Goal: Task Accomplishment & Management: Manage account settings

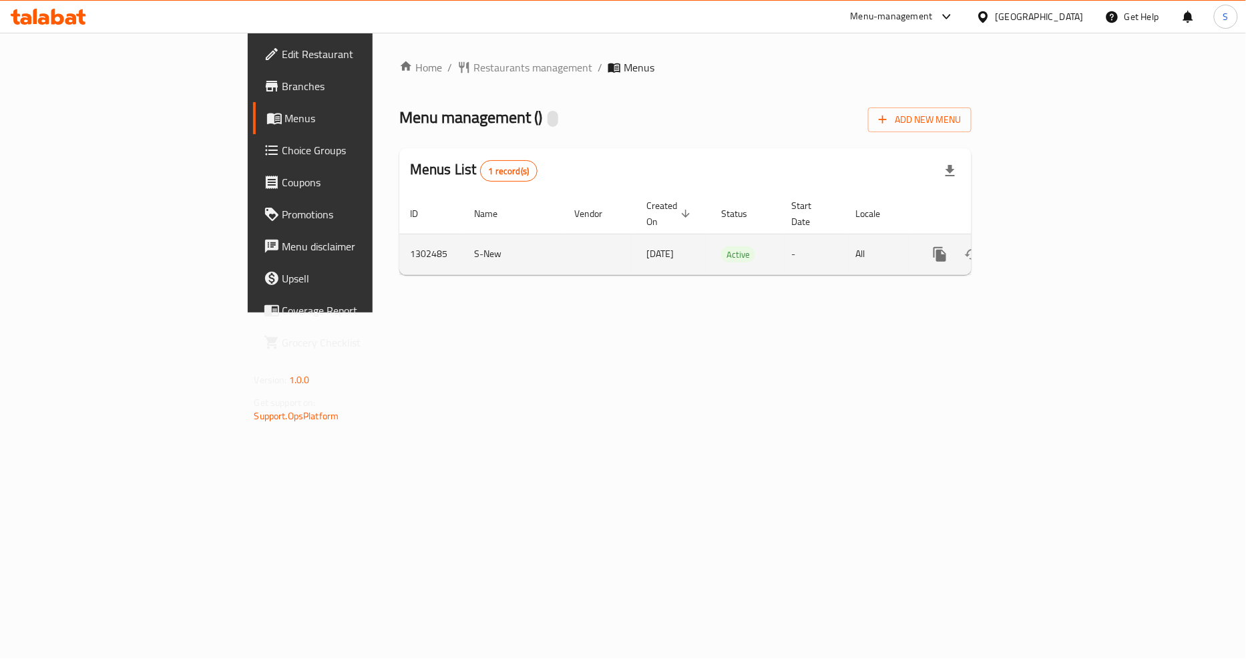
click at [1044, 246] on icon "enhanced table" at bounding box center [1036, 254] width 16 height 16
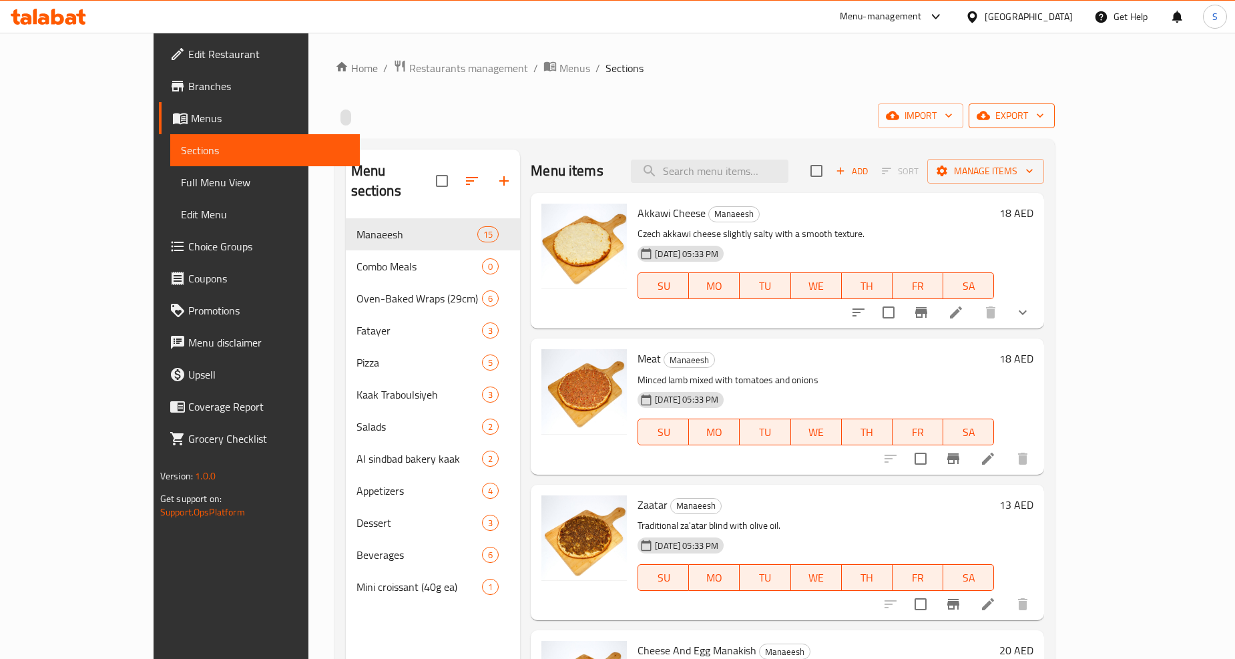
click at [1044, 117] on span "export" at bounding box center [1012, 116] width 65 height 17
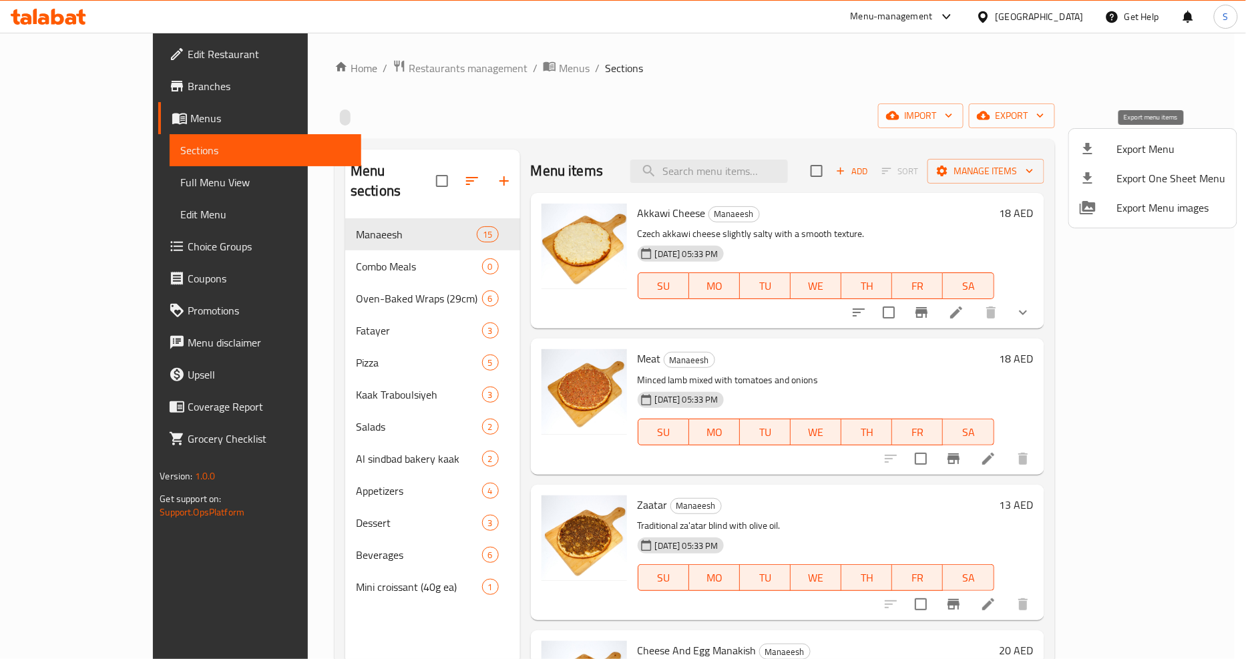
click at [1132, 148] on span "Export Menu" at bounding box center [1171, 149] width 109 height 16
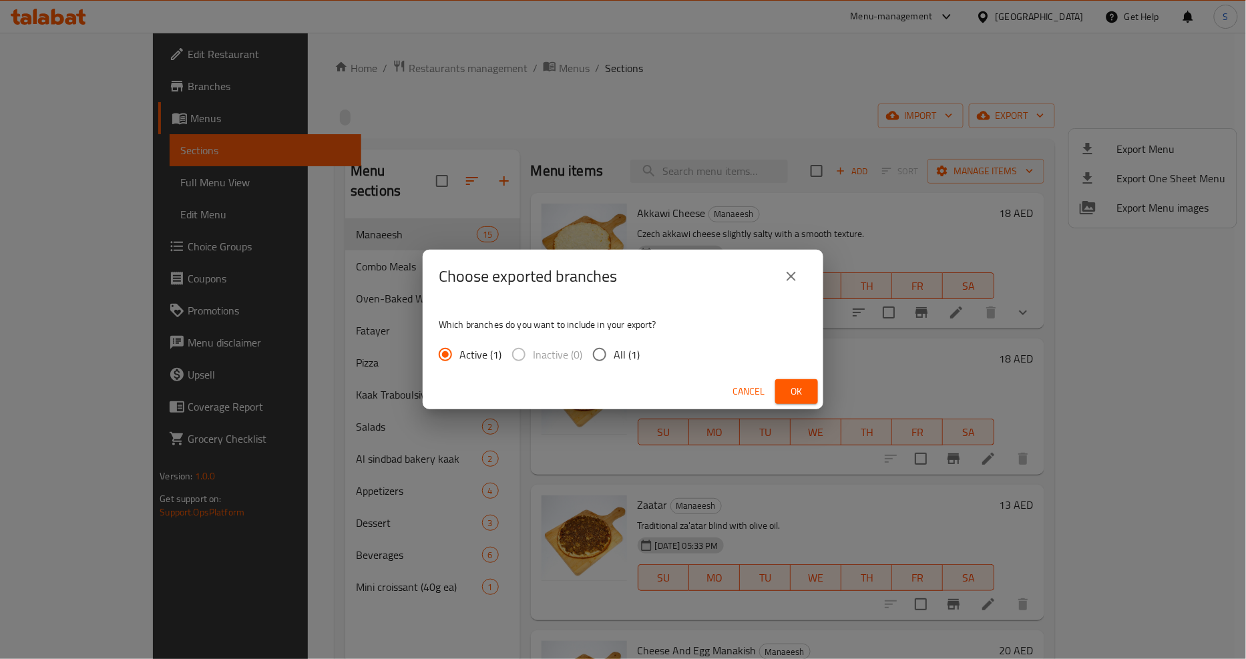
click at [590, 363] on input "All (1)" at bounding box center [600, 355] width 28 height 28
radio input "true"
click at [804, 392] on span "Ok" at bounding box center [796, 391] width 21 height 17
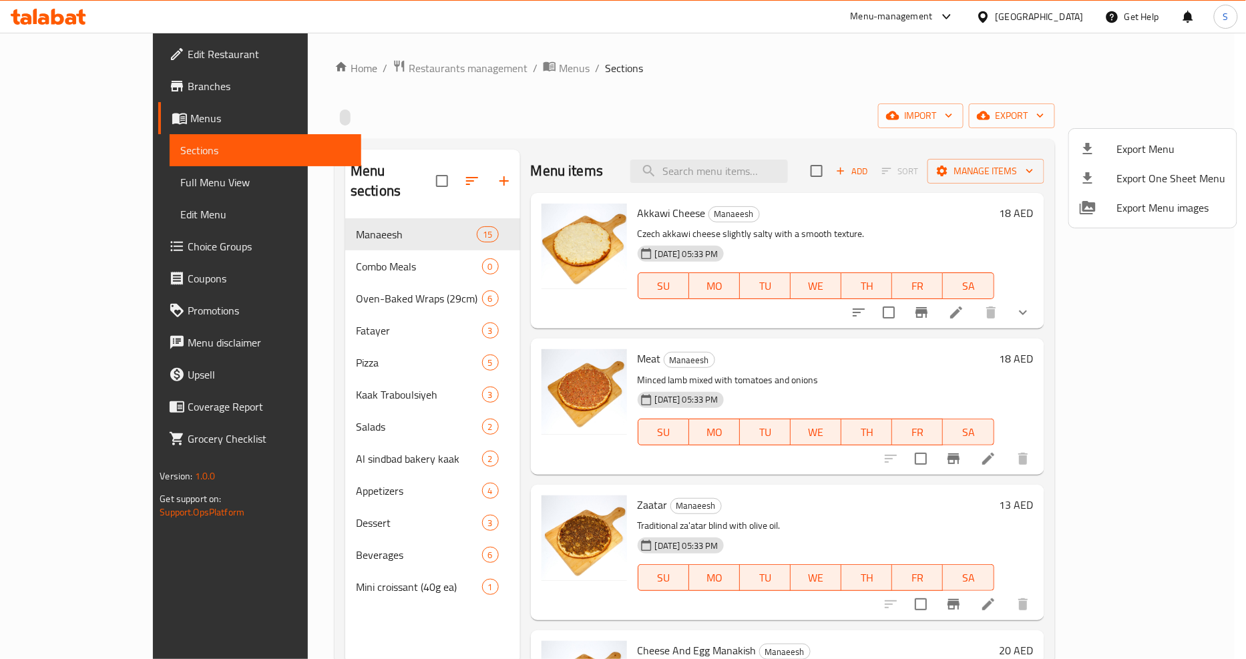
click at [322, 250] on div at bounding box center [623, 329] width 1246 height 659
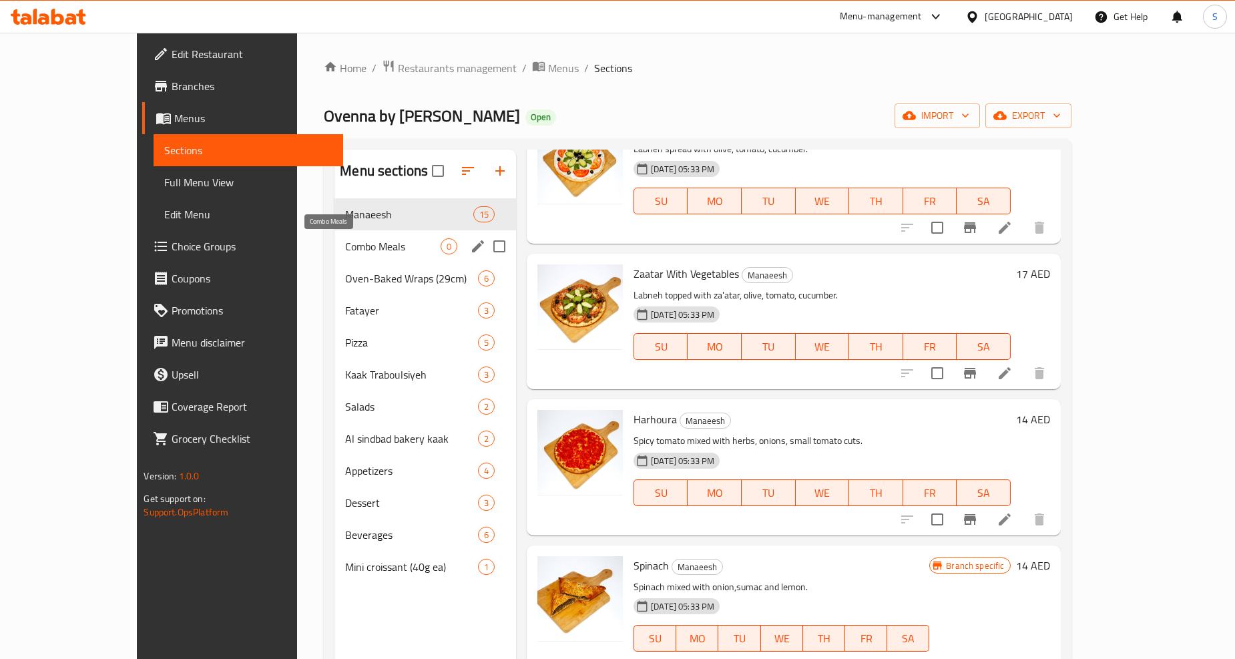
click at [345, 252] on span "Combo Meals" at bounding box center [392, 246] width 95 height 16
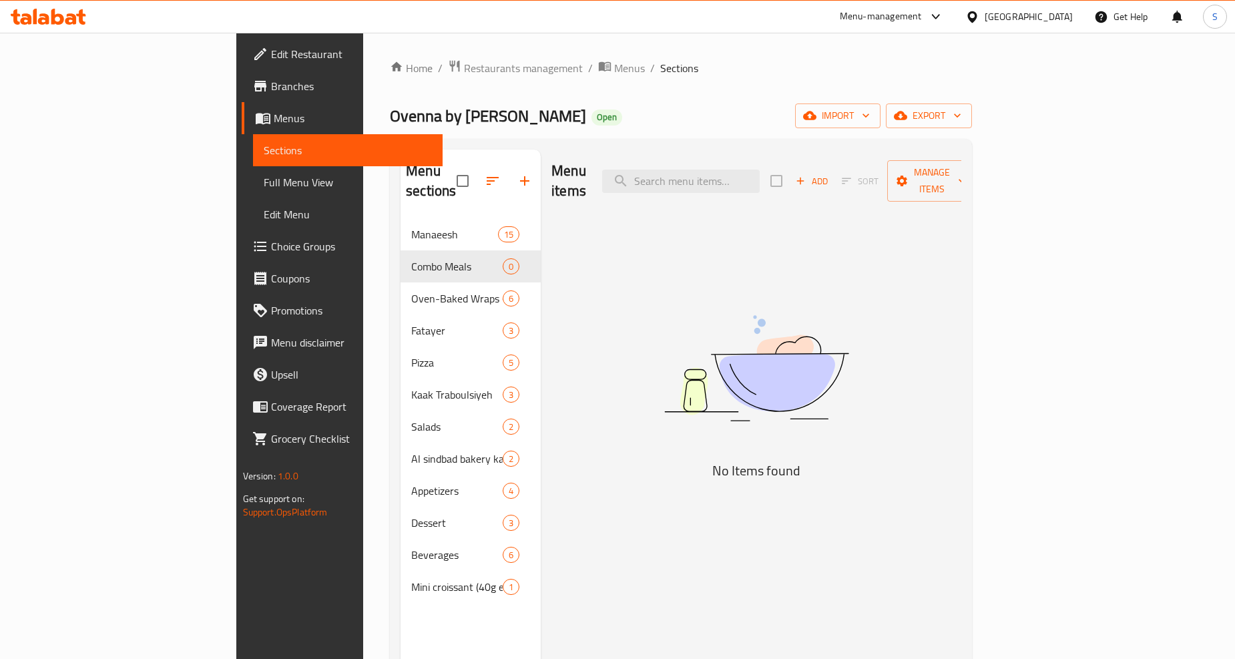
click at [694, 323] on img at bounding box center [757, 368] width 334 height 177
click at [759, 91] on div "Home / Restaurants management / Menus / Sections Ovenna by Sindbad bakery Open …" at bounding box center [681, 439] width 582 height 760
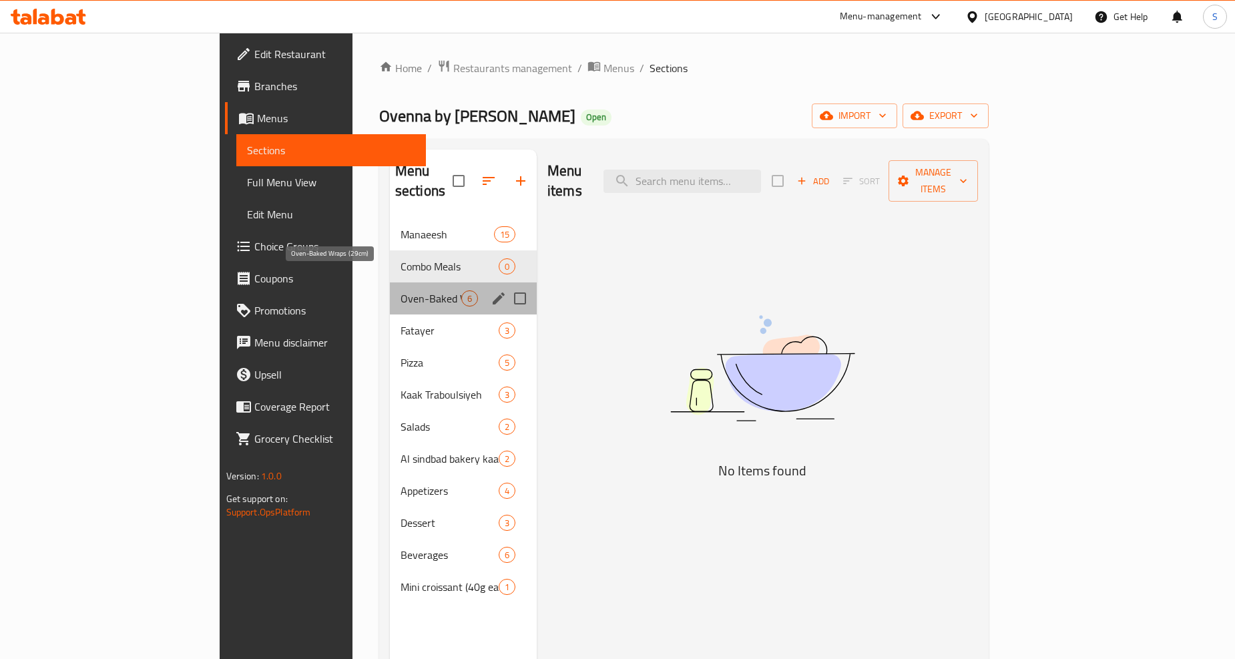
click at [401, 290] on span "Oven-Baked Wraps (29cm)" at bounding box center [431, 298] width 61 height 16
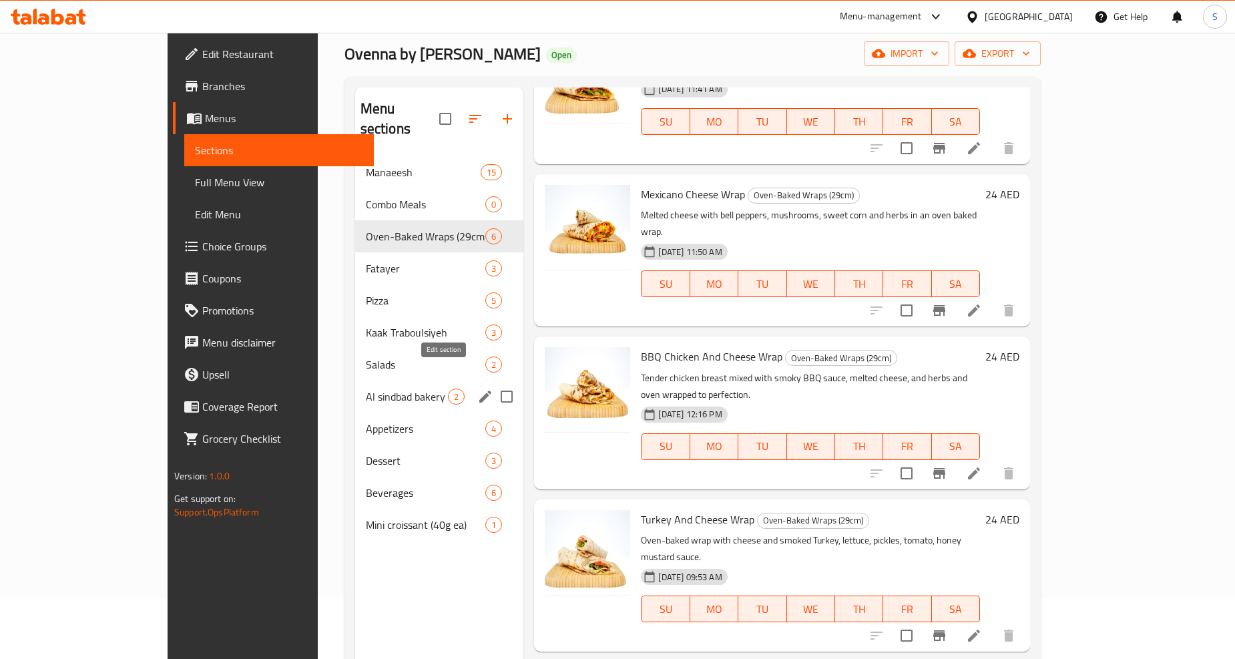
scroll to position [38, 0]
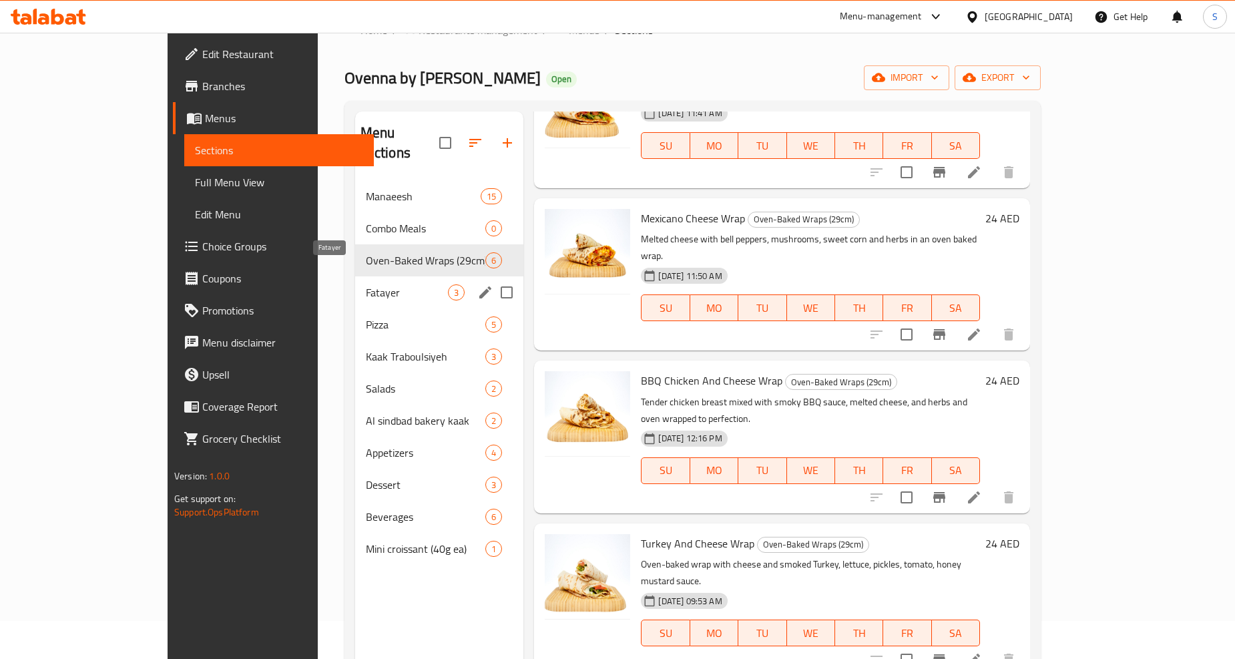
click at [366, 284] on span "Fatayer" at bounding box center [407, 292] width 83 height 16
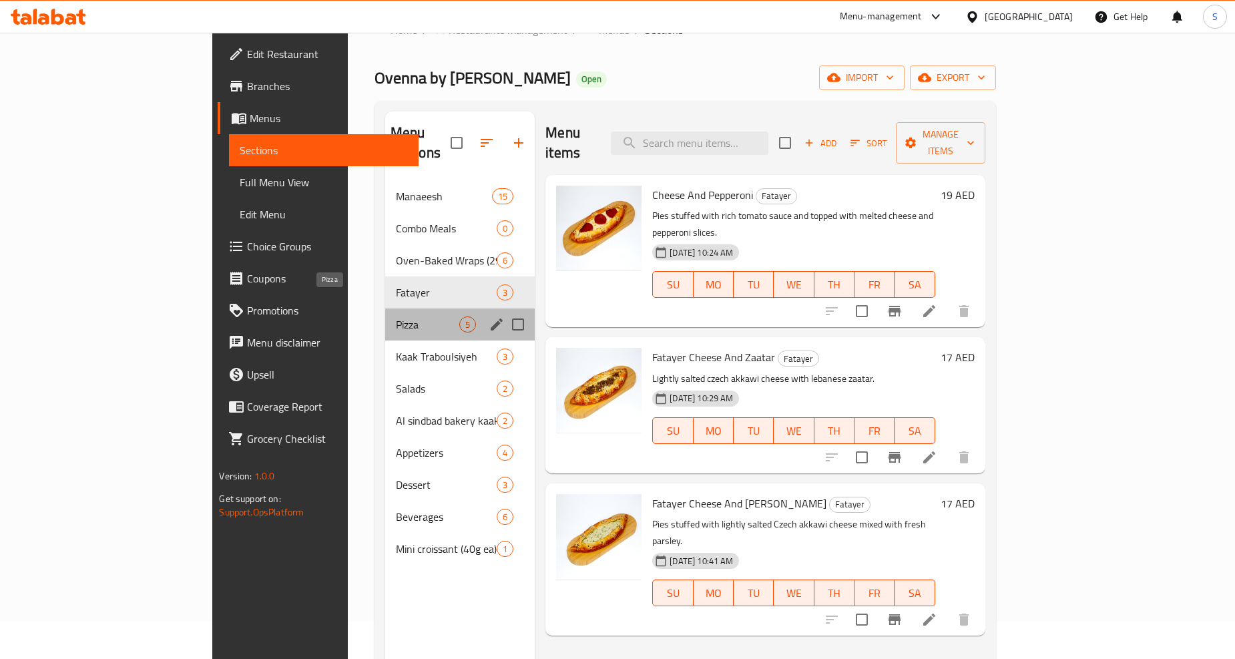
click at [396, 317] on span "Pizza" at bounding box center [428, 325] width 64 height 16
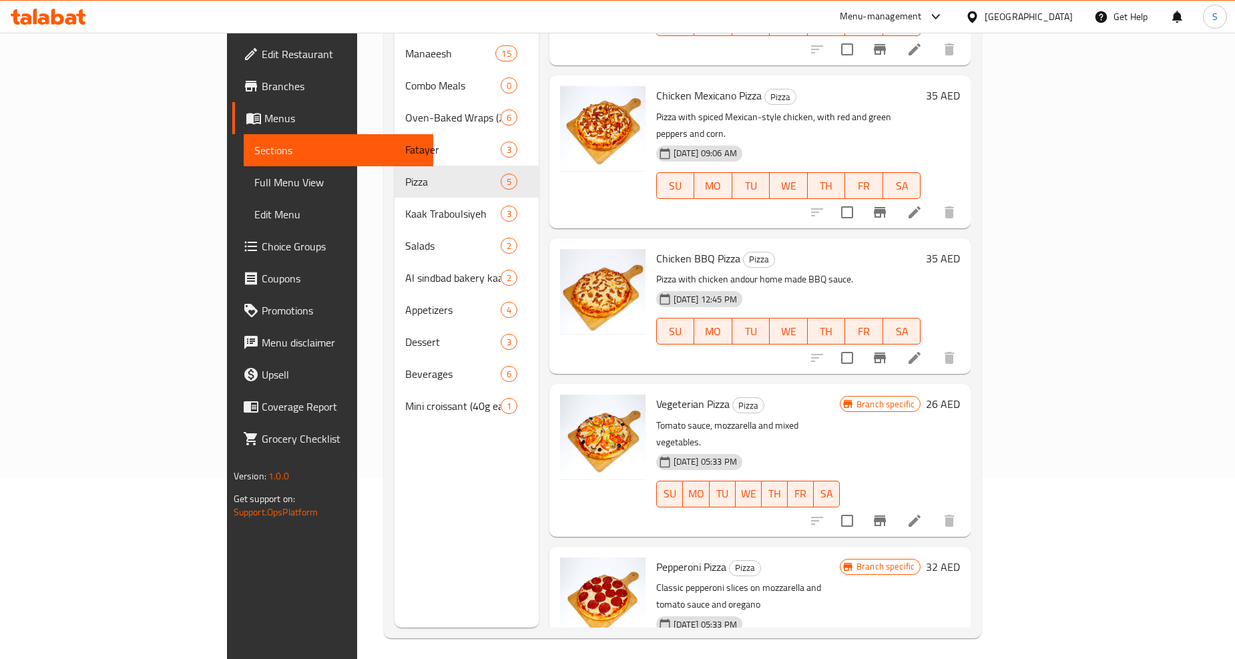
scroll to position [187, 0]
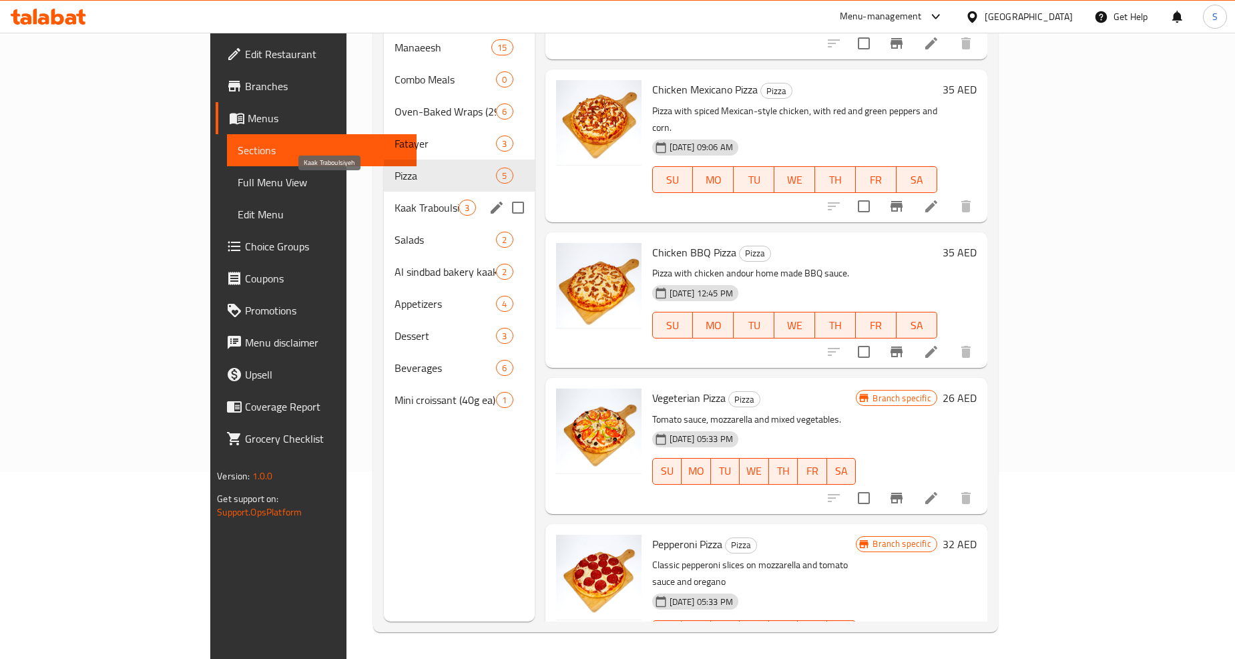
click at [395, 200] on span "Kaak Traboulsiyeh" at bounding box center [427, 208] width 65 height 16
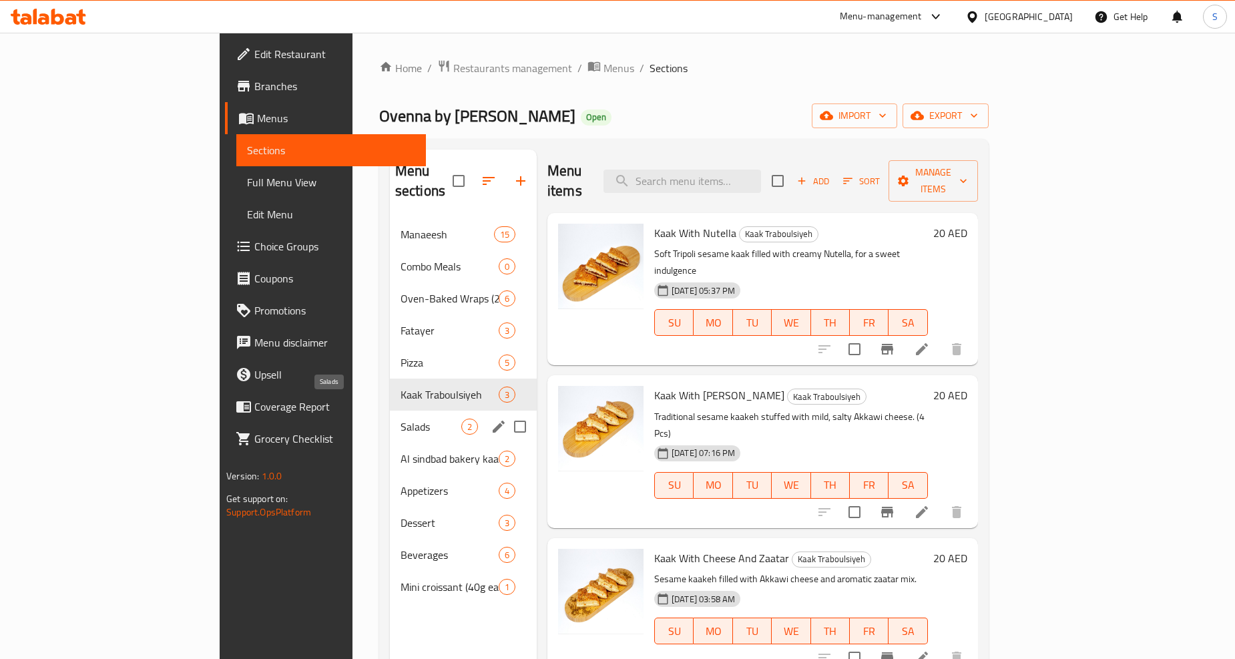
click at [401, 419] on span "Salads" at bounding box center [431, 427] width 61 height 16
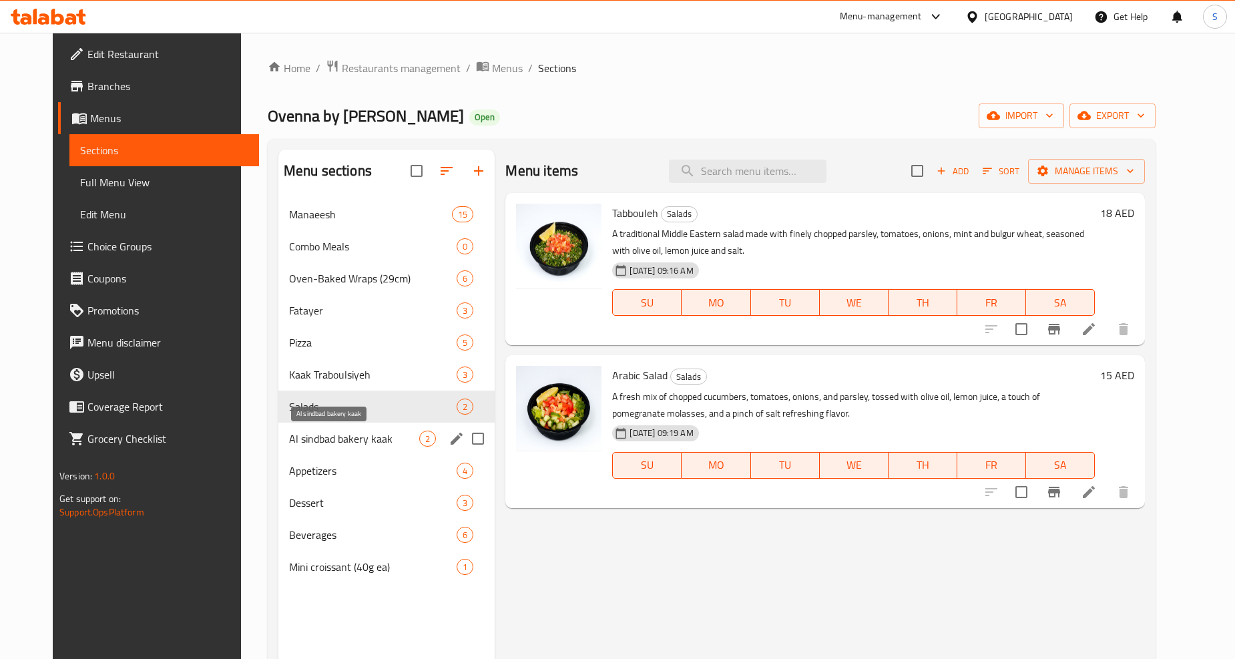
click at [303, 445] on span "Al sindbad bakery kaak" at bounding box center [354, 439] width 130 height 16
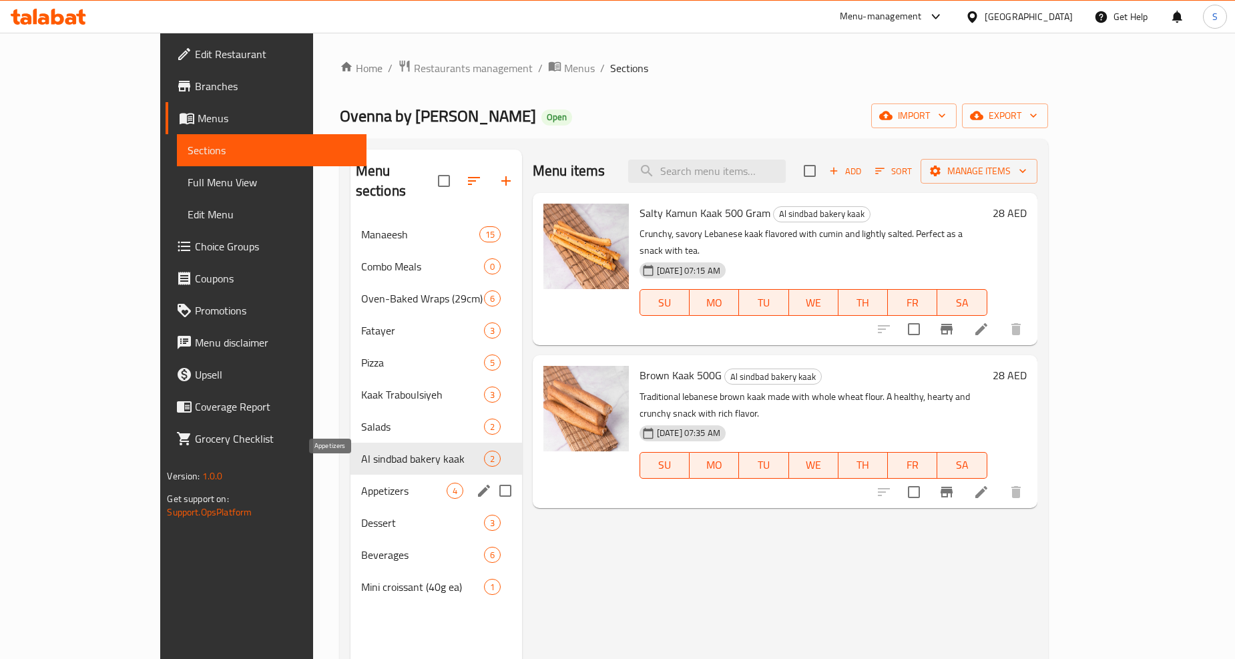
click at [361, 483] on span "Appetizers" at bounding box center [403, 491] width 85 height 16
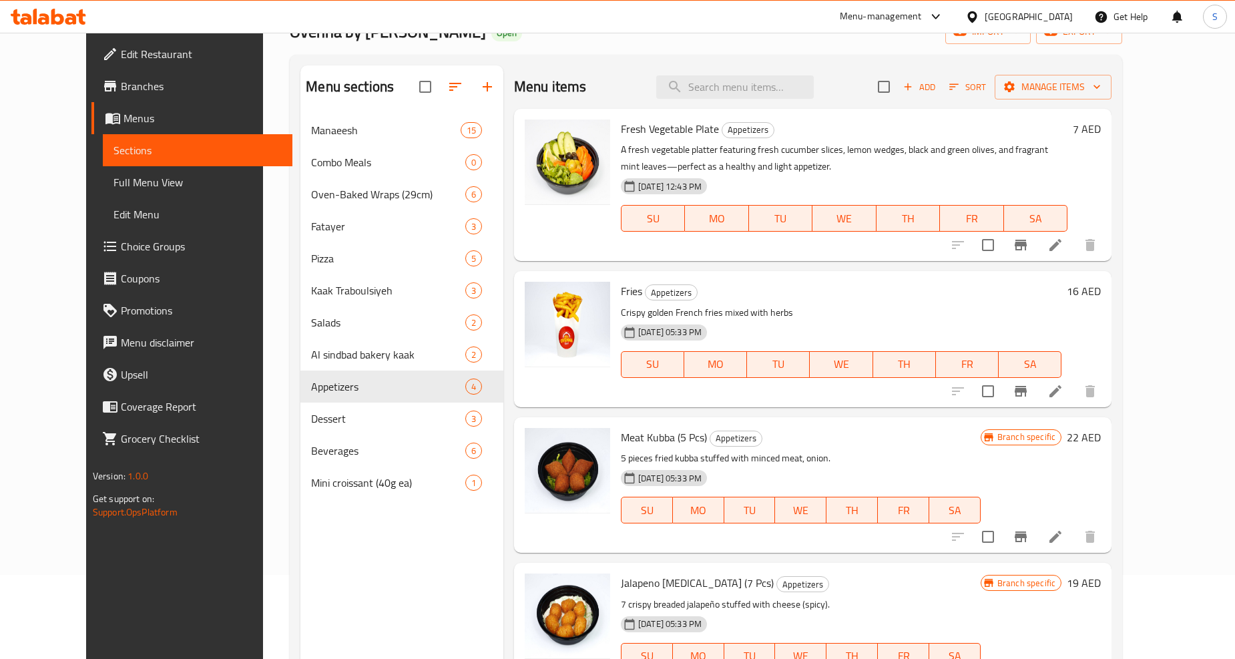
scroll to position [187, 0]
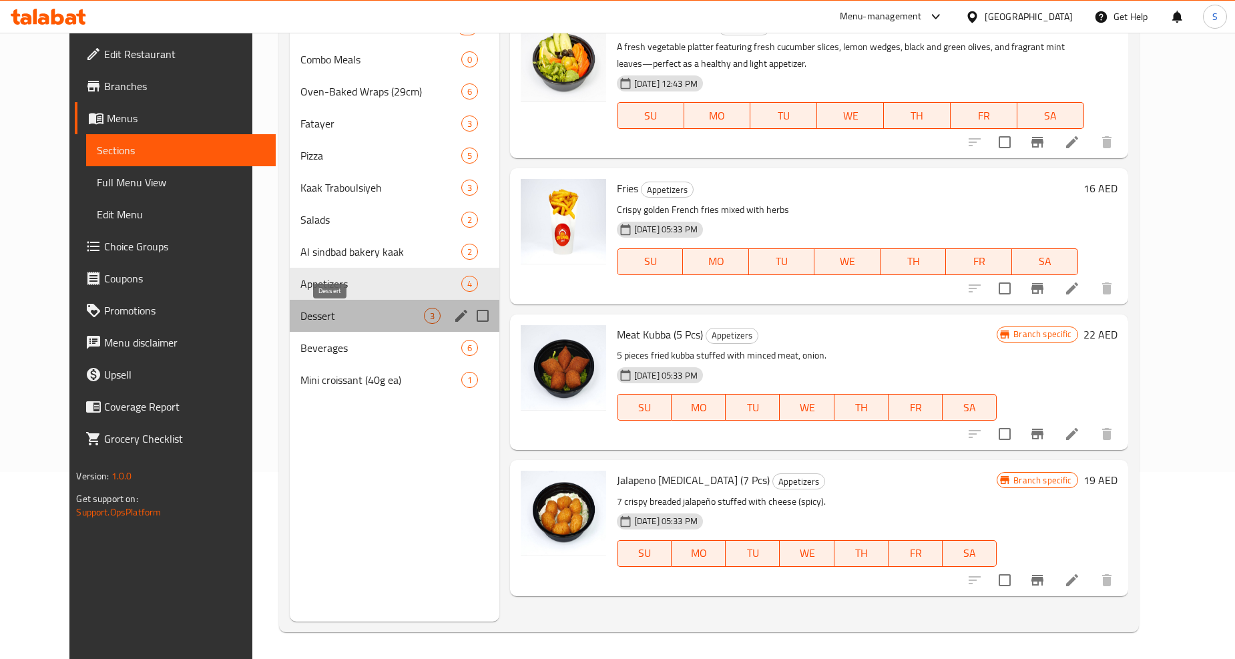
click at [321, 321] on span "Dessert" at bounding box center [363, 316] width 124 height 16
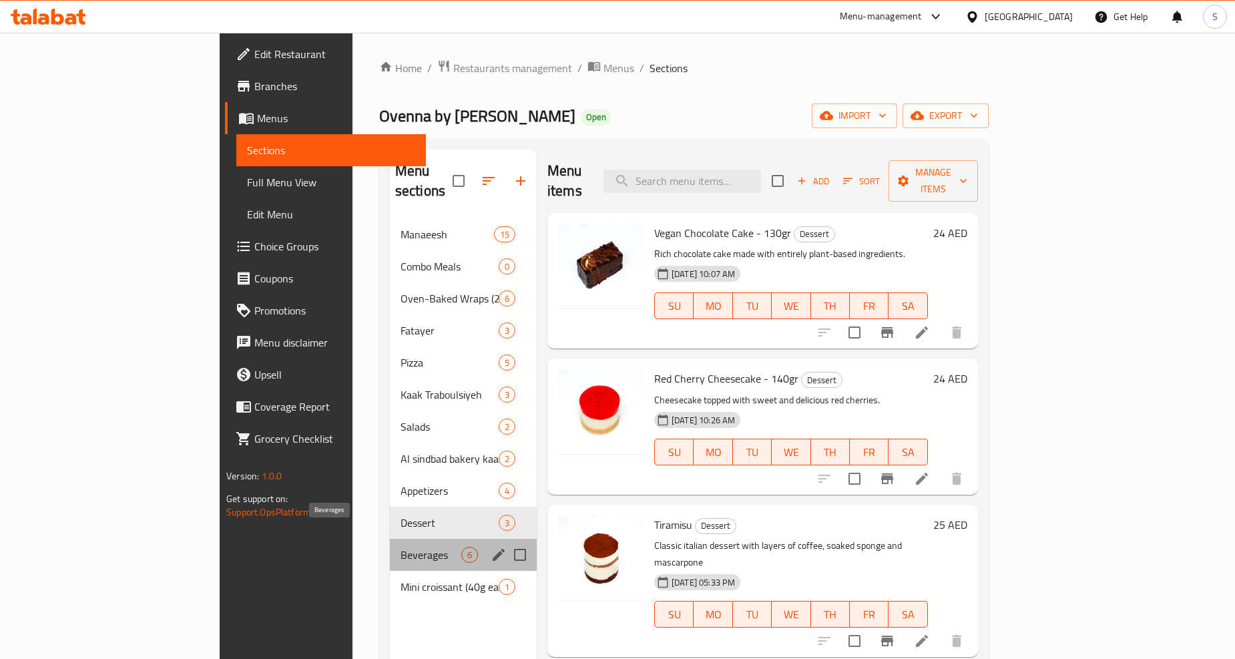
click at [401, 547] on span "Beverages" at bounding box center [431, 555] width 61 height 16
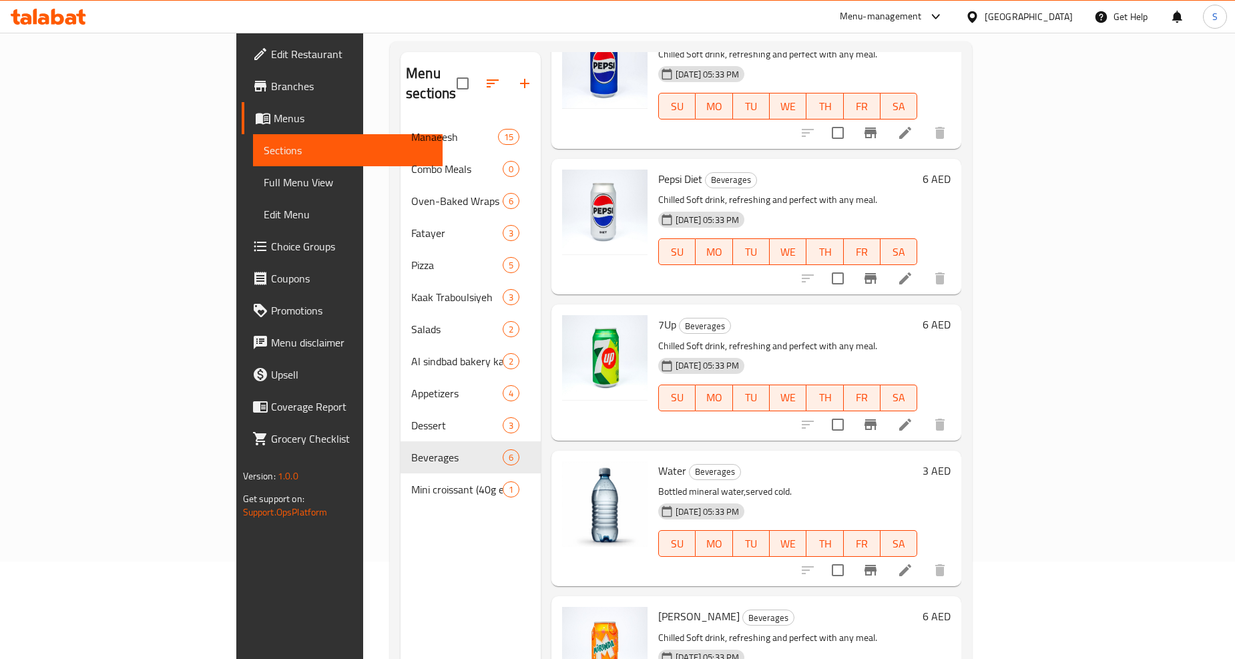
scroll to position [187, 0]
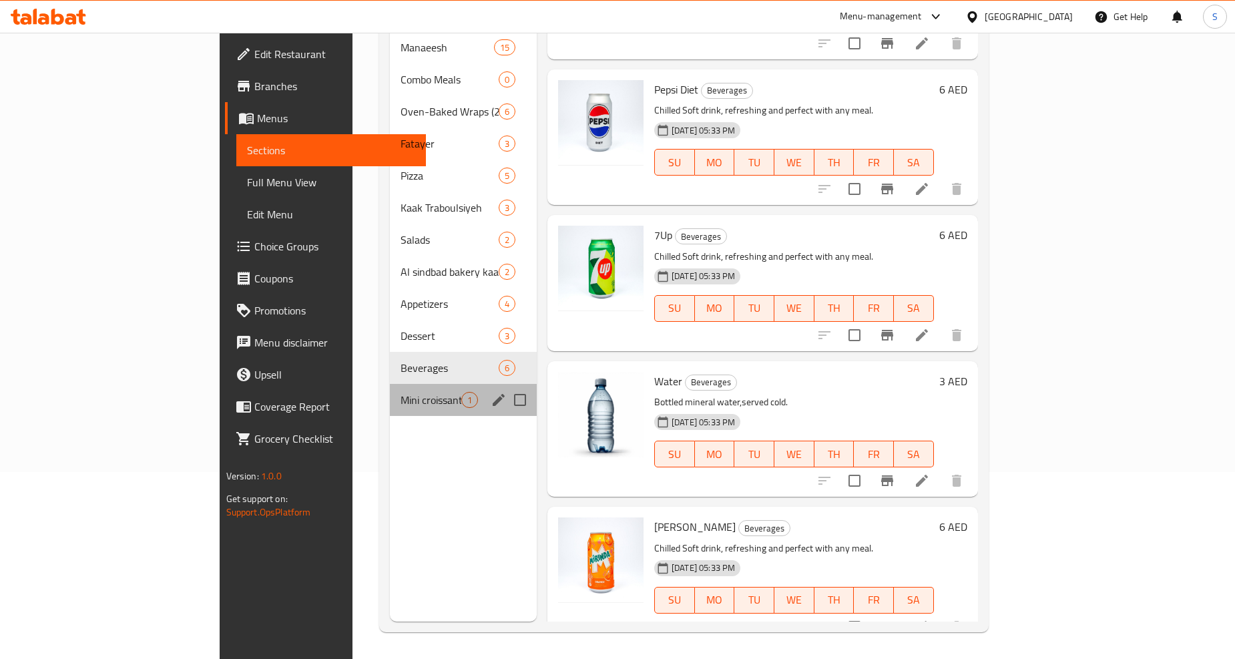
click at [390, 388] on div "Mini croissant (40g ea) 1" at bounding box center [463, 400] width 147 height 32
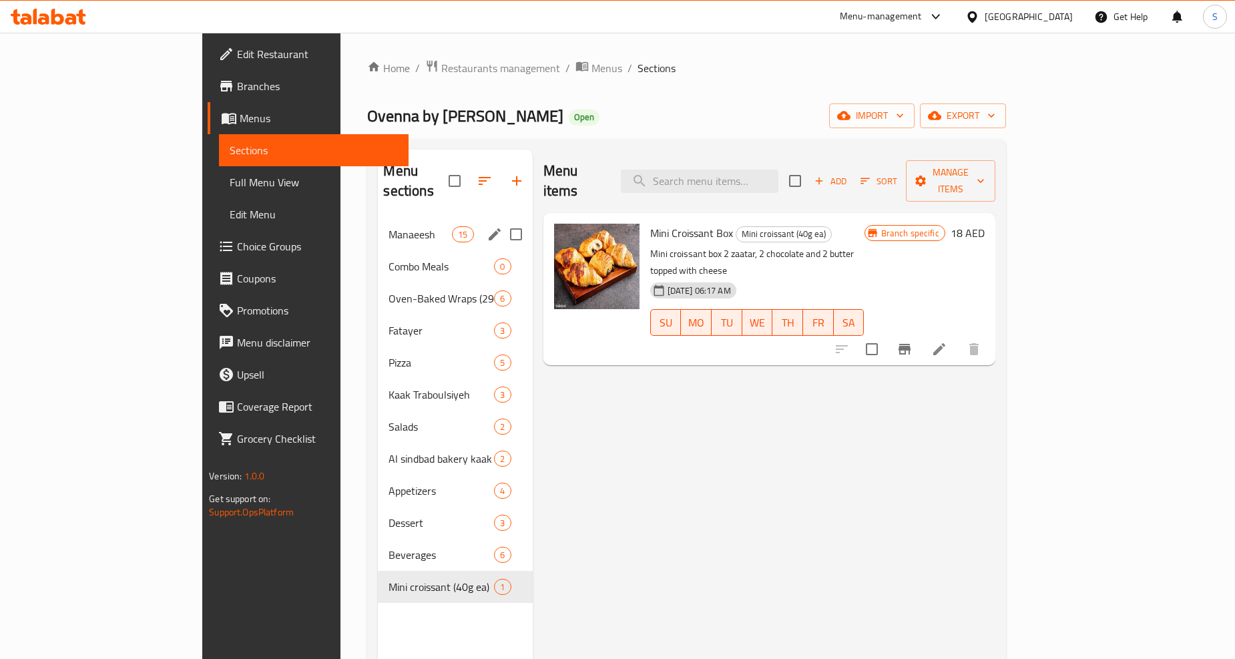
click at [389, 226] on span "Manaeesh" at bounding box center [420, 234] width 63 height 16
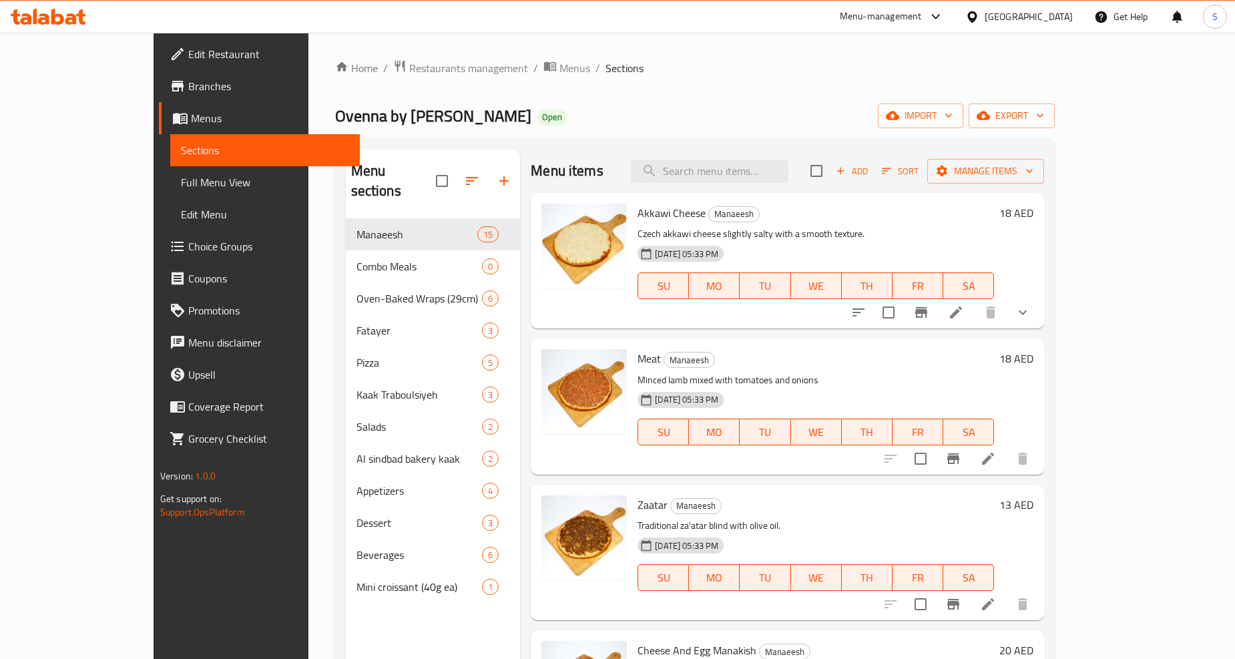
click at [759, 184] on div "Menu items Add Sort Manage items" at bounding box center [788, 171] width 514 height 43
click at [759, 176] on input "search" at bounding box center [710, 171] width 158 height 23
paste input "Combo"
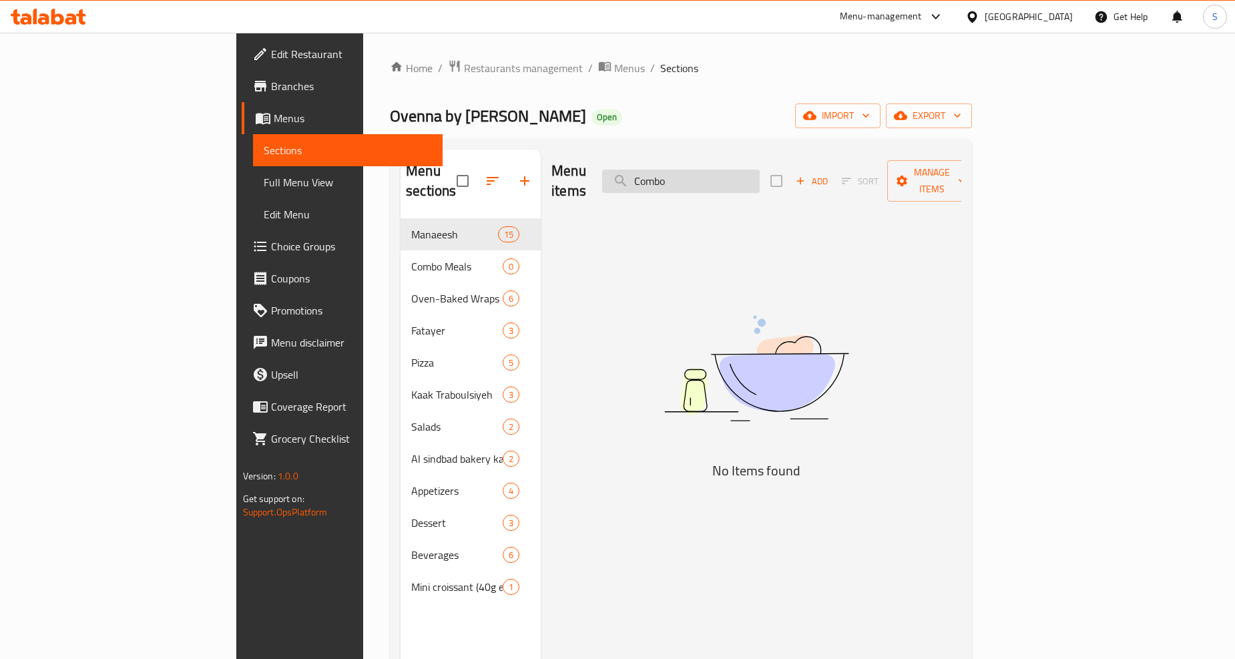
click at [757, 179] on input "Combo" at bounding box center [681, 181] width 158 height 23
paste input "trio"
type input "trio"
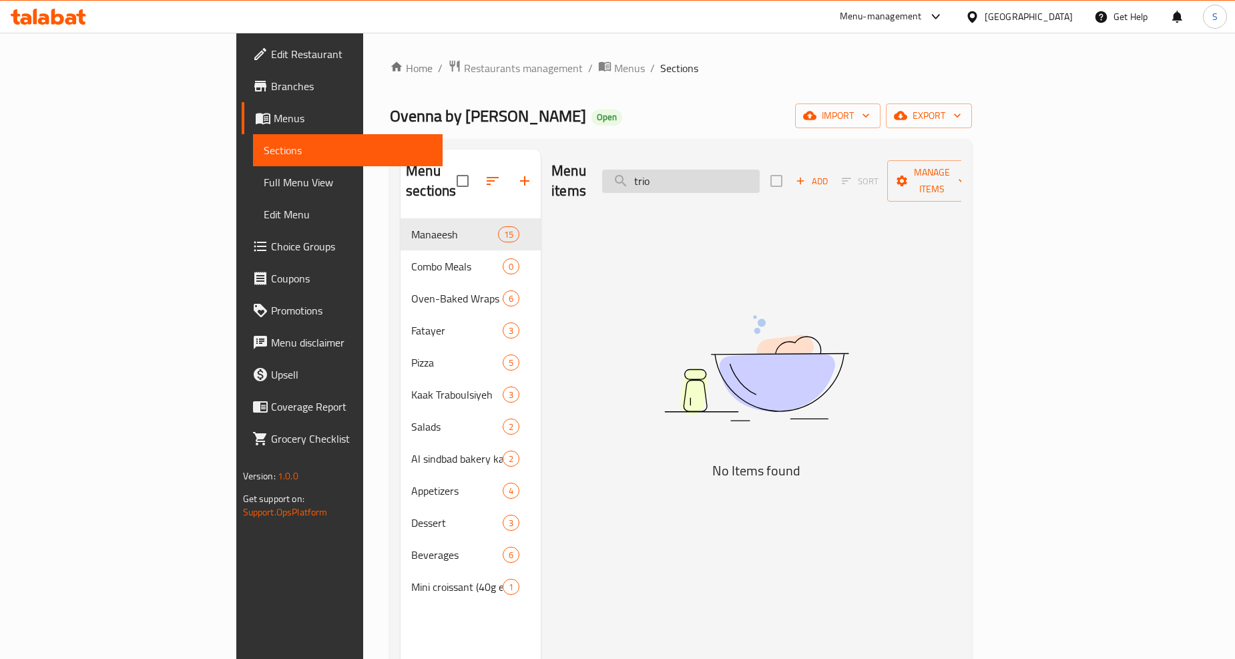
click at [731, 170] on input "trio" at bounding box center [681, 181] width 158 height 23
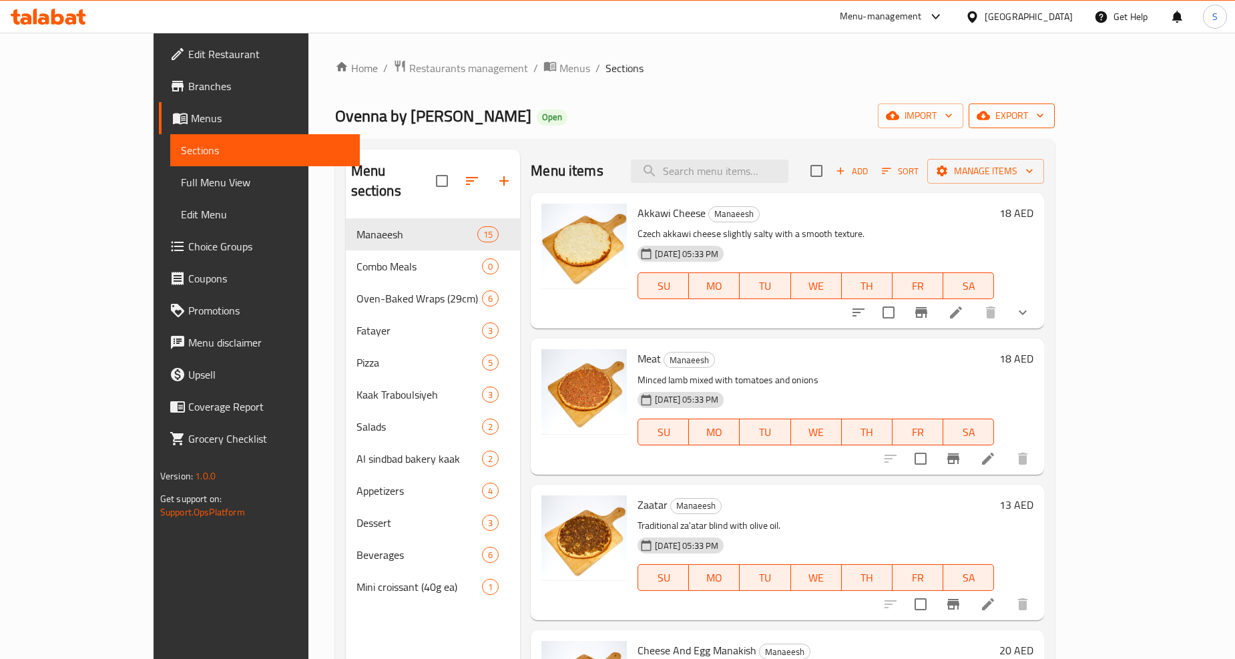
click at [1044, 121] on span "export" at bounding box center [1012, 116] width 65 height 17
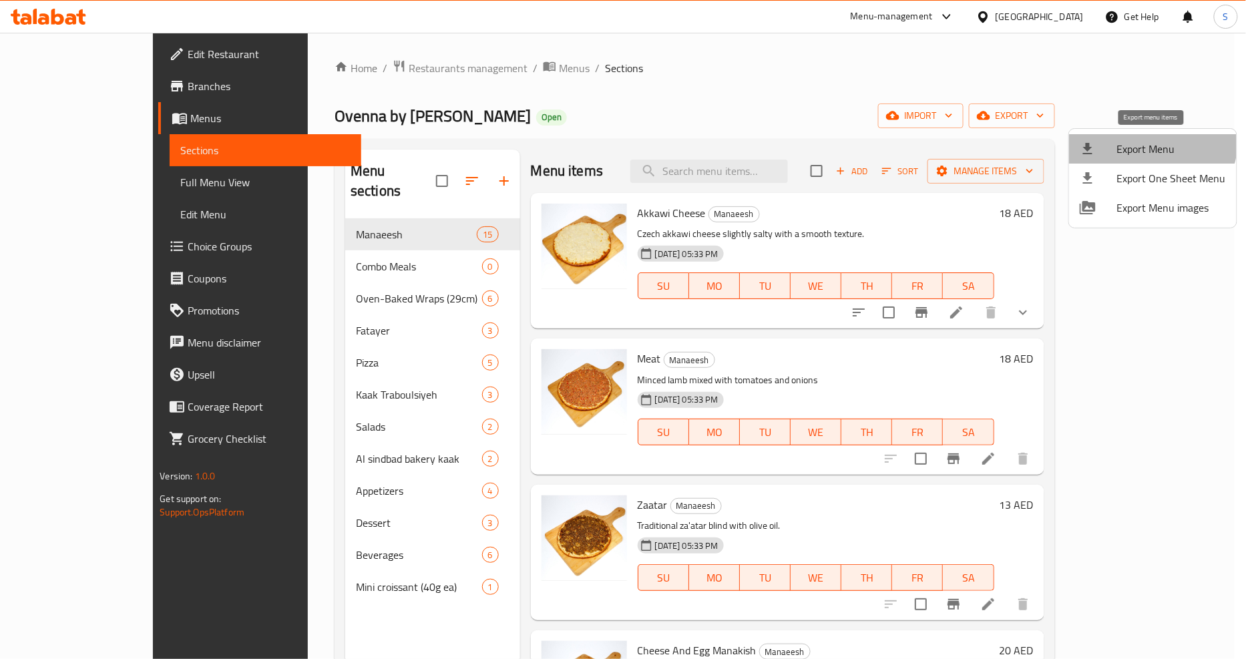
click at [1139, 137] on li "Export Menu" at bounding box center [1153, 148] width 168 height 29
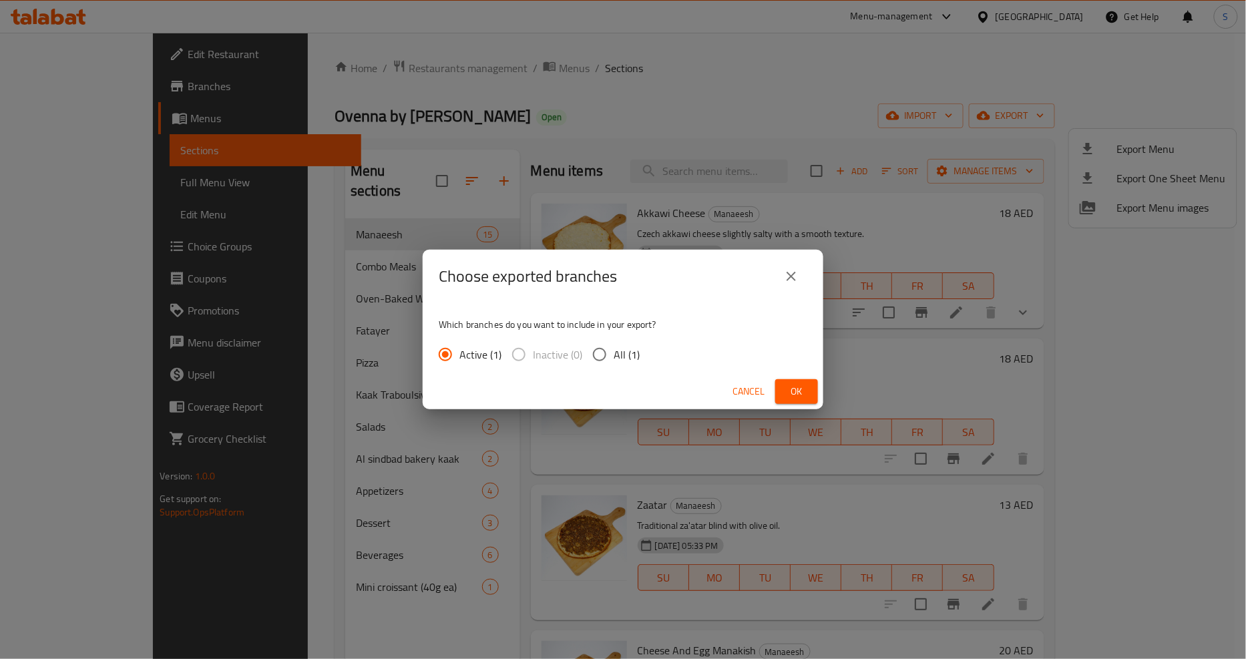
click at [606, 354] on input "All (1)" at bounding box center [600, 355] width 28 height 28
radio input "true"
click at [787, 386] on span "Ok" at bounding box center [796, 391] width 21 height 17
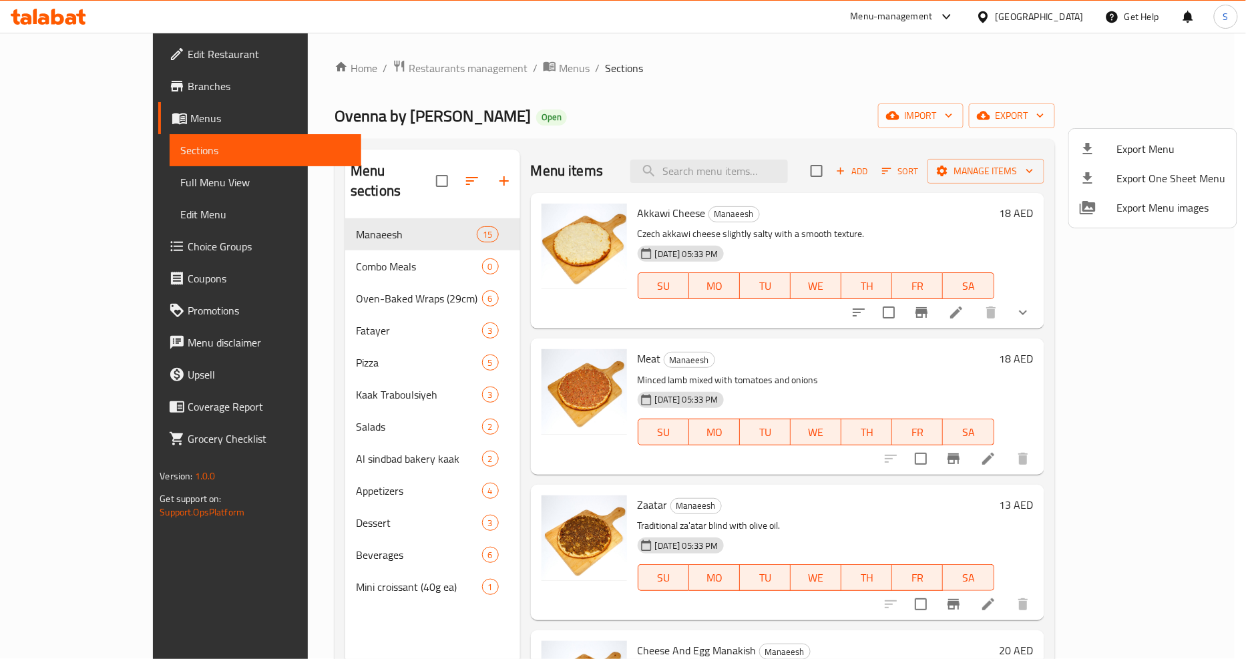
click at [49, 183] on div at bounding box center [623, 329] width 1246 height 659
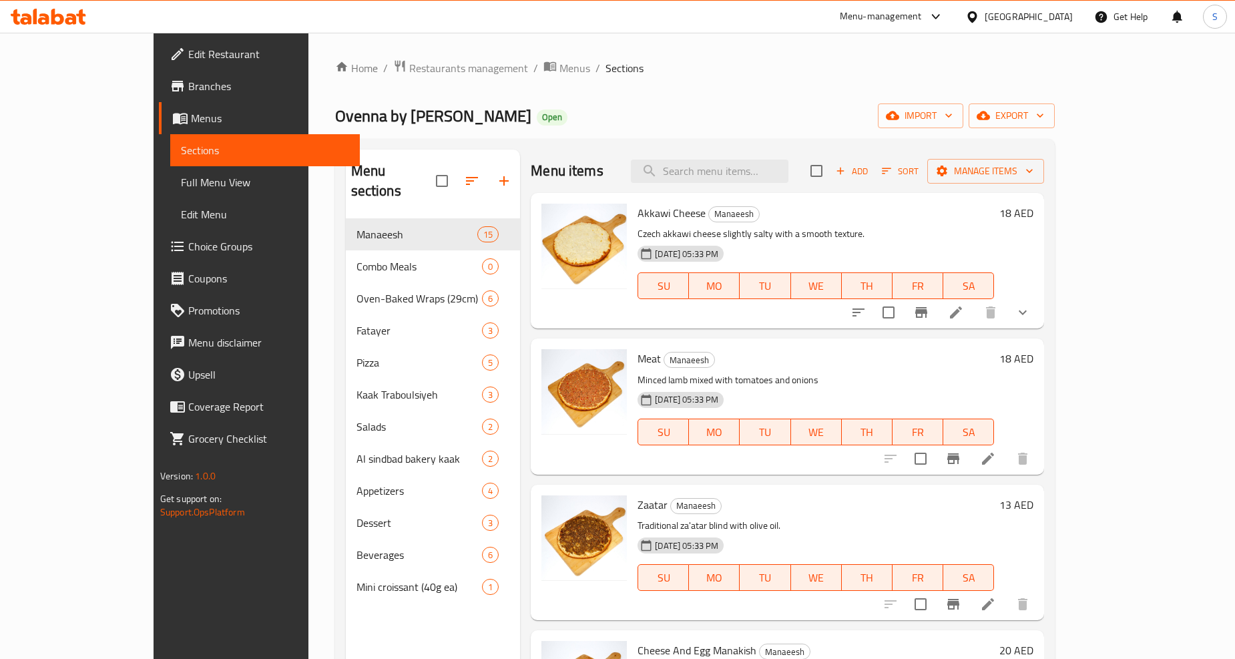
click at [181, 176] on span "Full Menu View" at bounding box center [265, 182] width 168 height 16
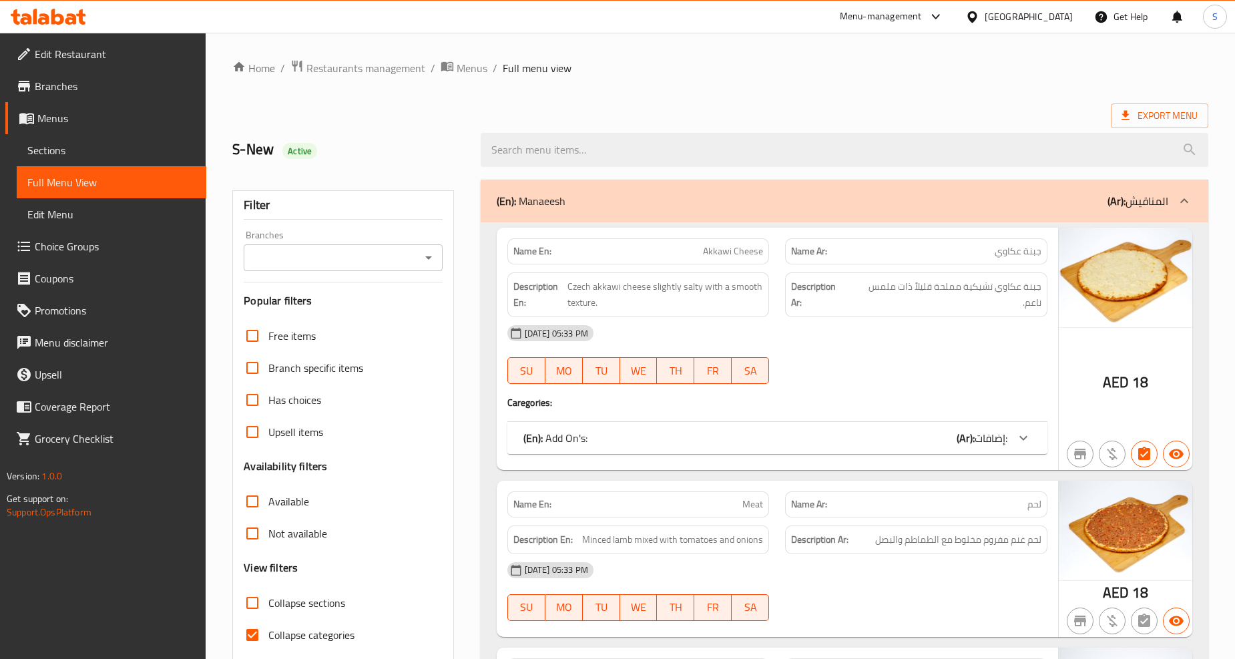
click at [325, 260] on input "Branches" at bounding box center [332, 257] width 168 height 19
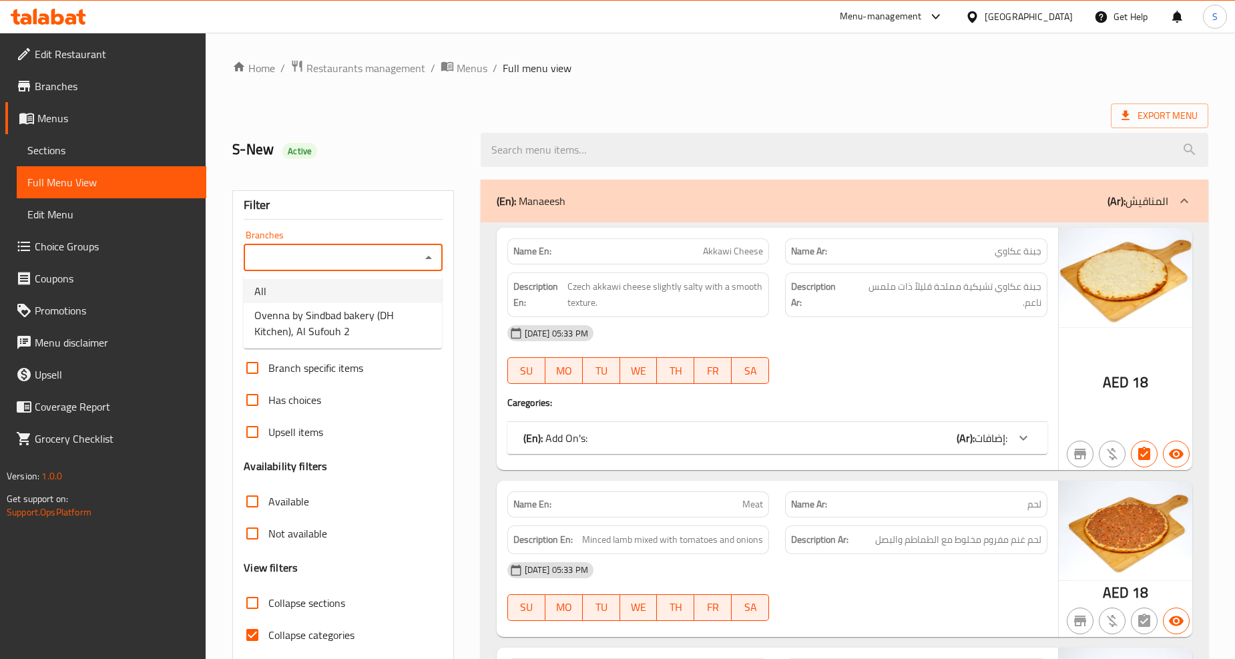
click at [296, 288] on li "All" at bounding box center [343, 291] width 198 height 24
type input "All"
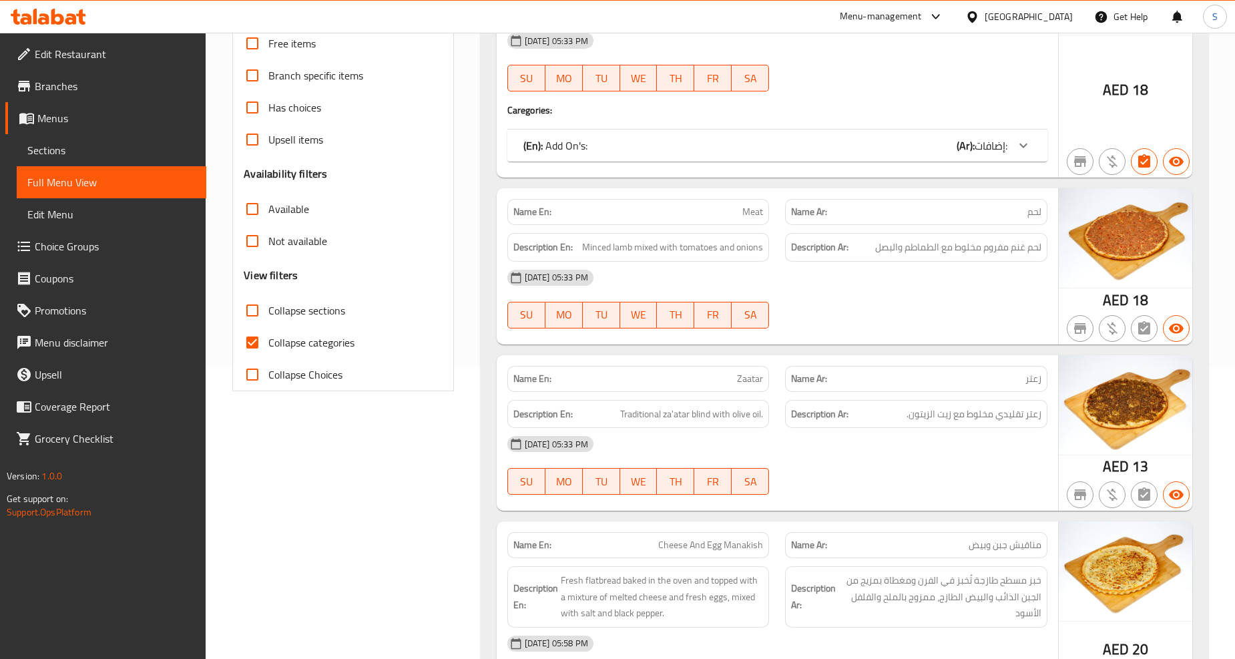
scroll to position [296, 0]
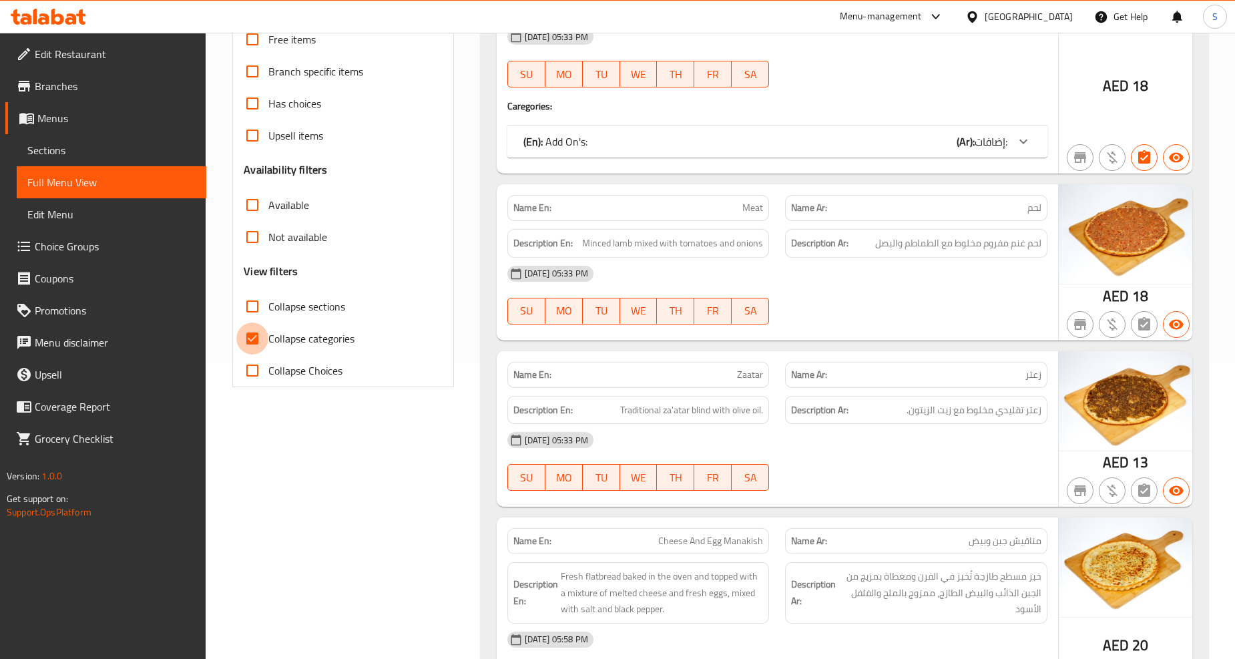
click at [251, 341] on input "Collapse categories" at bounding box center [252, 339] width 32 height 32
checkbox input "false"
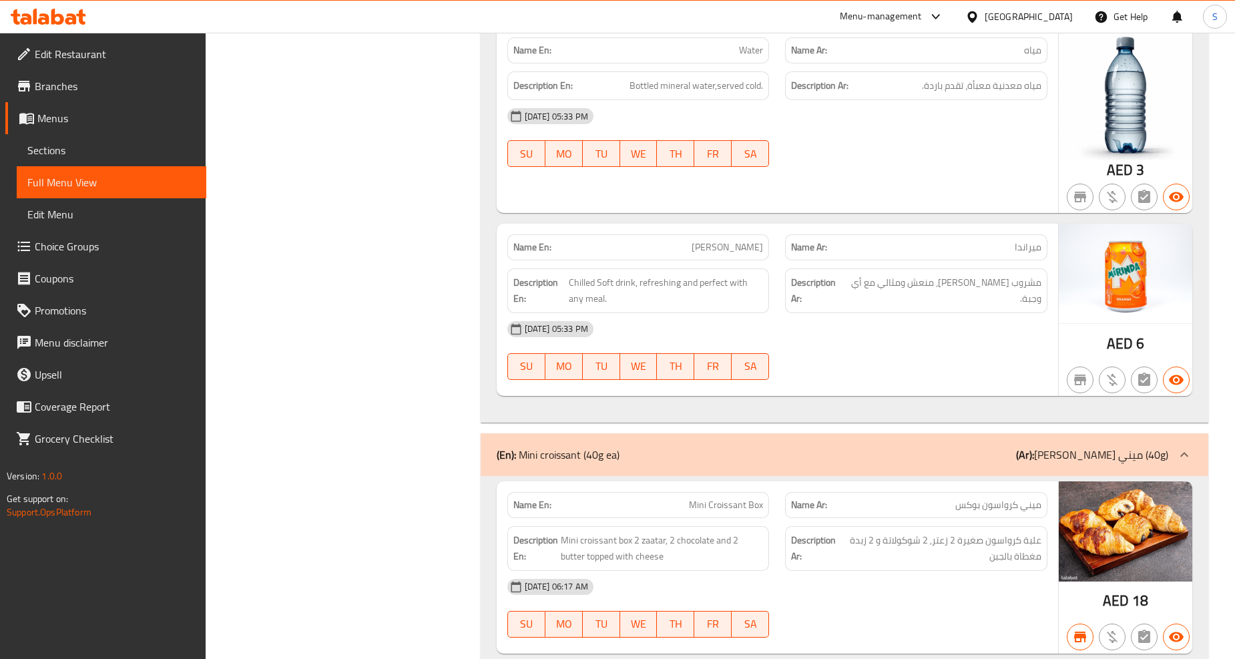
scroll to position [10849, 0]
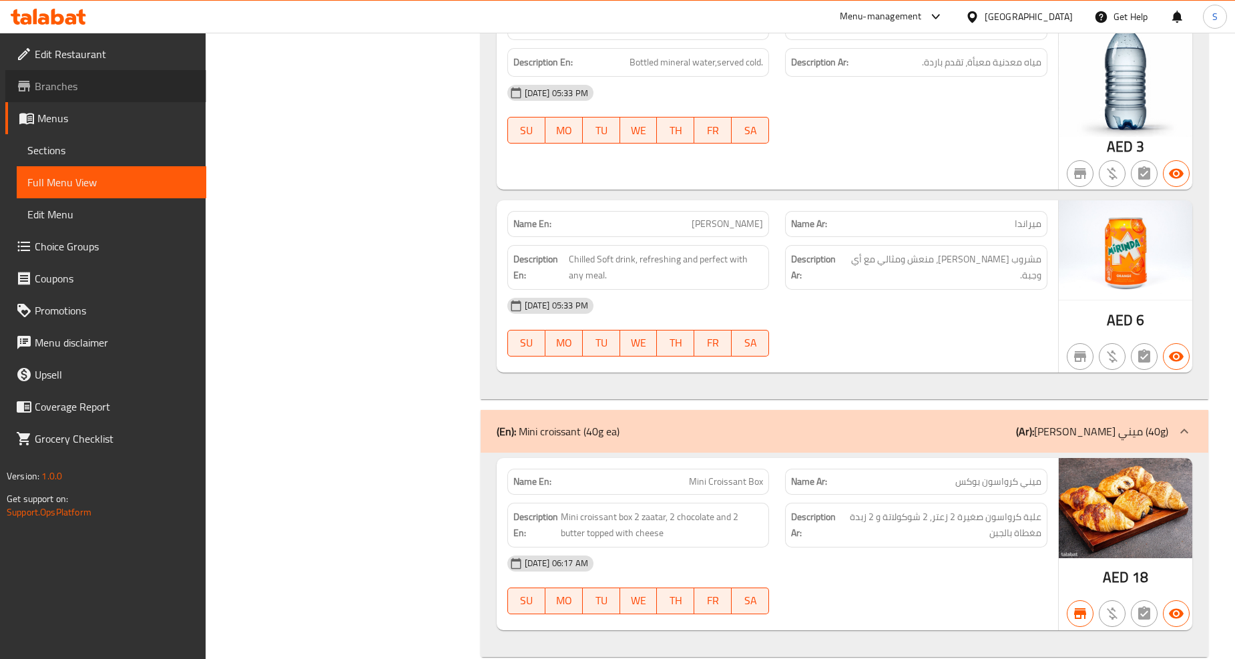
click at [81, 89] on span "Branches" at bounding box center [115, 86] width 161 height 16
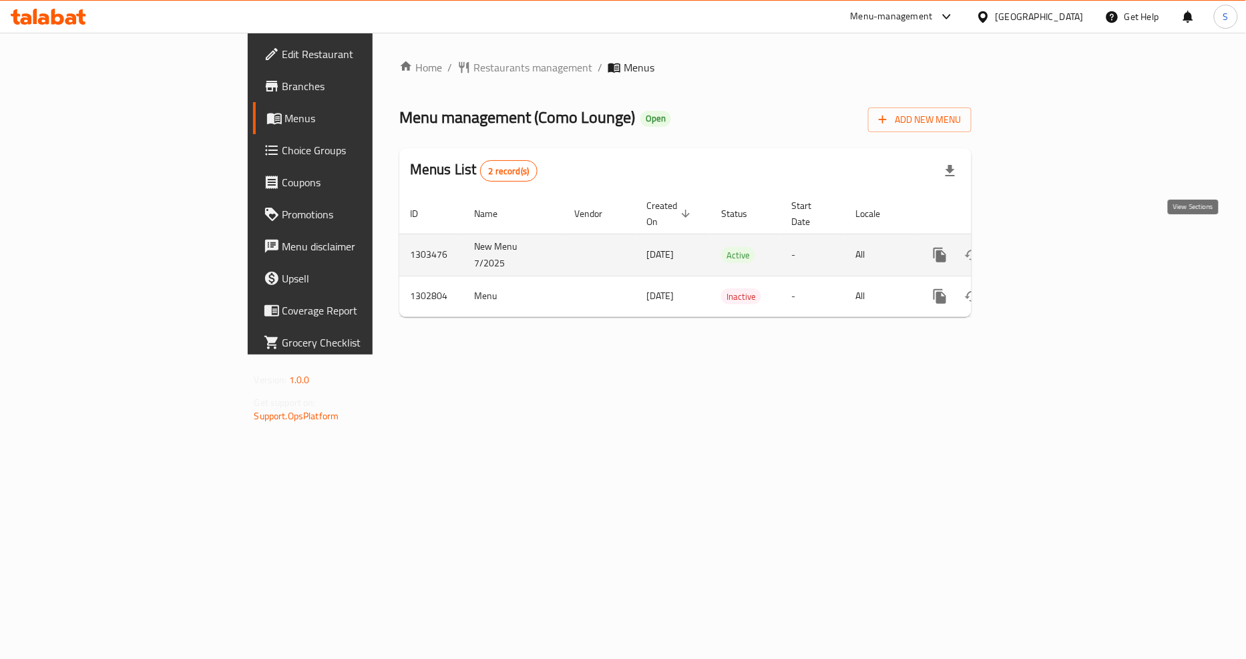
click at [1044, 247] on icon "enhanced table" at bounding box center [1036, 255] width 16 height 16
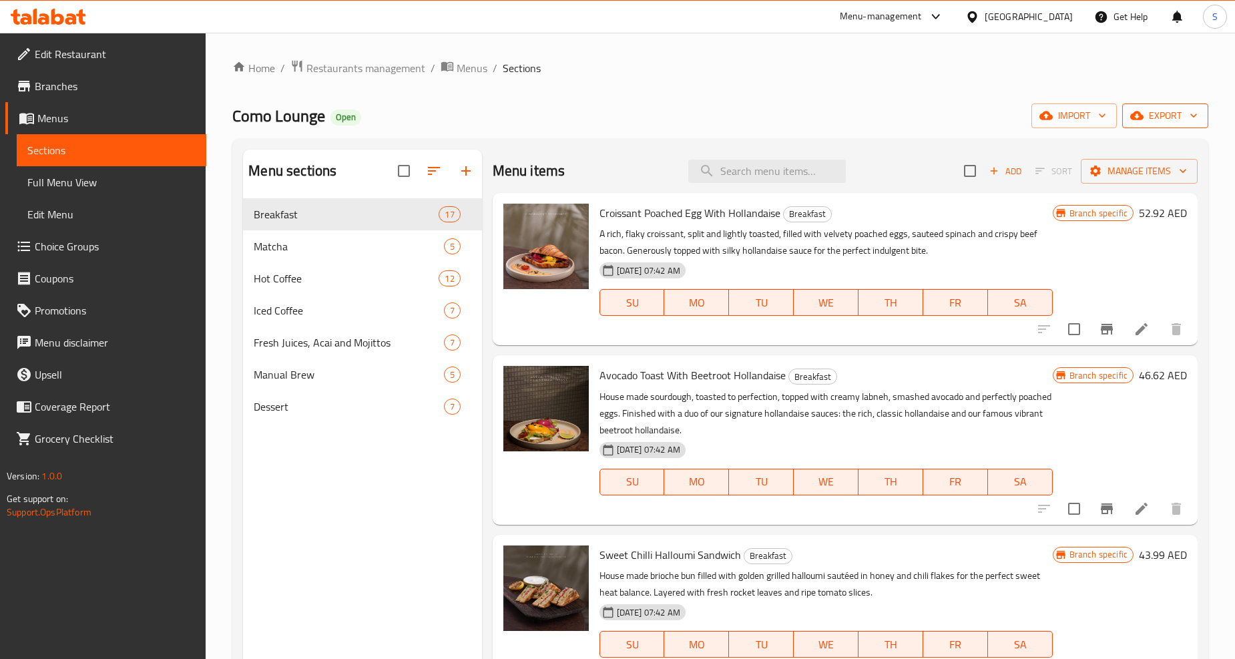
click at [1144, 123] on span "export" at bounding box center [1165, 116] width 65 height 17
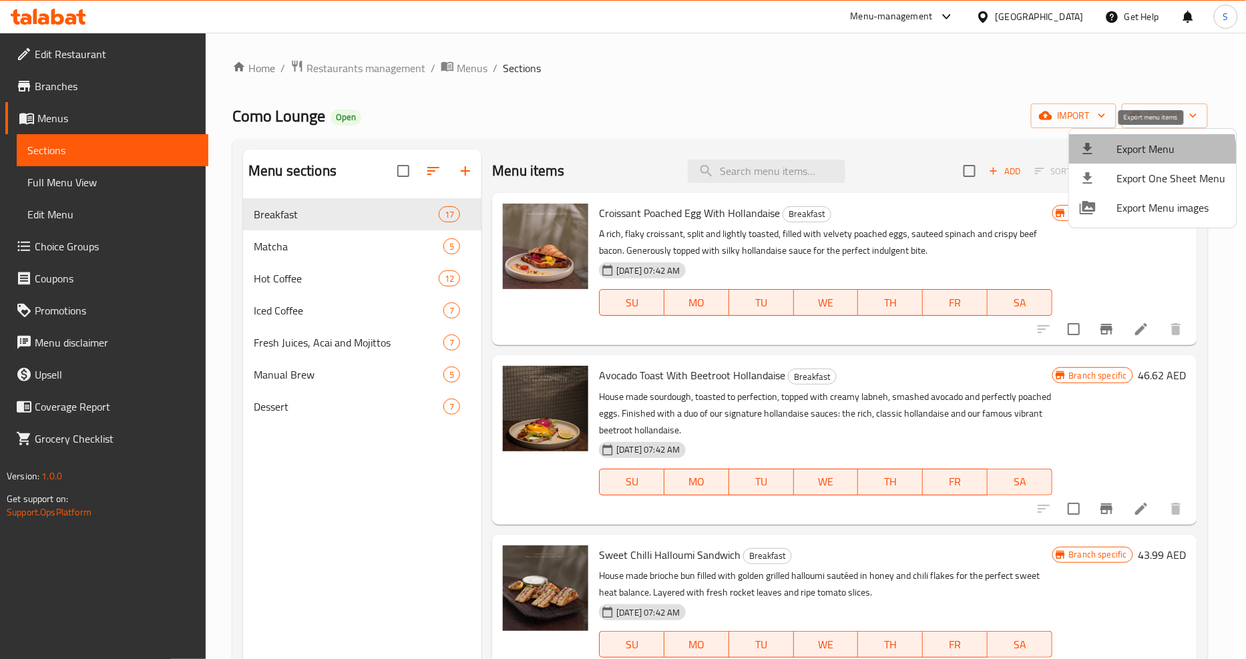
click at [1116, 158] on li "Export Menu" at bounding box center [1153, 148] width 168 height 29
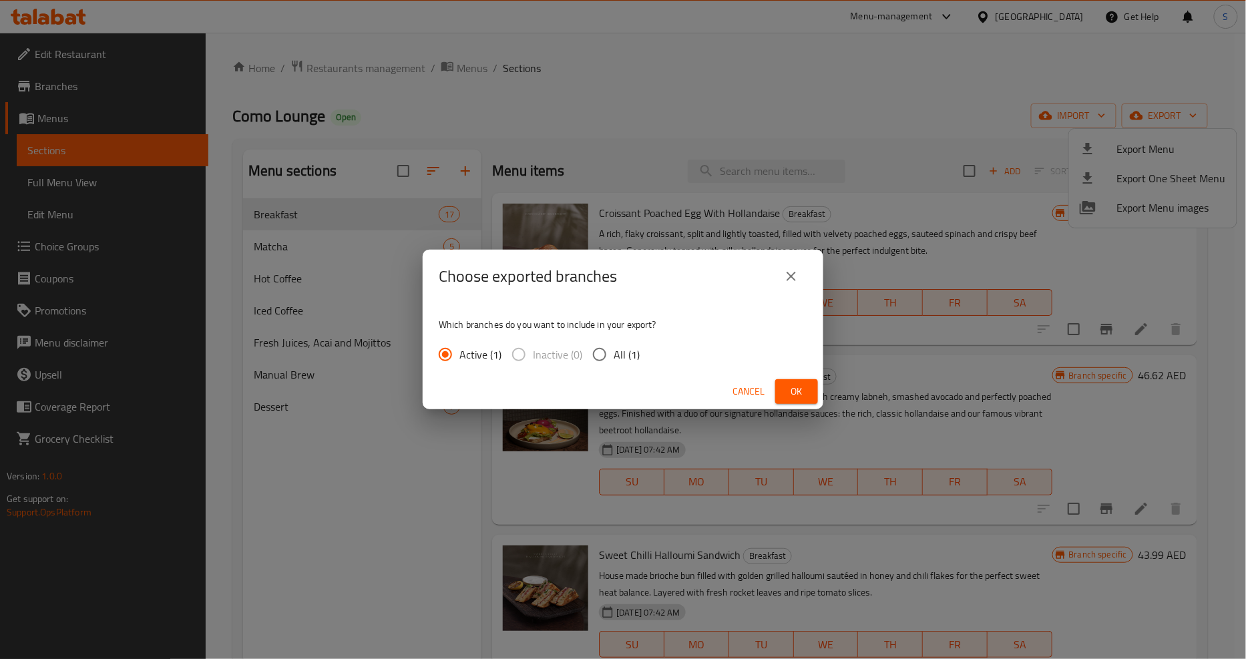
click at [621, 357] on span "All (1)" at bounding box center [627, 355] width 26 height 16
click at [614, 357] on input "All (1)" at bounding box center [600, 355] width 28 height 28
radio input "true"
click at [788, 396] on span "Ok" at bounding box center [796, 391] width 21 height 17
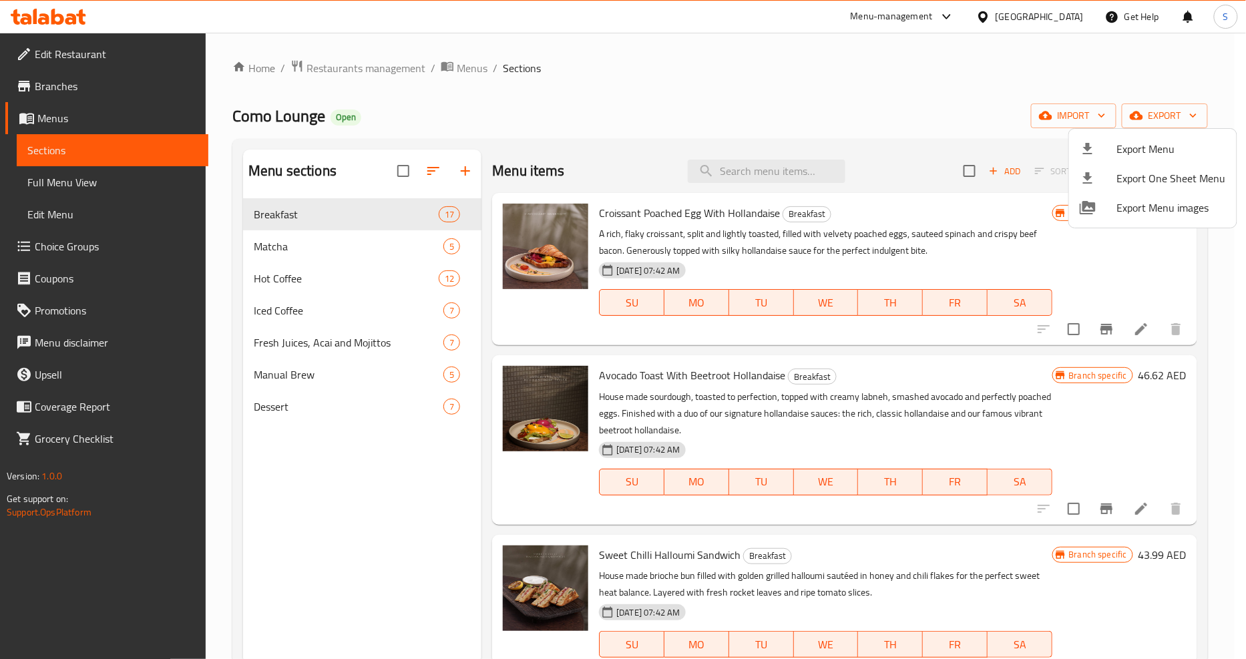
click at [290, 280] on div at bounding box center [623, 329] width 1246 height 659
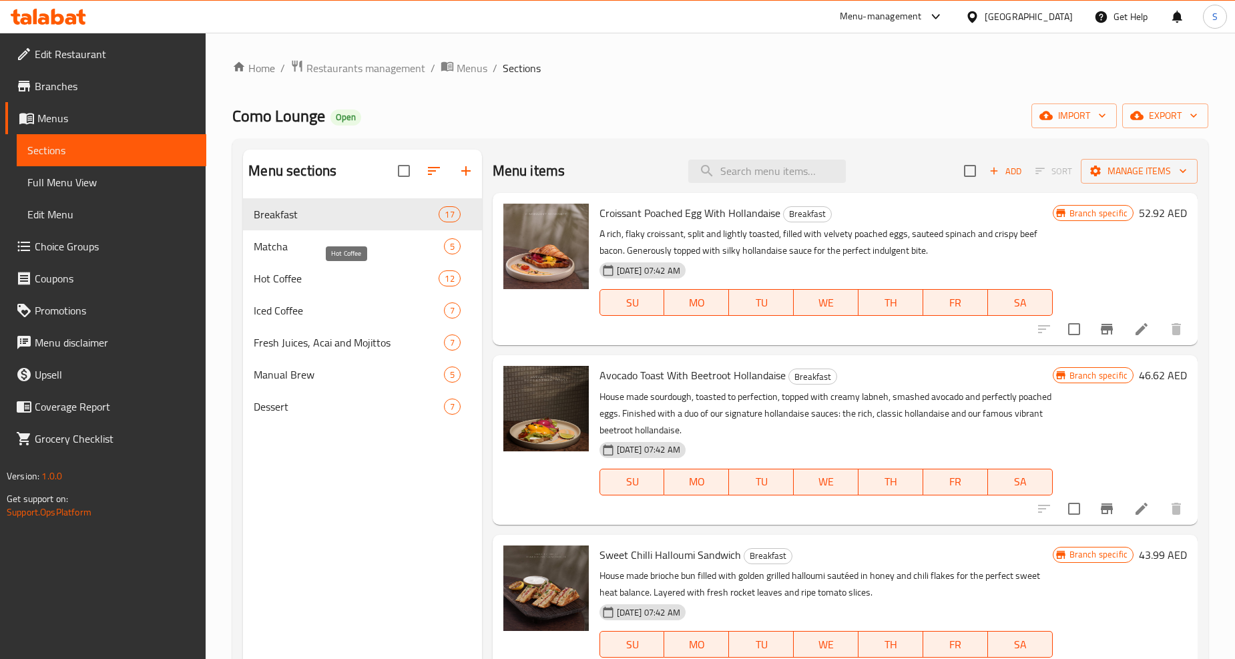
click at [295, 279] on span "Hot Coffee" at bounding box center [346, 278] width 185 height 16
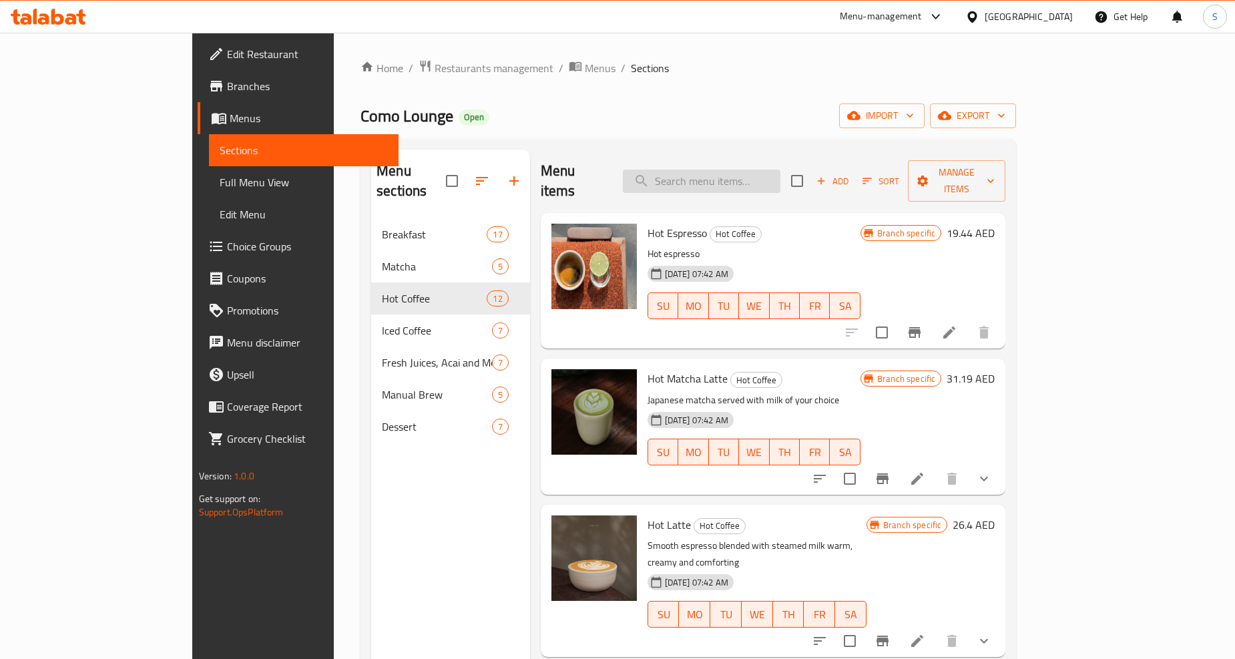
click at [767, 171] on input "search" at bounding box center [702, 181] width 158 height 23
paste input "Hot Espresso"
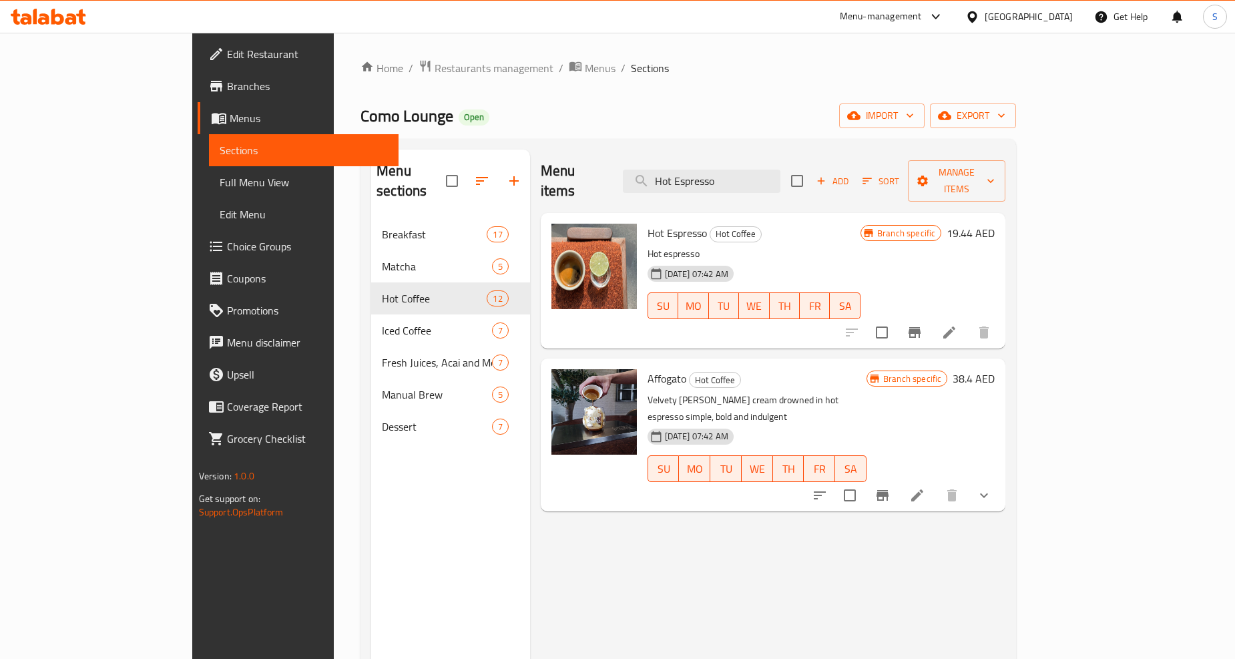
type input "Hot Espresso"
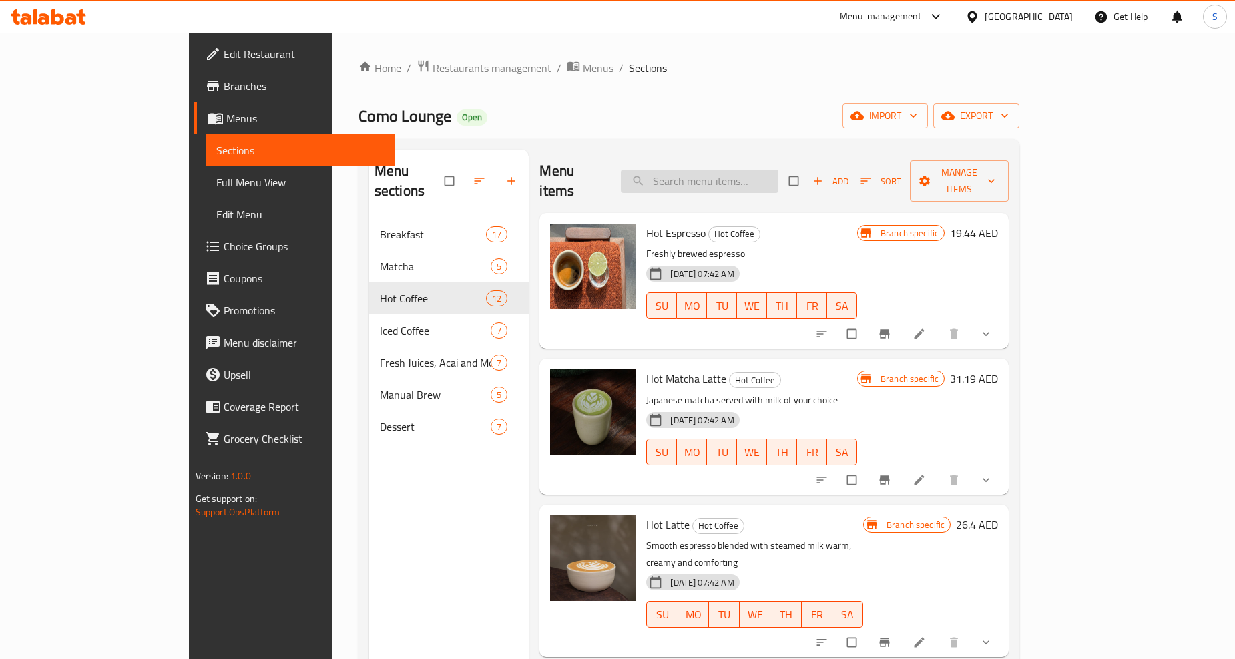
click at [735, 170] on input "search" at bounding box center [700, 181] width 158 height 23
drag, startPoint x: 599, startPoint y: 212, endPoint x: 662, endPoint y: 216, distance: 62.9
click at [662, 224] on h6 "Hot Espresso Hot Coffee" at bounding box center [751, 233] width 211 height 19
copy h6 "Hot Espresso"
click at [764, 170] on input "search" at bounding box center [700, 181] width 158 height 23
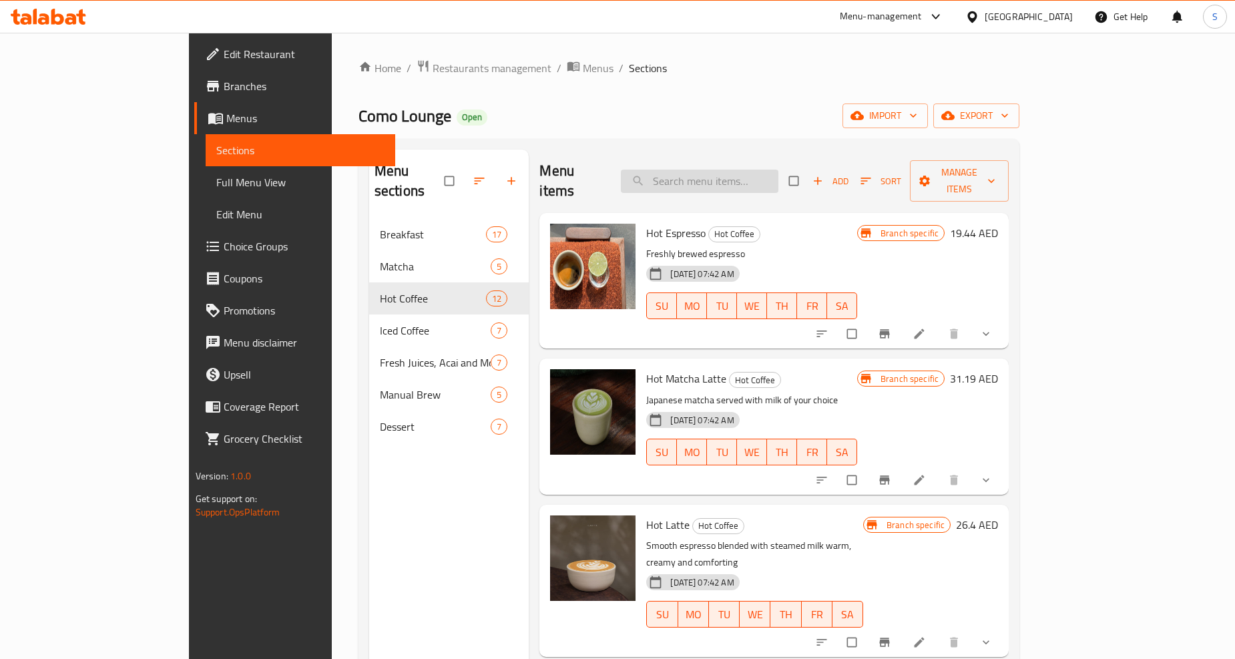
paste input "Hot Espresso"
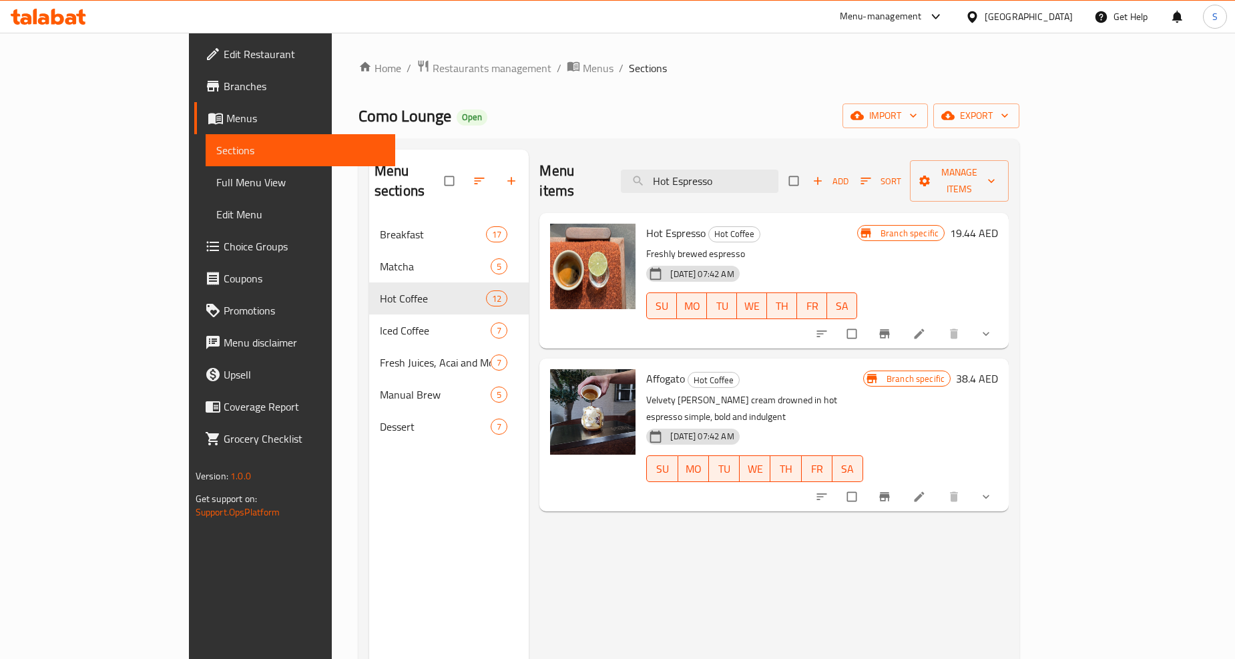
type input "Hot Espresso"
click at [1004, 321] on button "show more" at bounding box center [988, 333] width 32 height 29
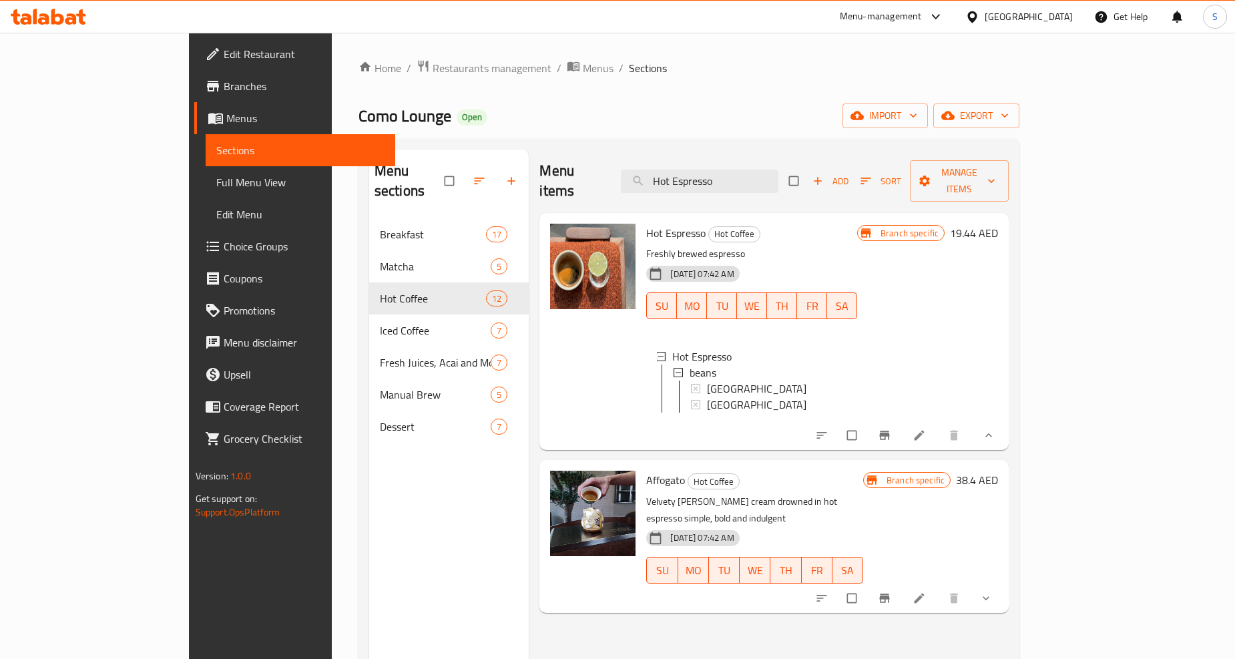
click at [1004, 437] on div at bounding box center [905, 435] width 196 height 29
click at [925, 431] on icon at bounding box center [920, 436] width 10 height 10
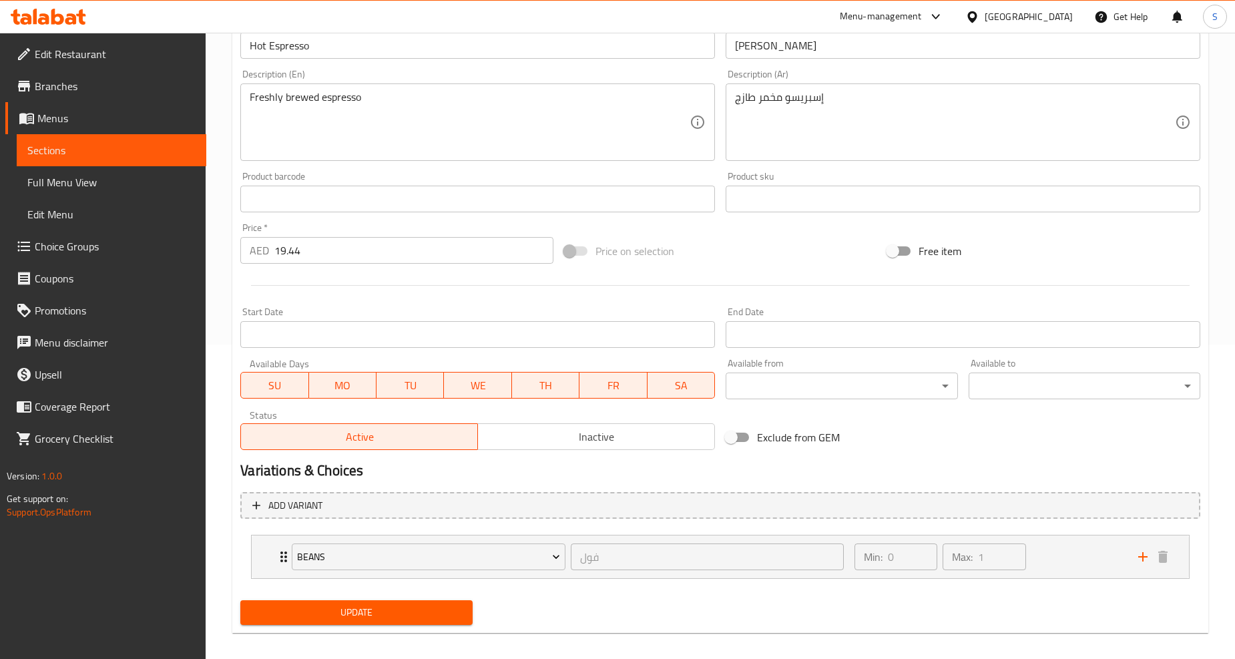
scroll to position [324, 0]
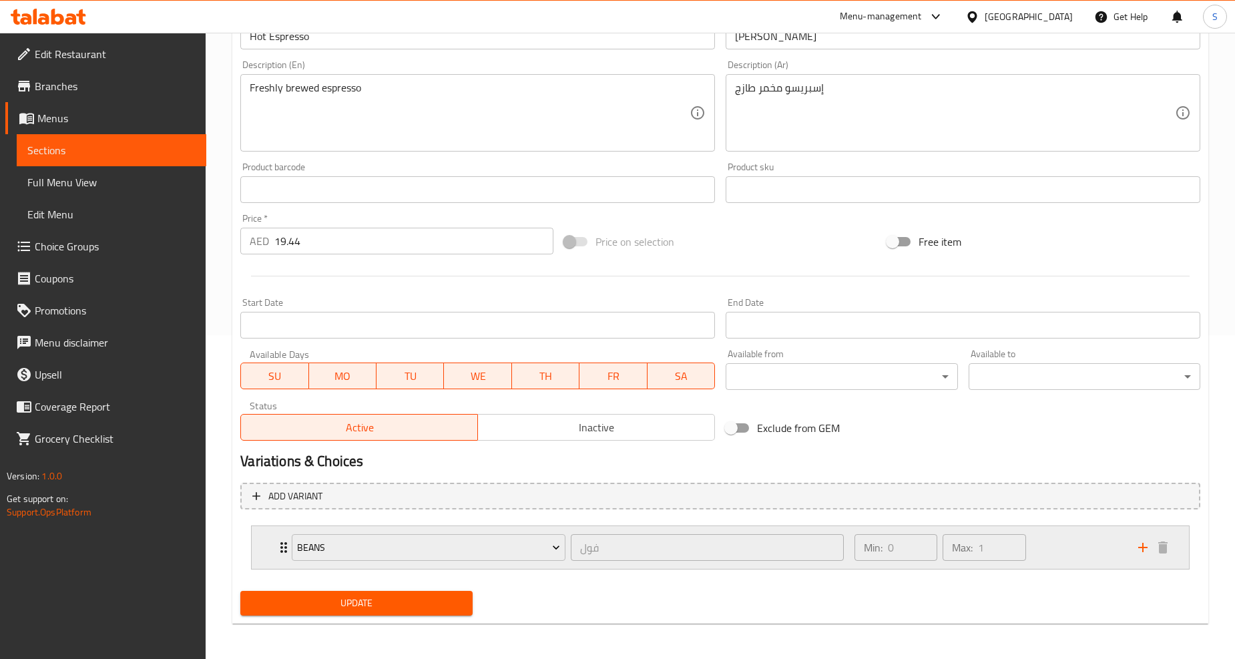
click at [261, 539] on div "beans فول ​ Min: 0 ​ Max: 1 ​" at bounding box center [721, 547] width 938 height 43
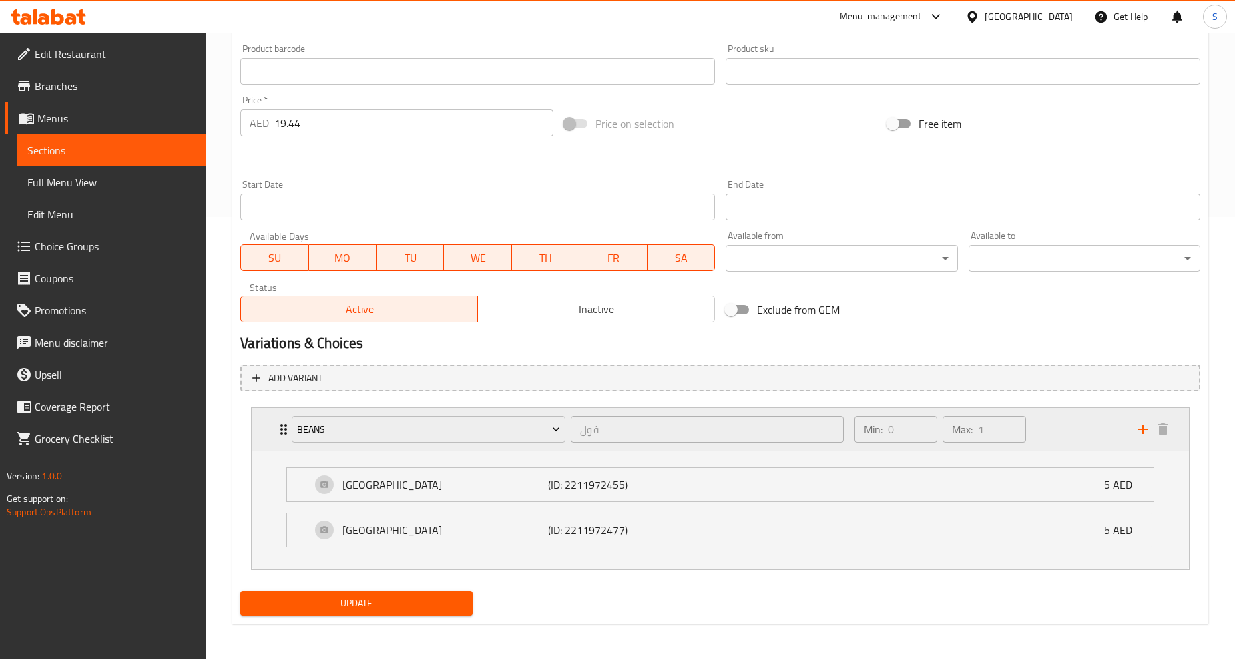
scroll to position [443, 0]
click at [73, 245] on span "Choice Groups" at bounding box center [115, 246] width 161 height 16
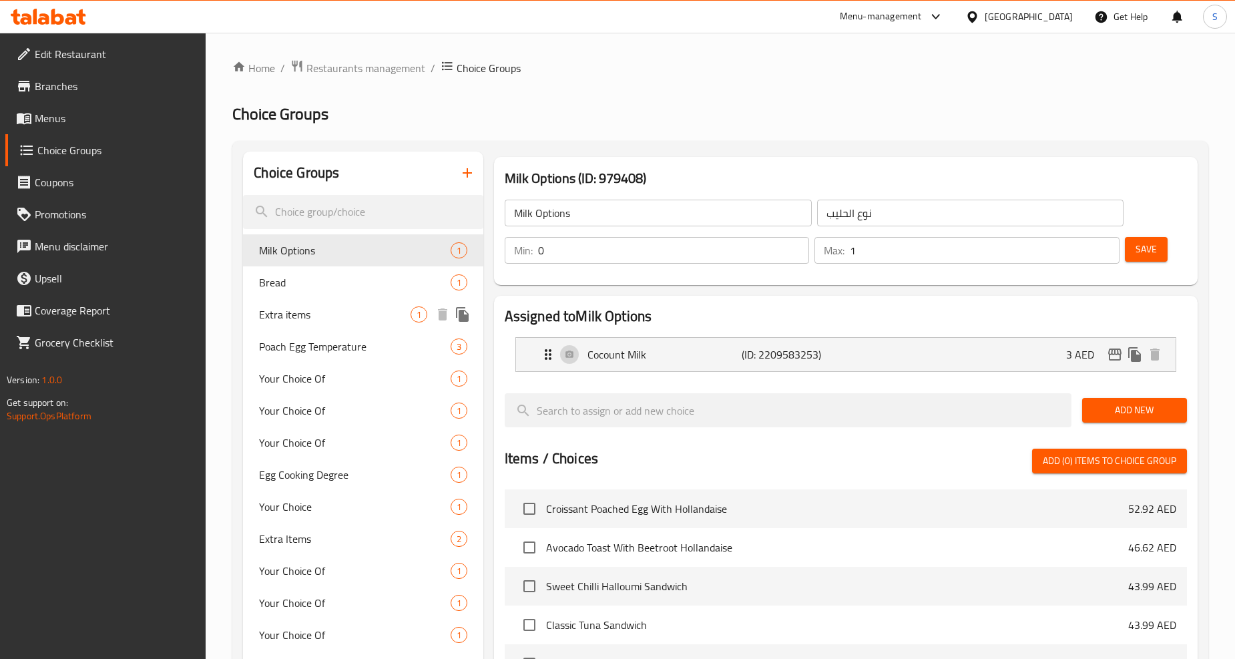
scroll to position [296, 0]
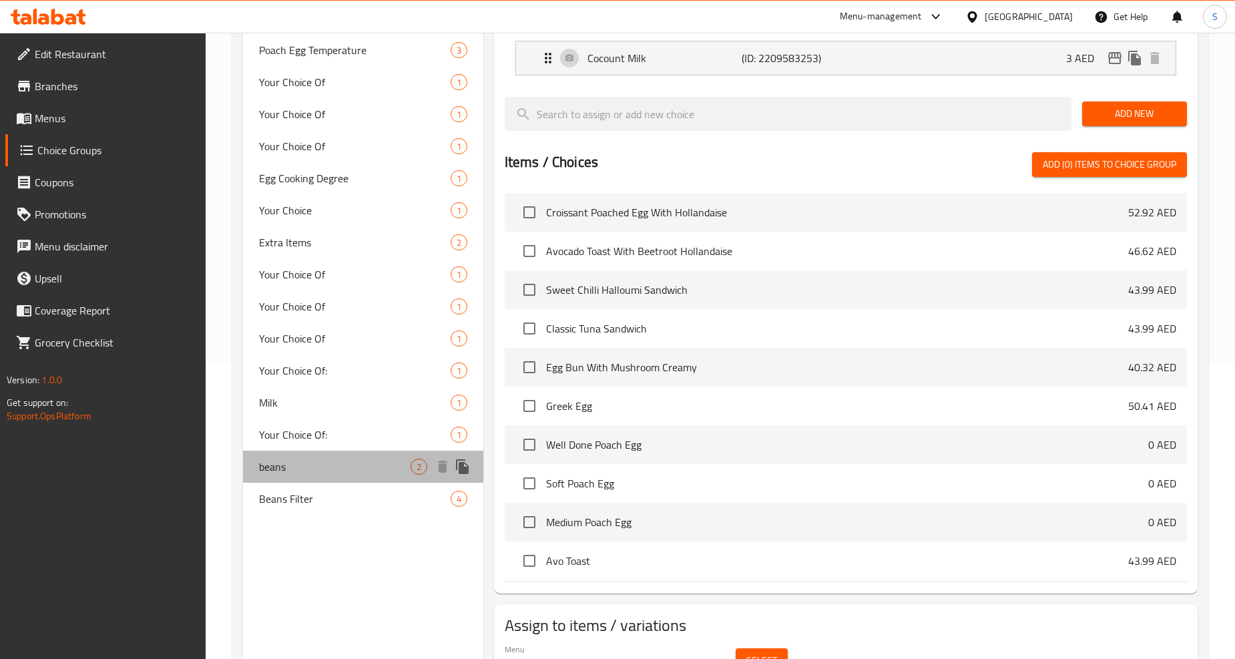
click at [299, 466] on span "beans" at bounding box center [334, 467] width 151 height 16
type input "beans"
type input "فول"
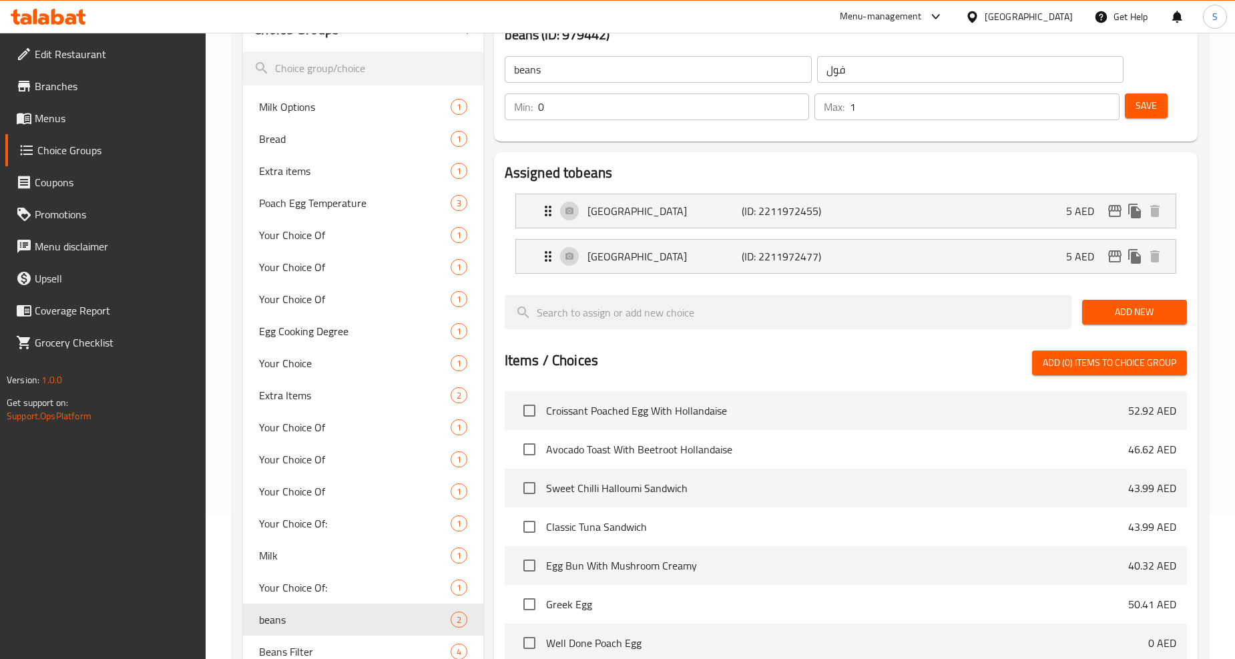
scroll to position [0, 0]
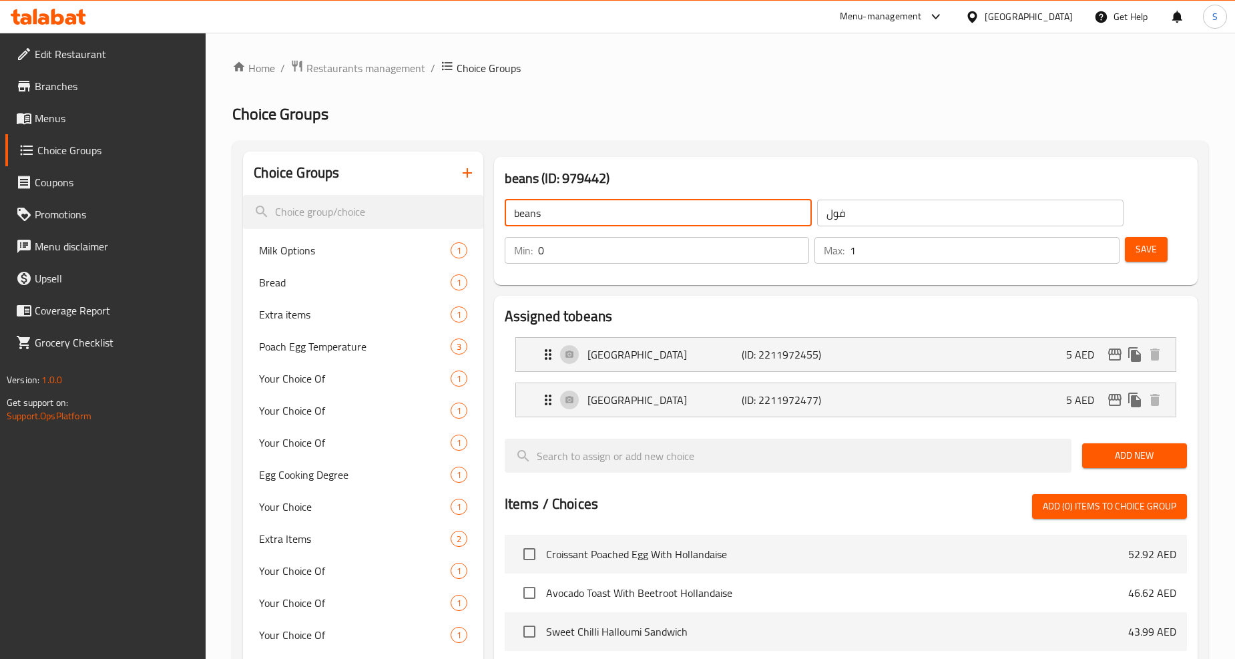
click at [568, 218] on input "beans" at bounding box center [658, 213] width 307 height 27
click at [568, 217] on input "beans" at bounding box center [658, 213] width 307 height 27
type input "Beans"
click at [771, 317] on h2 "Assigned to beans" at bounding box center [846, 317] width 682 height 20
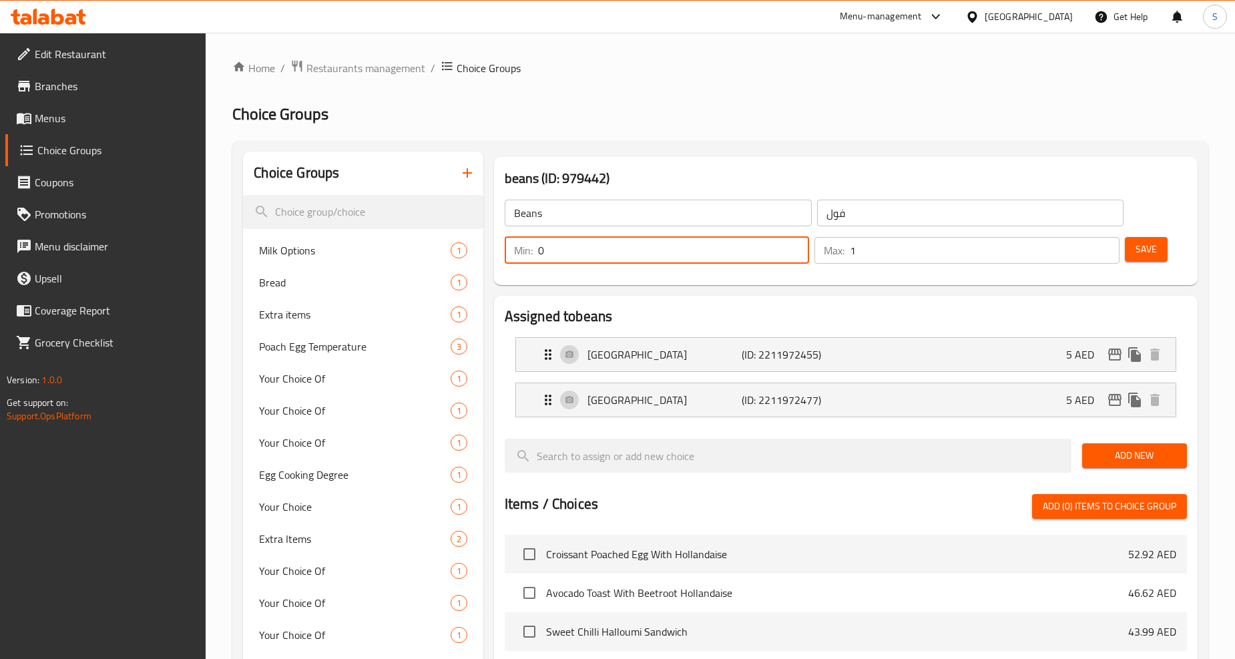
click at [586, 257] on input "0" at bounding box center [674, 250] width 272 height 27
type input "1"
click at [1139, 238] on button "Save" at bounding box center [1146, 249] width 43 height 25
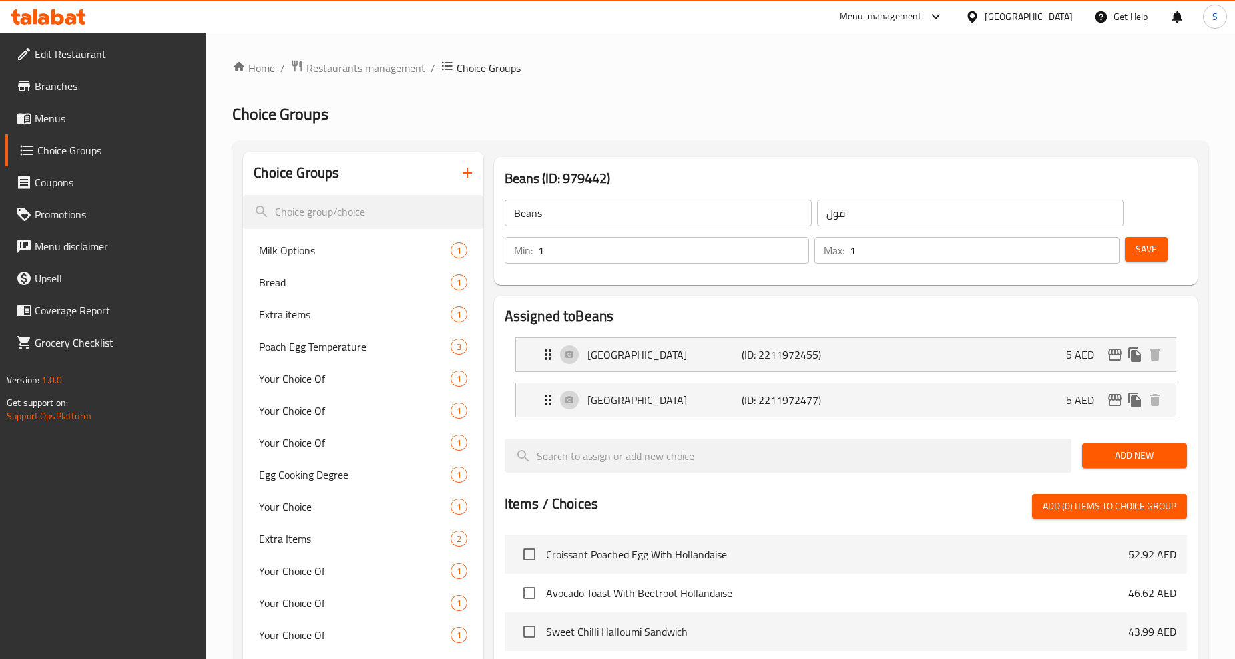
click at [383, 69] on span "Restaurants management" at bounding box center [366, 68] width 119 height 16
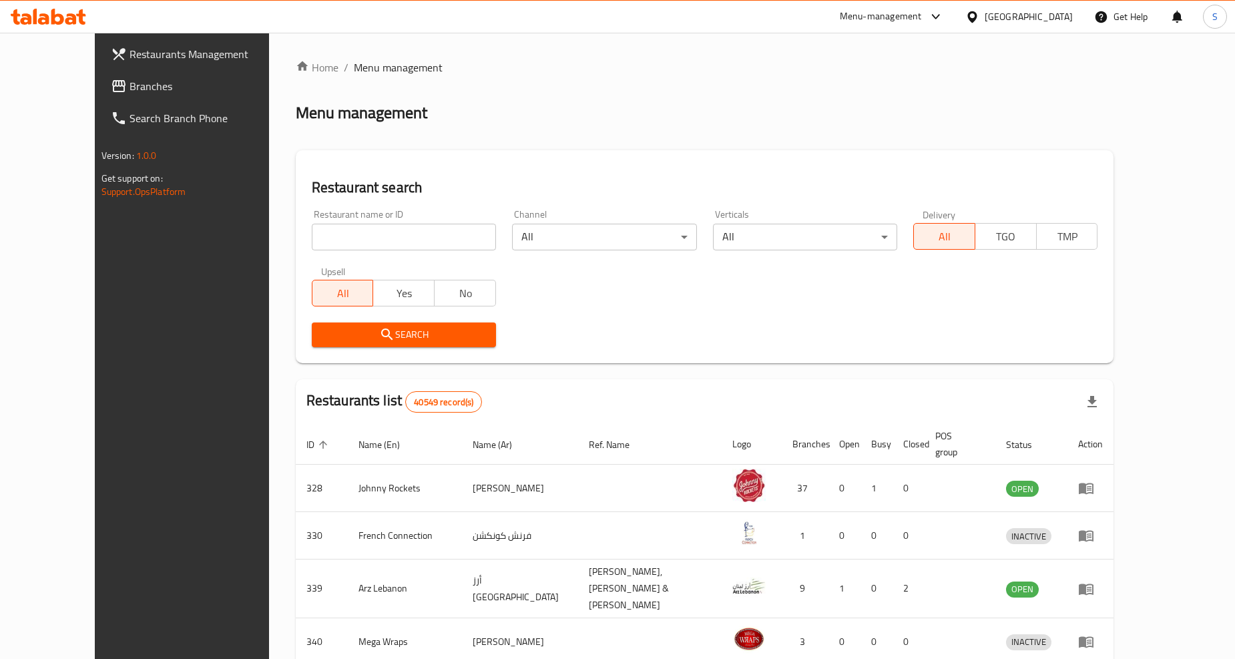
click at [312, 239] on input "search" at bounding box center [404, 237] width 184 height 27
paste input "670104"
type input "670104"
click button "Search" at bounding box center [404, 335] width 184 height 25
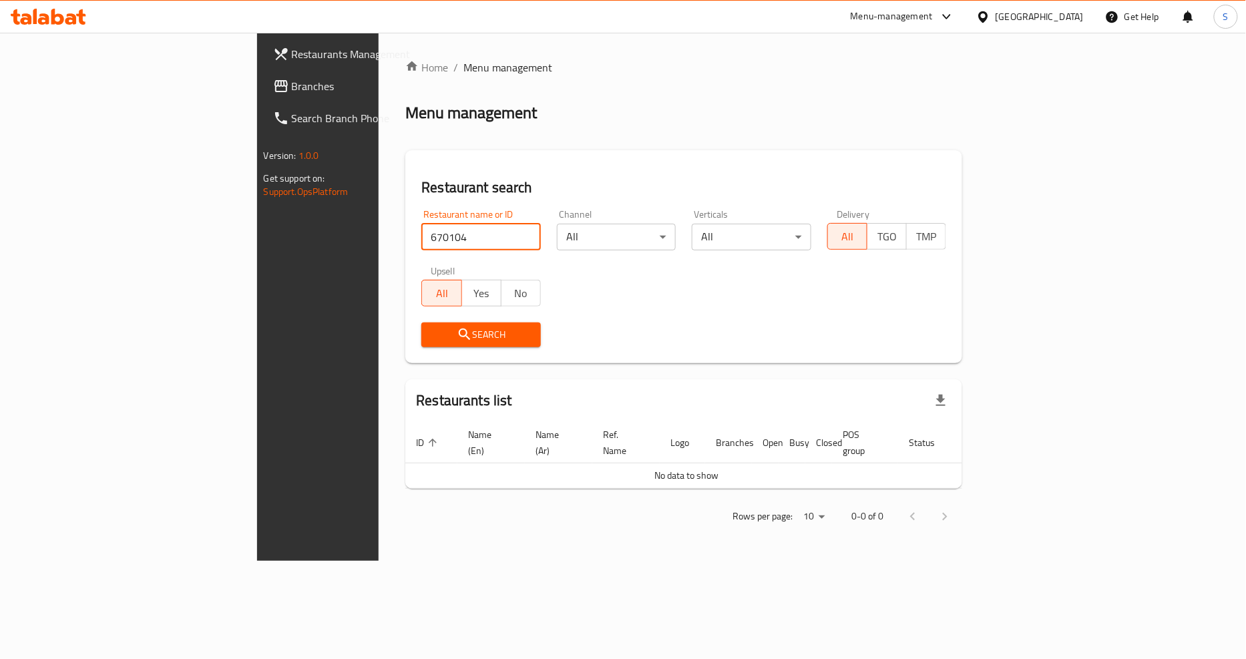
click at [1011, 13] on div "[GEOGRAPHIC_DATA]" at bounding box center [1040, 16] width 88 height 15
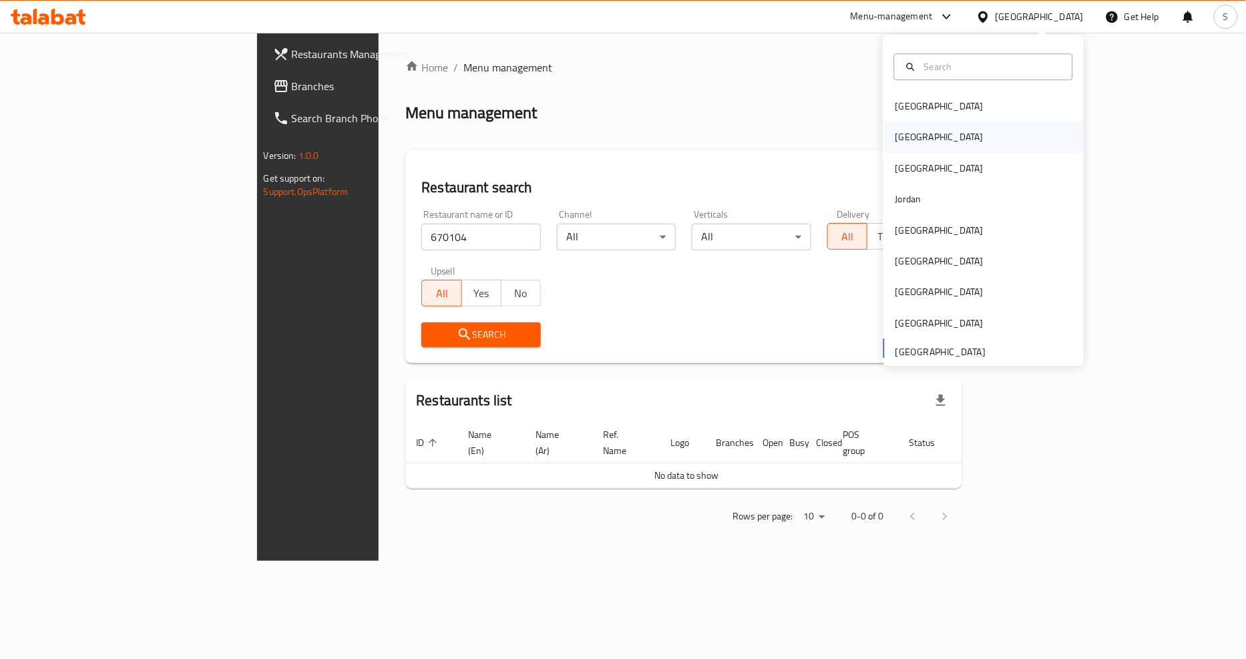
click at [917, 134] on div "Egypt" at bounding box center [940, 137] width 110 height 31
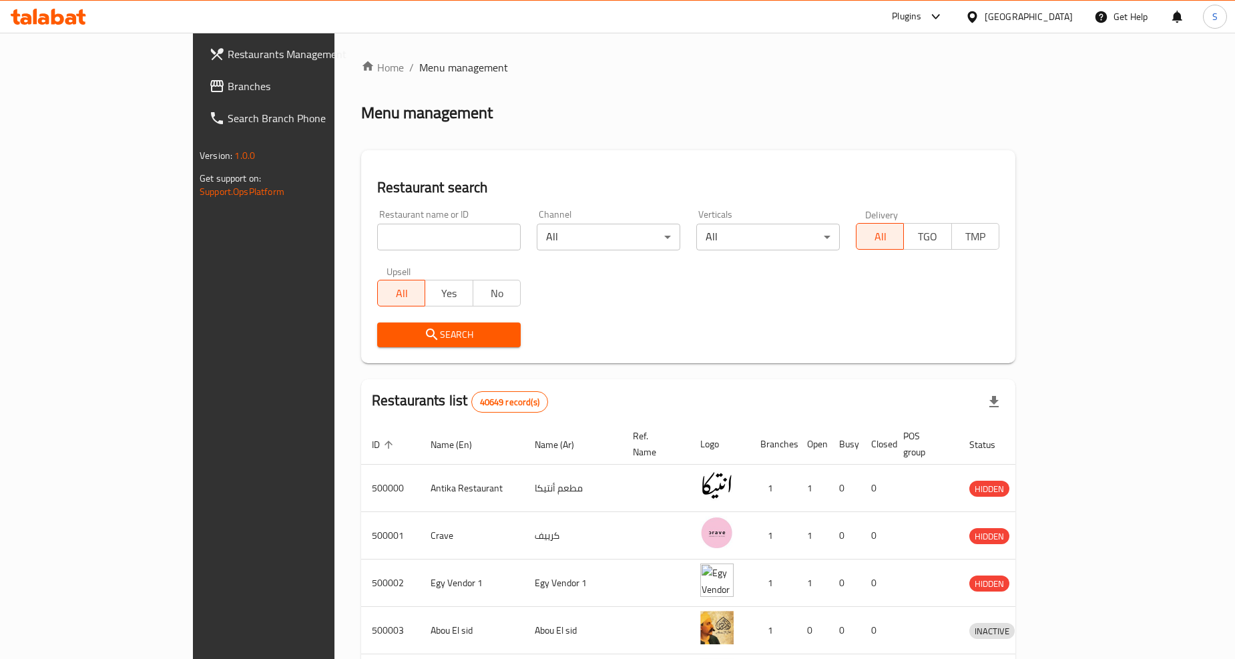
click at [377, 249] on input "search" at bounding box center [449, 237] width 144 height 27
paste input "670104"
type input "670104"
click button "Search" at bounding box center [449, 335] width 144 height 25
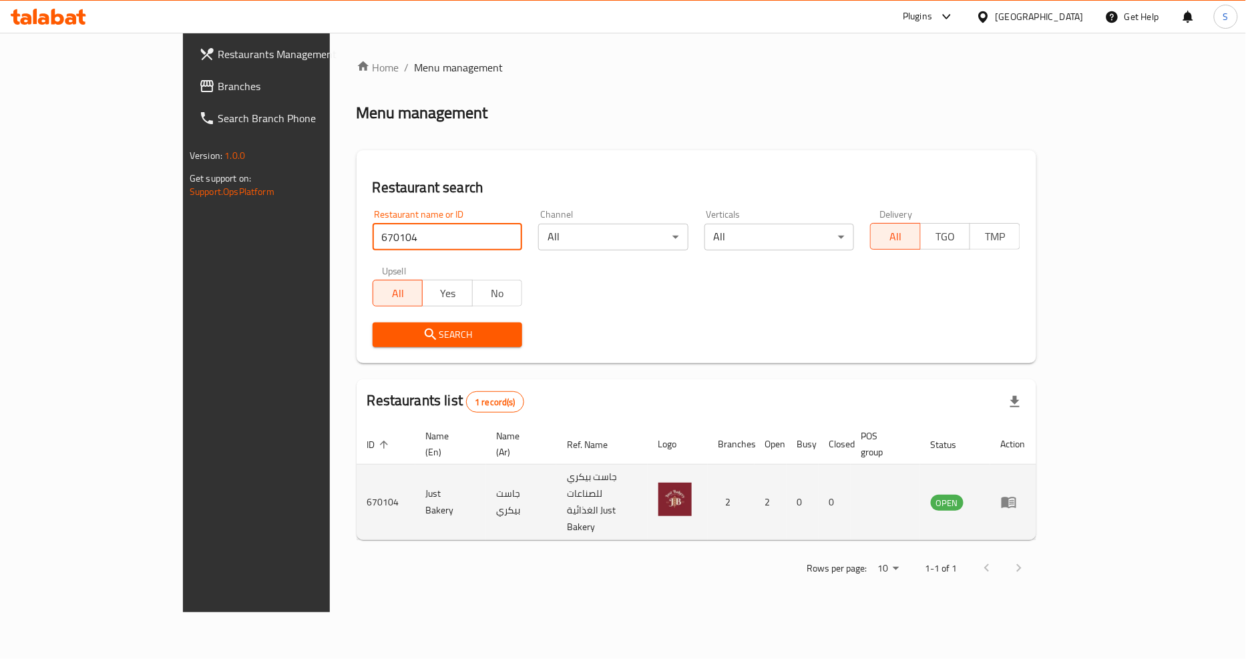
click at [1026, 494] on link "enhanced table" at bounding box center [1013, 502] width 25 height 16
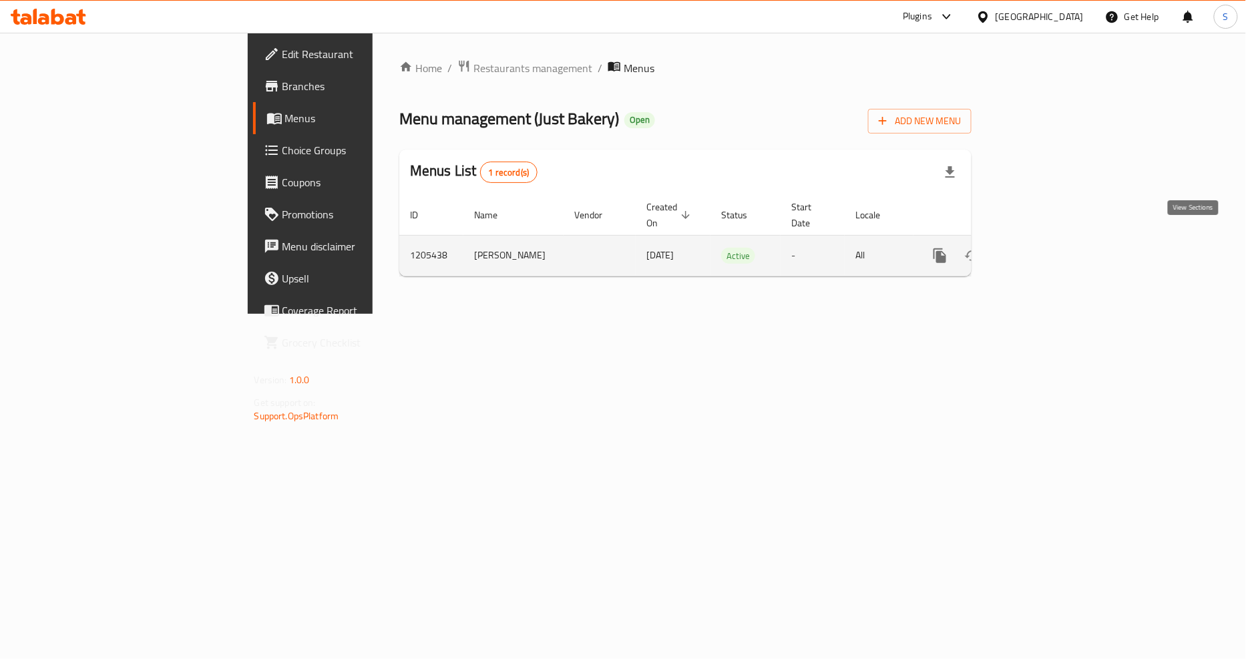
click at [1052, 250] on link "enhanced table" at bounding box center [1036, 256] width 32 height 32
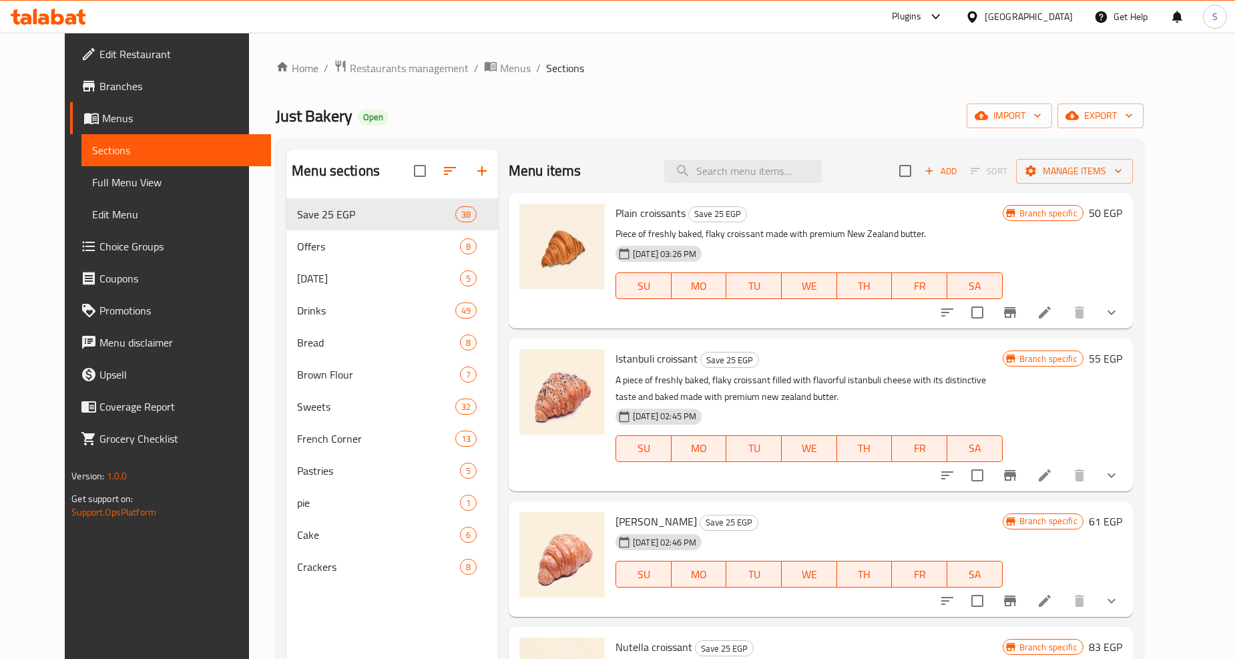
click at [1133, 309] on div "Plain croissants Save 25 EGP Piece of freshly baked, flaky croissant made with …" at bounding box center [821, 261] width 624 height 136
click at [1128, 309] on button "show more" at bounding box center [1112, 312] width 32 height 32
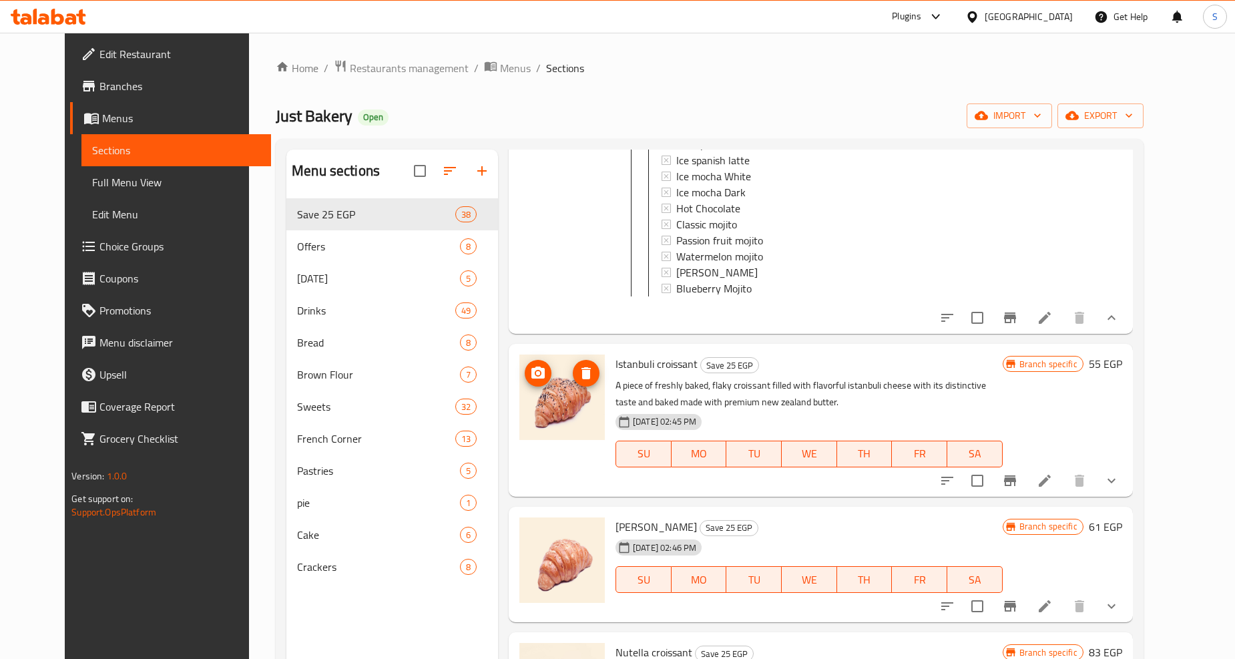
scroll to position [742, 0]
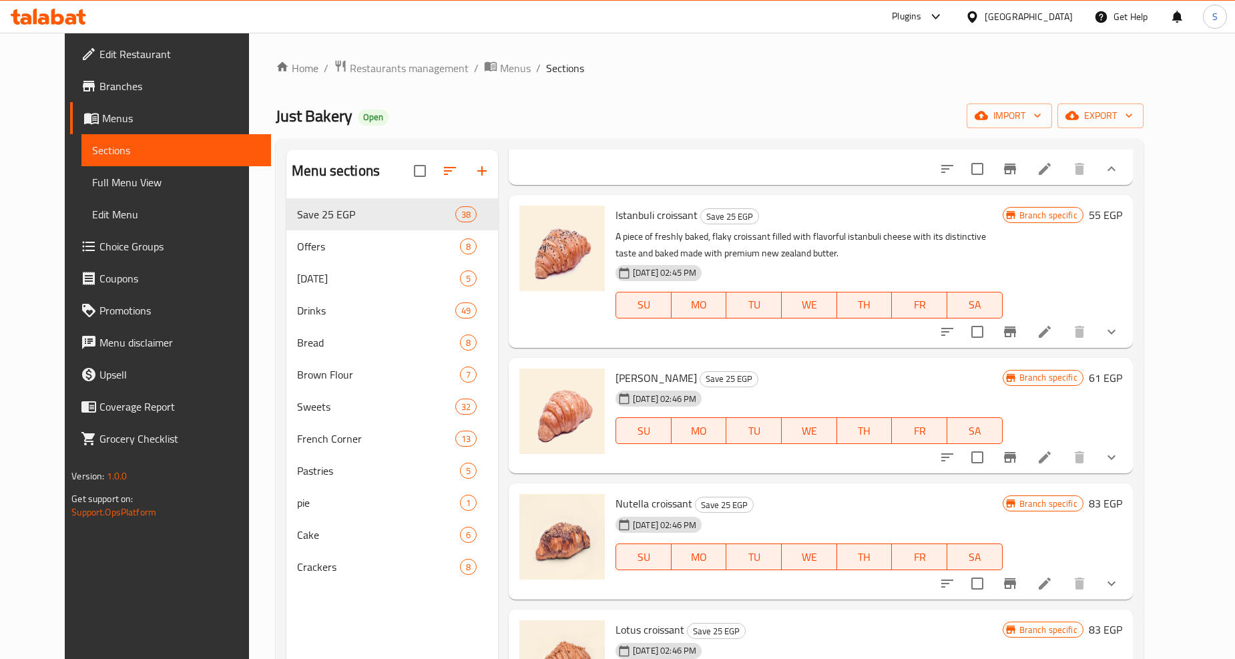
click at [1128, 345] on button "show more" at bounding box center [1112, 332] width 32 height 32
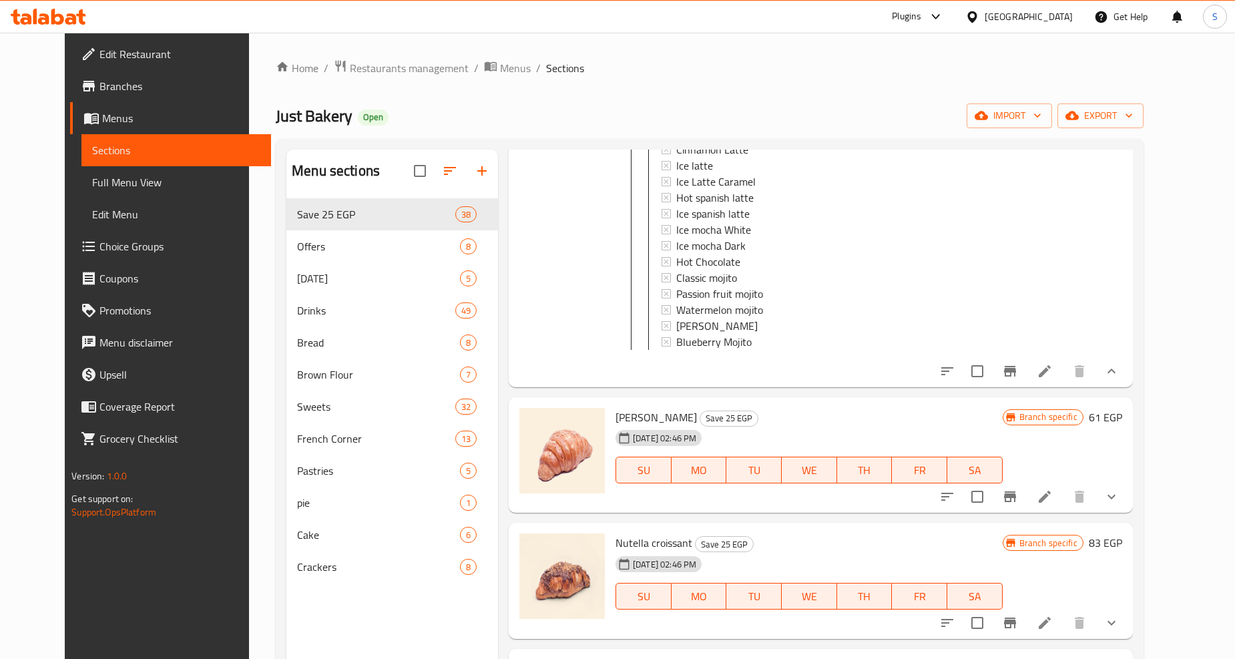
scroll to position [1336, 0]
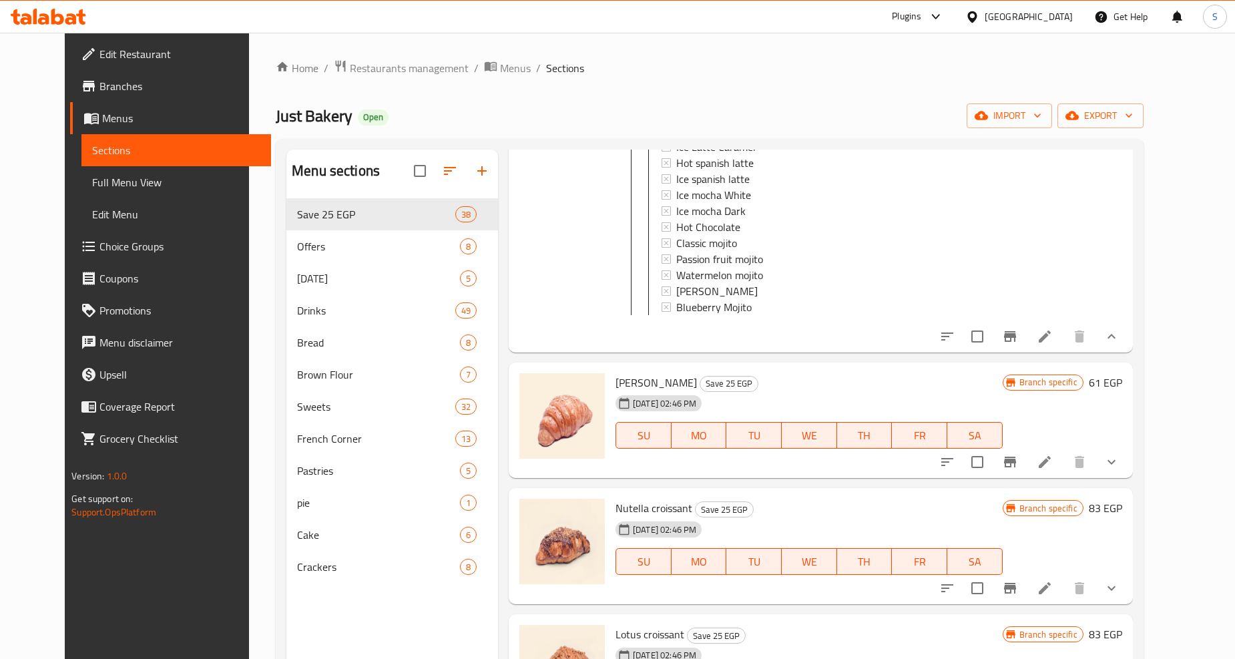
click at [1120, 470] on icon "show more" at bounding box center [1112, 462] width 16 height 16
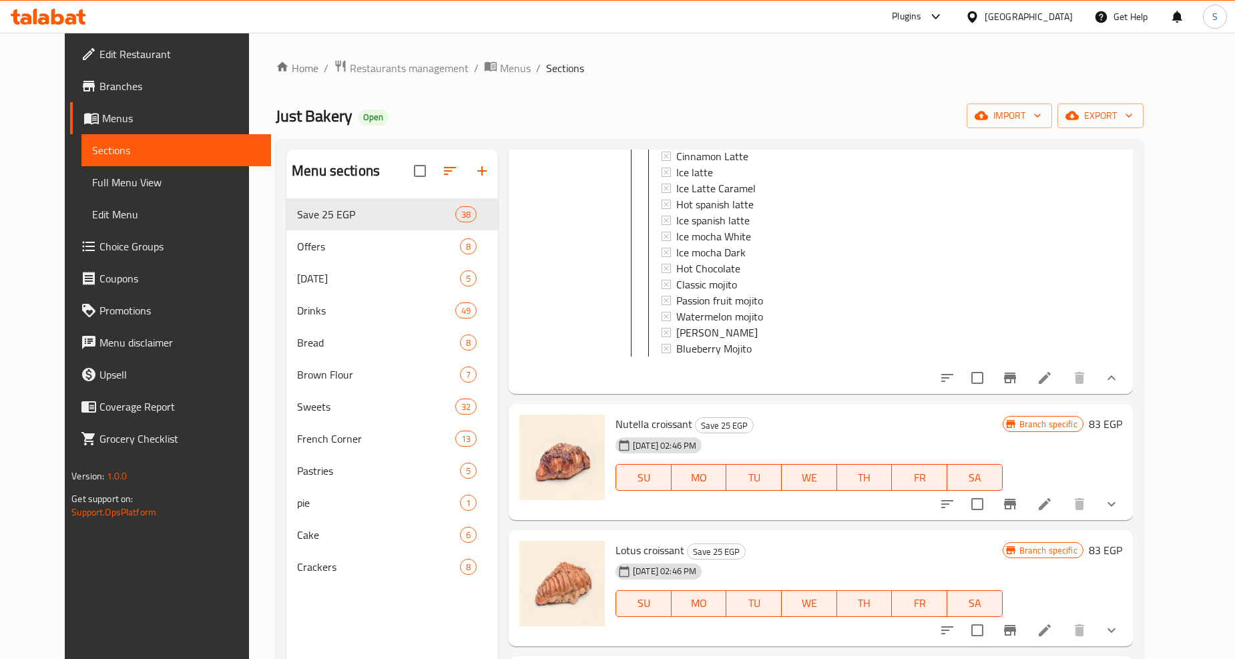
scroll to position [2226, 0]
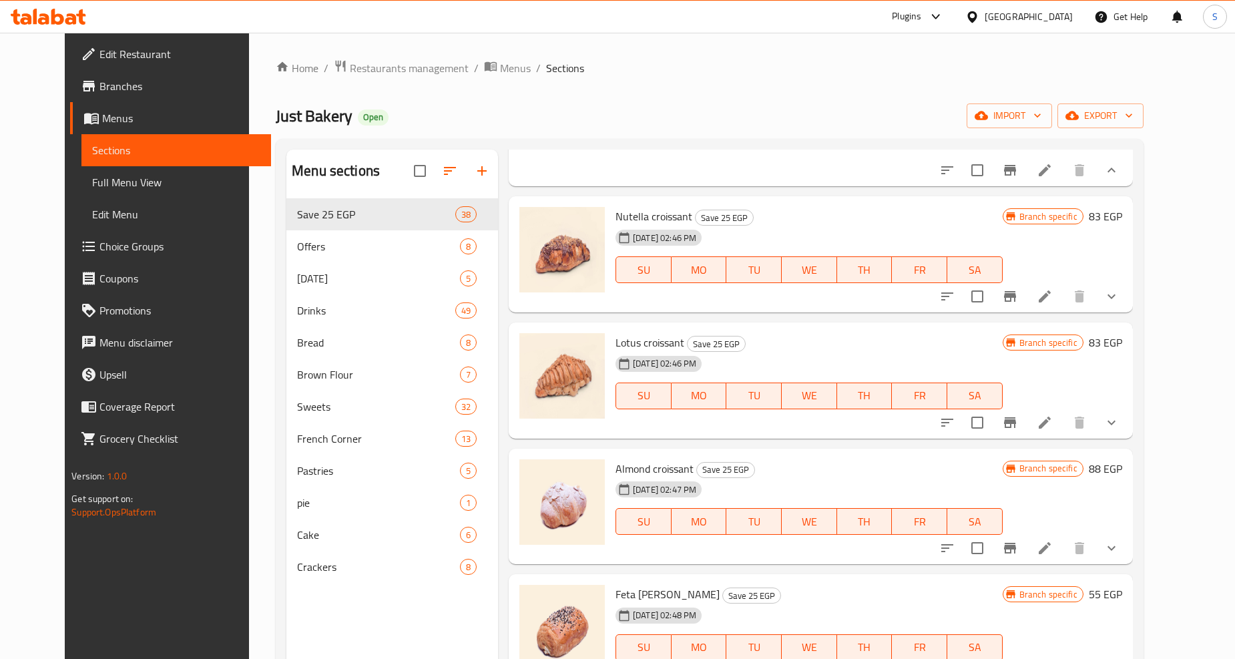
click at [1128, 313] on button "show more" at bounding box center [1112, 296] width 32 height 32
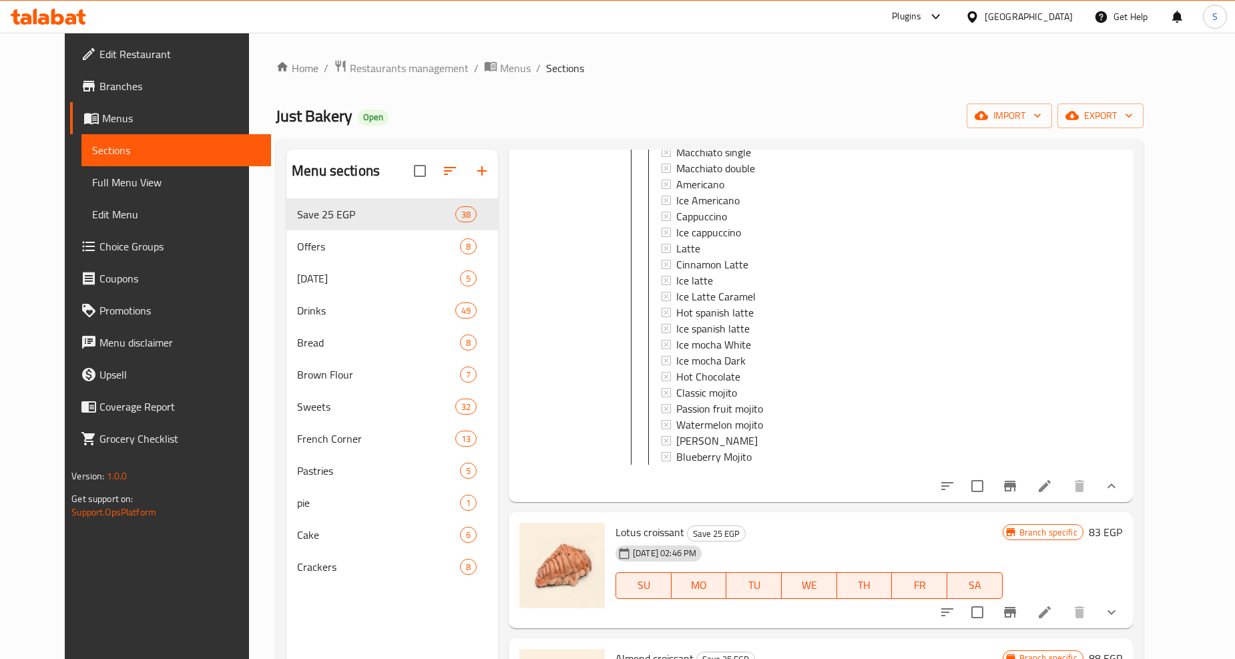
scroll to position [3116, 0]
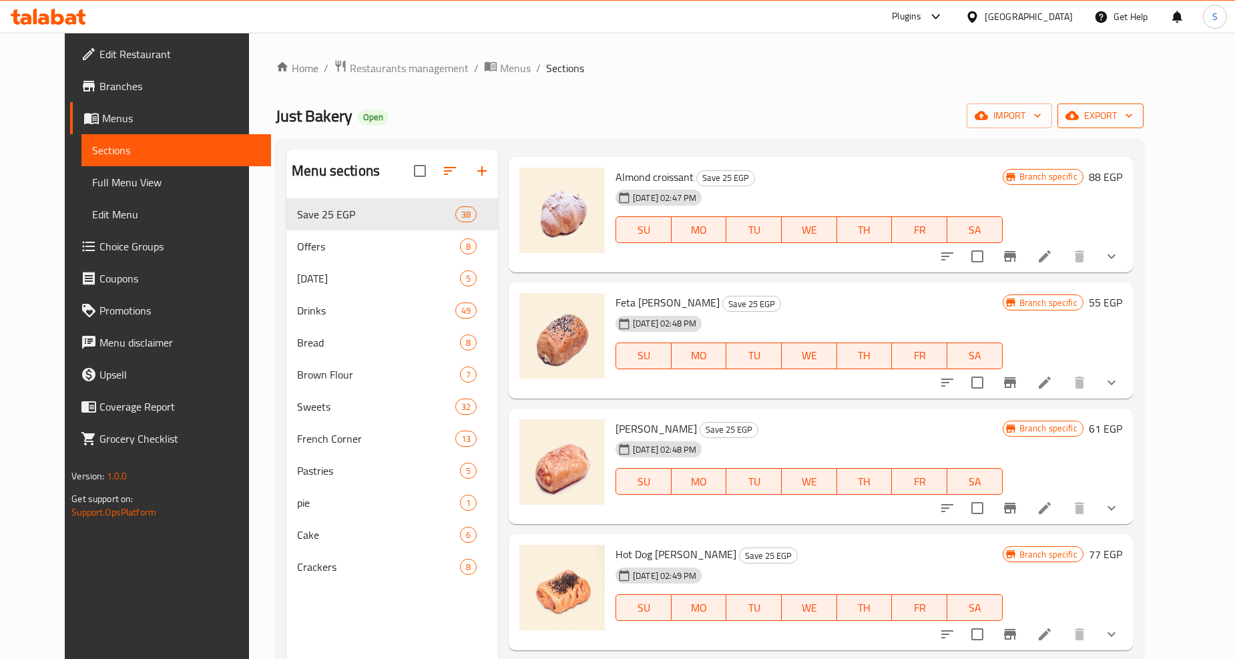
click at [1133, 118] on span "export" at bounding box center [1100, 116] width 65 height 17
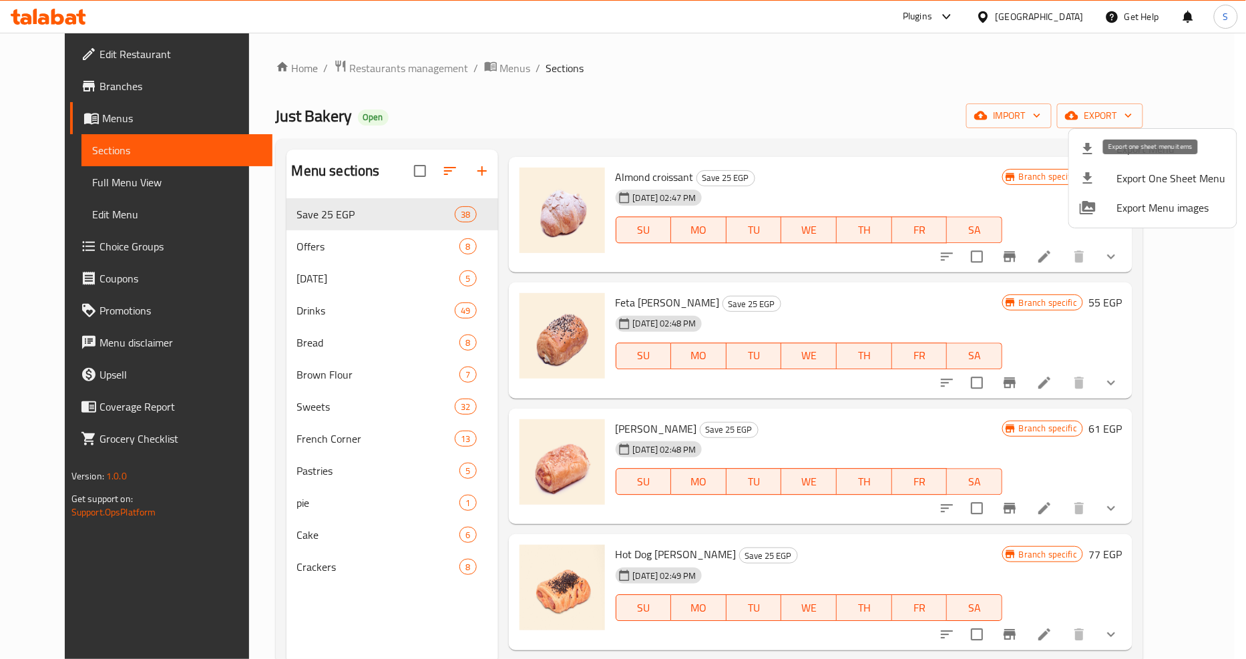
click at [1131, 144] on span "Export Menu" at bounding box center [1171, 149] width 109 height 16
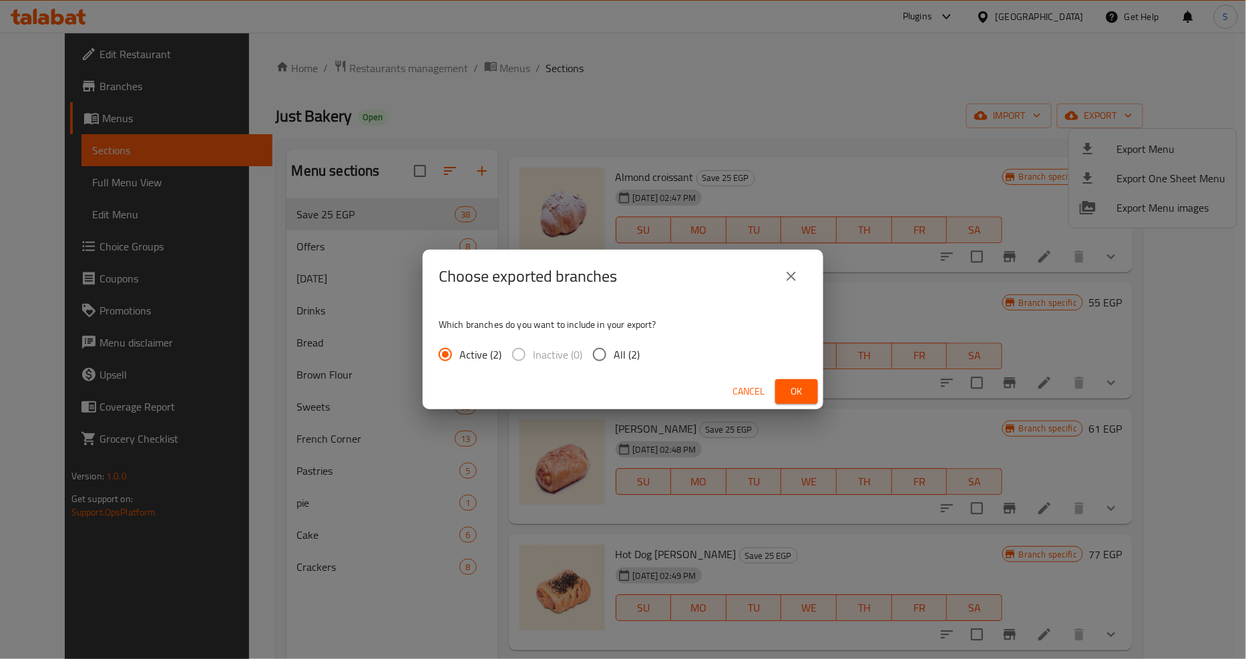
click at [626, 352] on span "All (2)" at bounding box center [627, 355] width 26 height 16
click at [614, 352] on input "All (2)" at bounding box center [600, 355] width 28 height 28
radio input "true"
click at [801, 391] on span "Ok" at bounding box center [796, 391] width 21 height 17
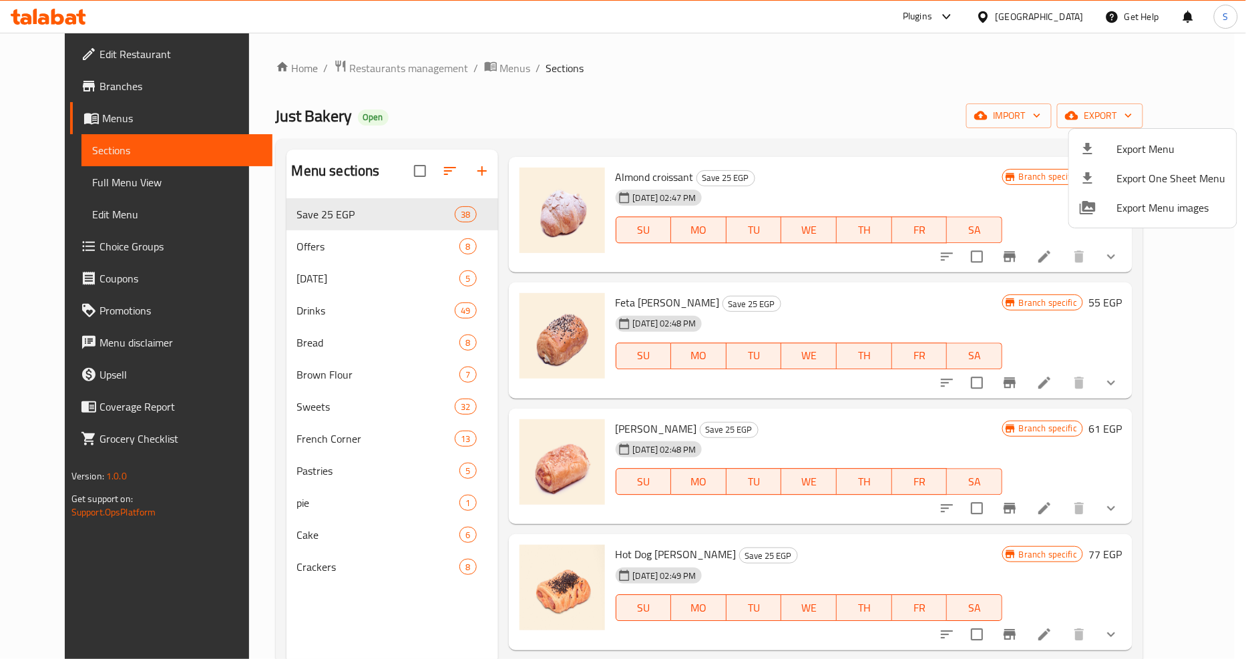
click at [57, 83] on div at bounding box center [623, 329] width 1246 height 659
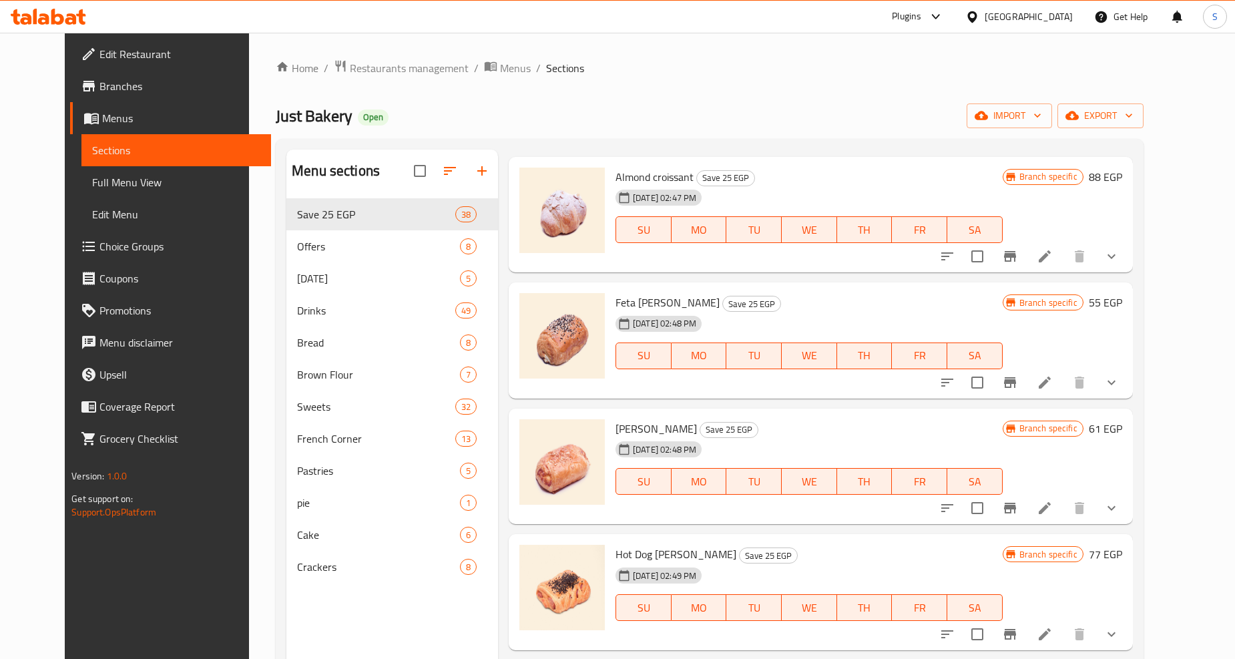
click at [100, 91] on span "Branches" at bounding box center [180, 86] width 161 height 16
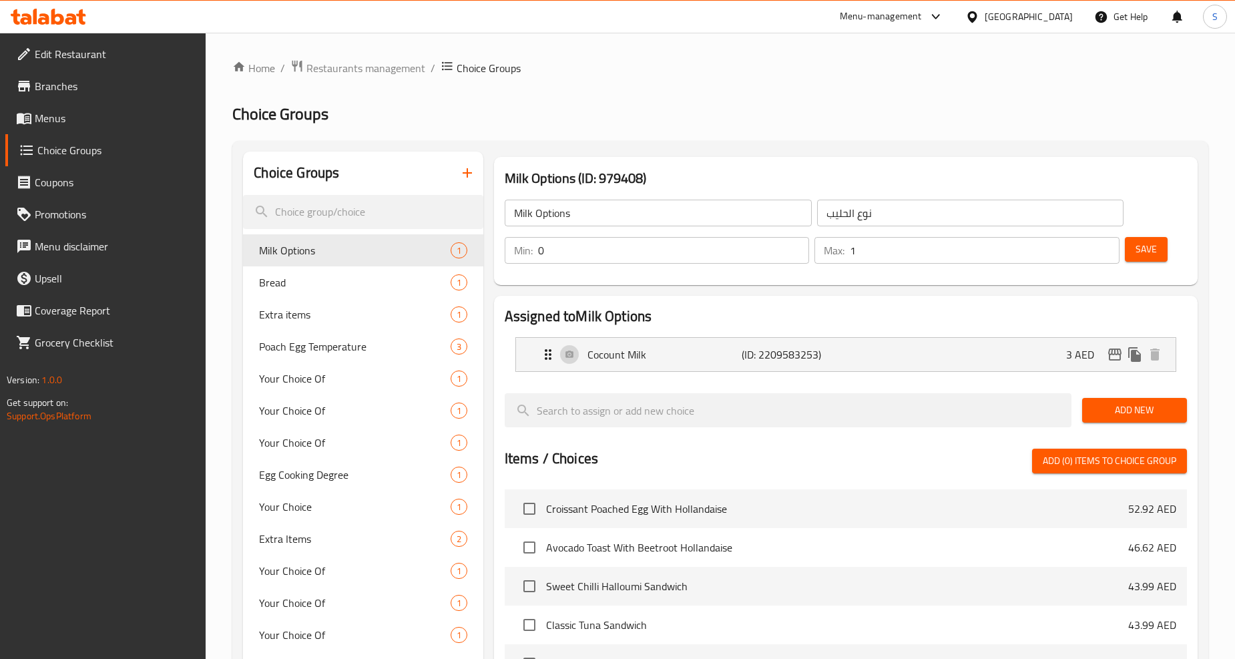
click at [21, 122] on icon at bounding box center [24, 119] width 15 height 11
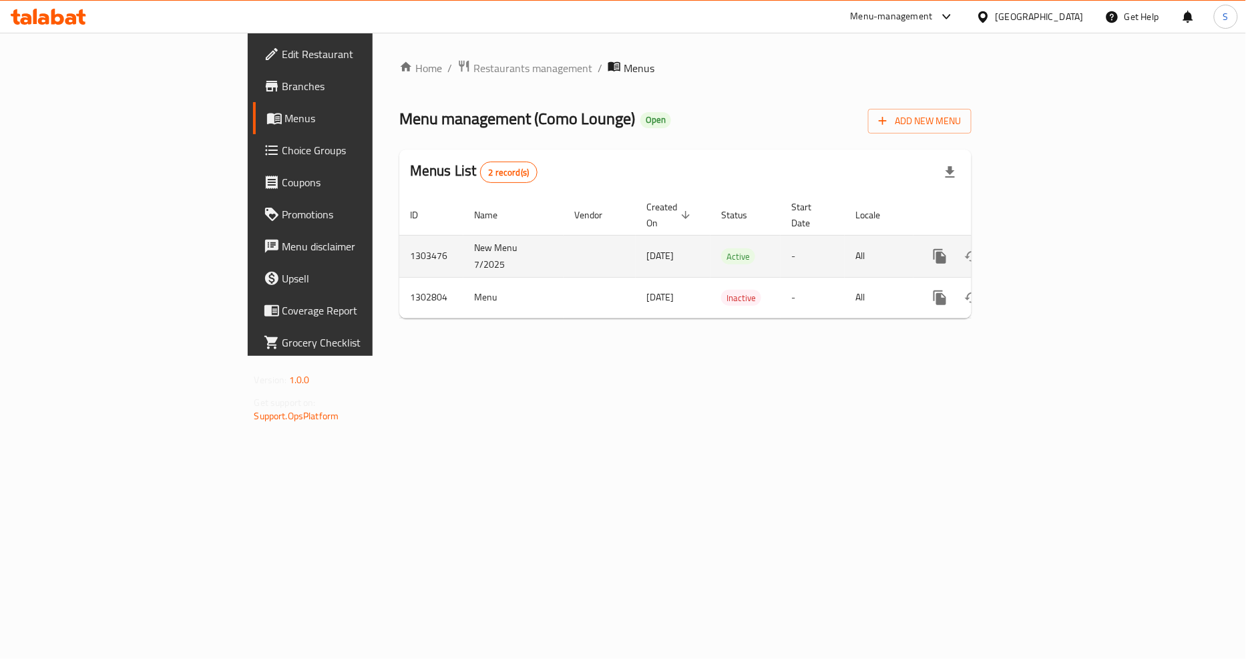
click at [1044, 248] on icon "enhanced table" at bounding box center [1036, 256] width 16 height 16
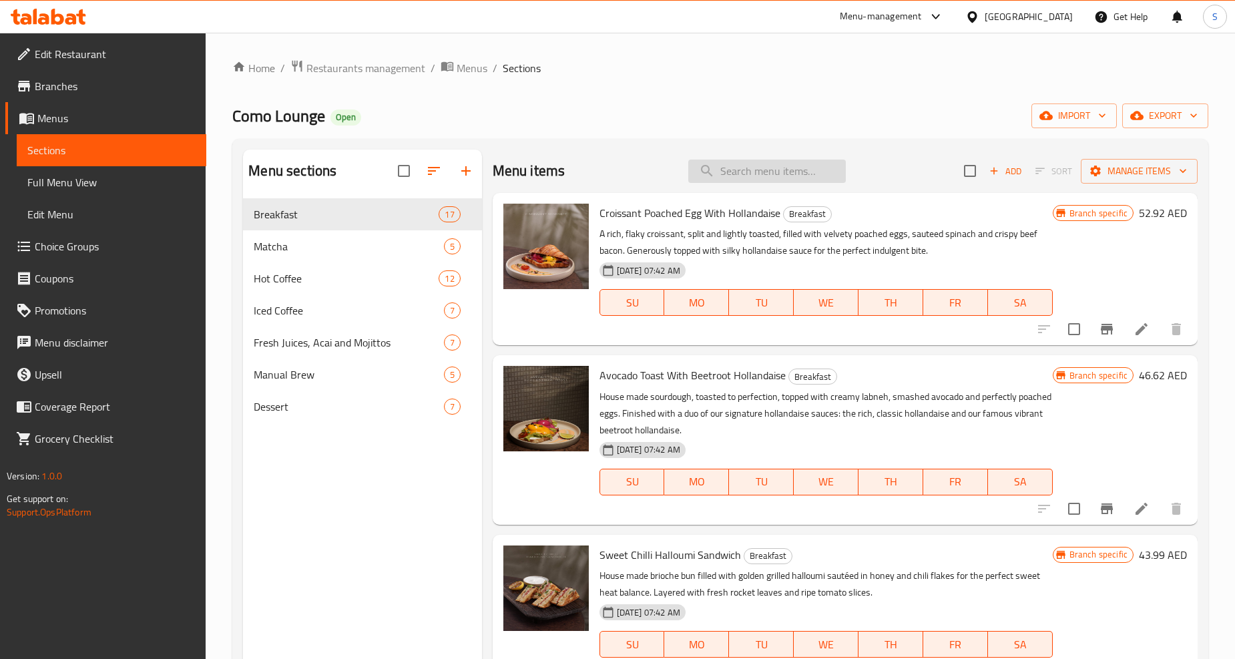
click at [773, 178] on input "search" at bounding box center [767, 171] width 158 height 23
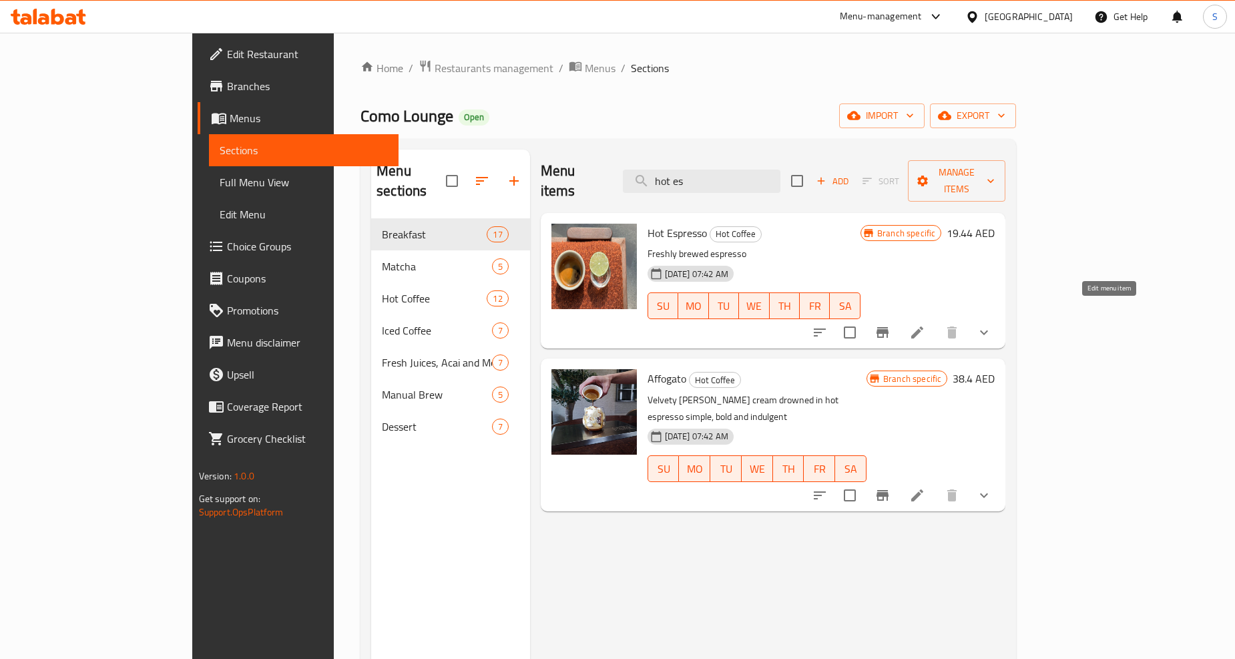
type input "hot es"
click at [924, 327] on icon at bounding box center [918, 333] width 12 height 12
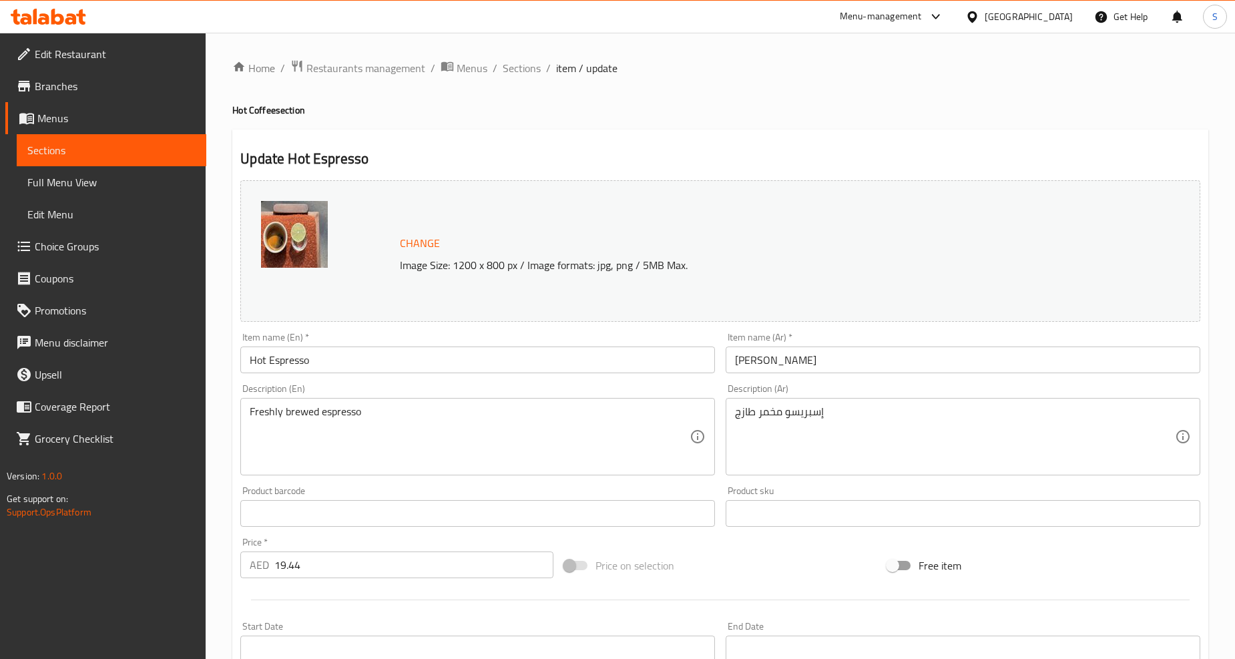
scroll to position [324, 0]
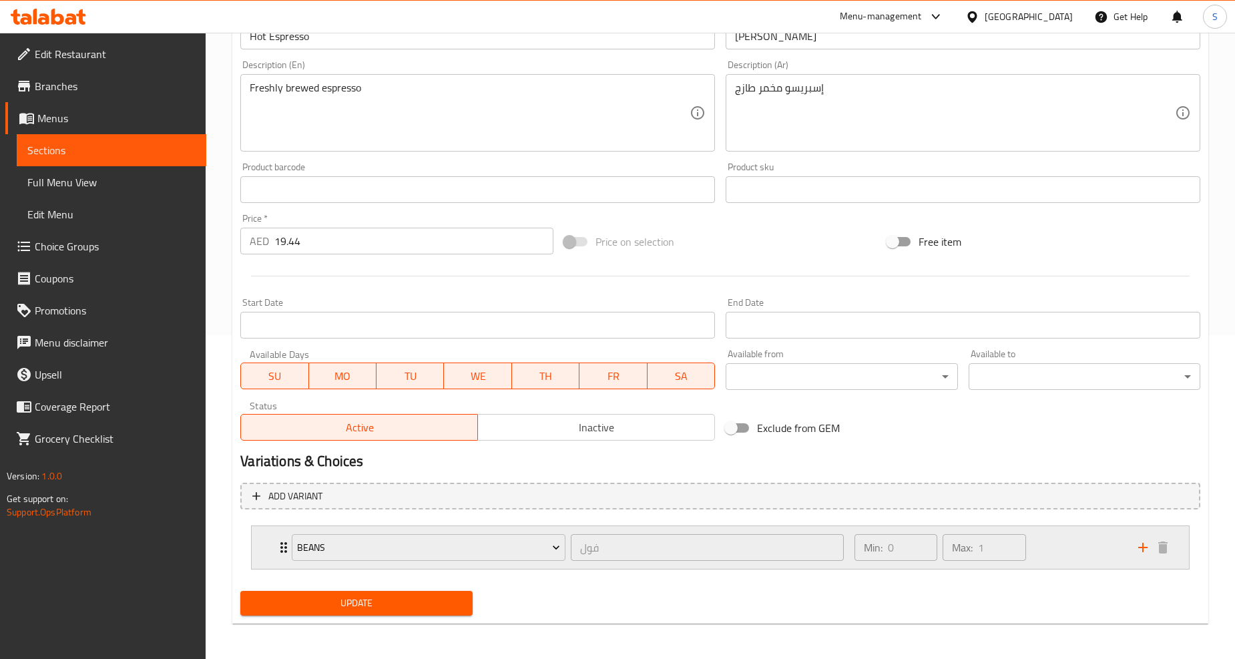
click at [261, 552] on div "beans فول ​ Min: 0 ​ Max: 1 ​" at bounding box center [721, 547] width 938 height 43
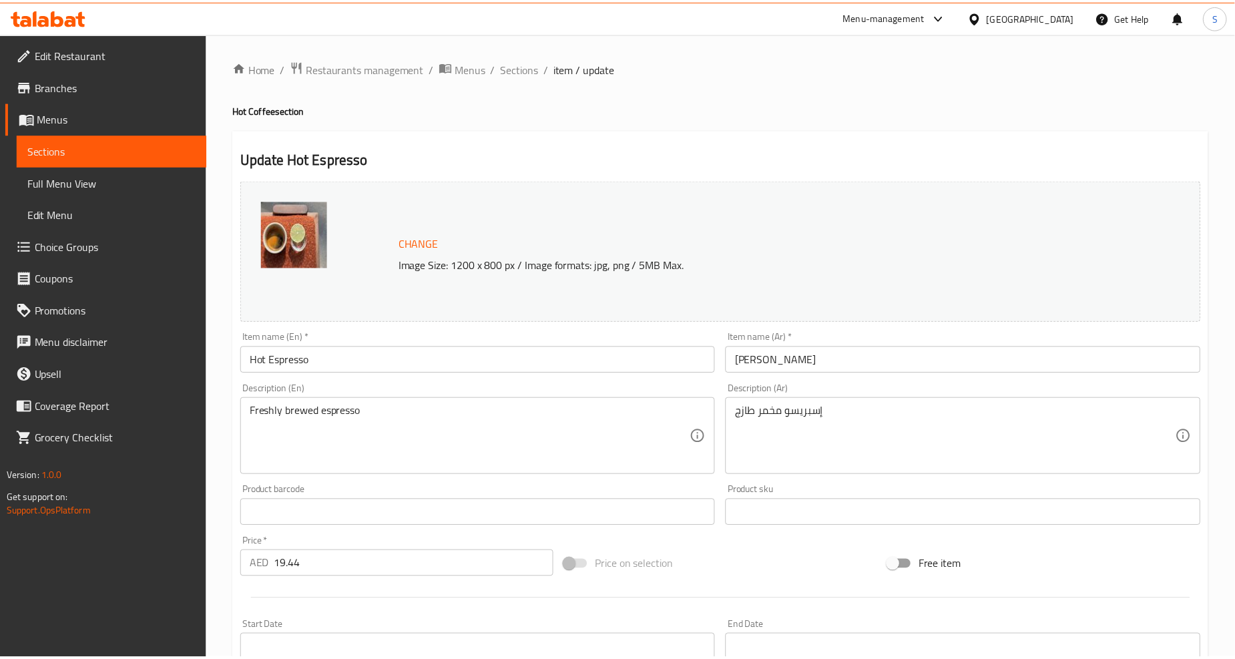
scroll to position [443, 0]
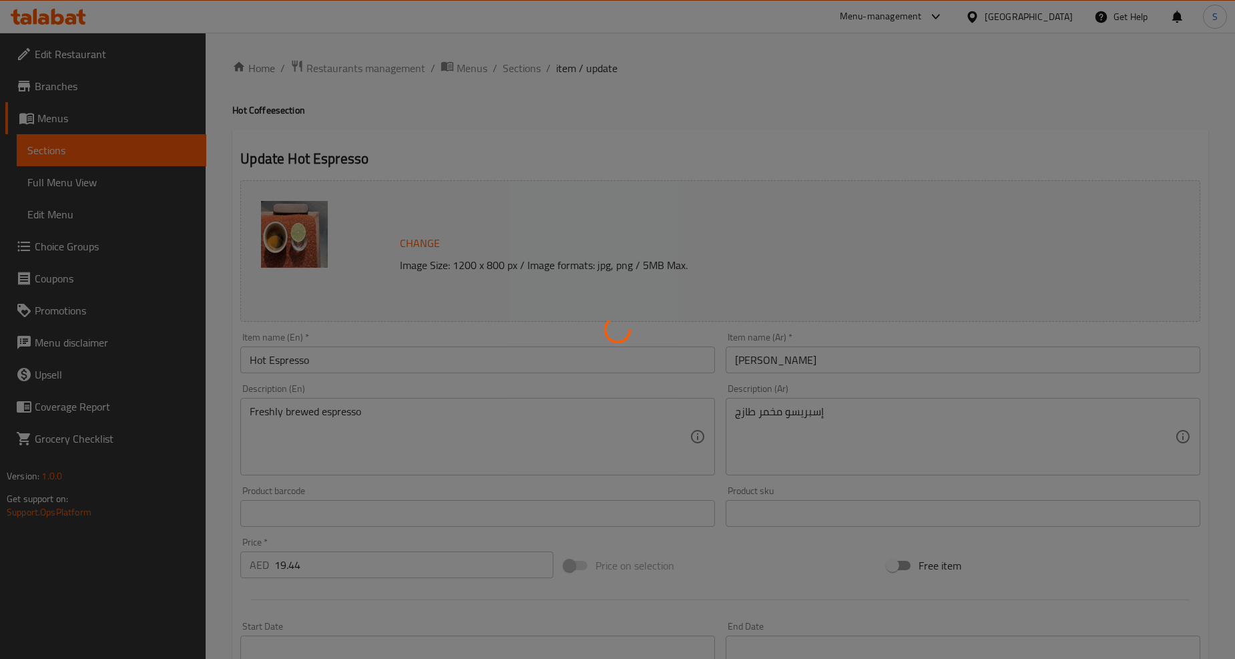
type input "فول"
type input "1"
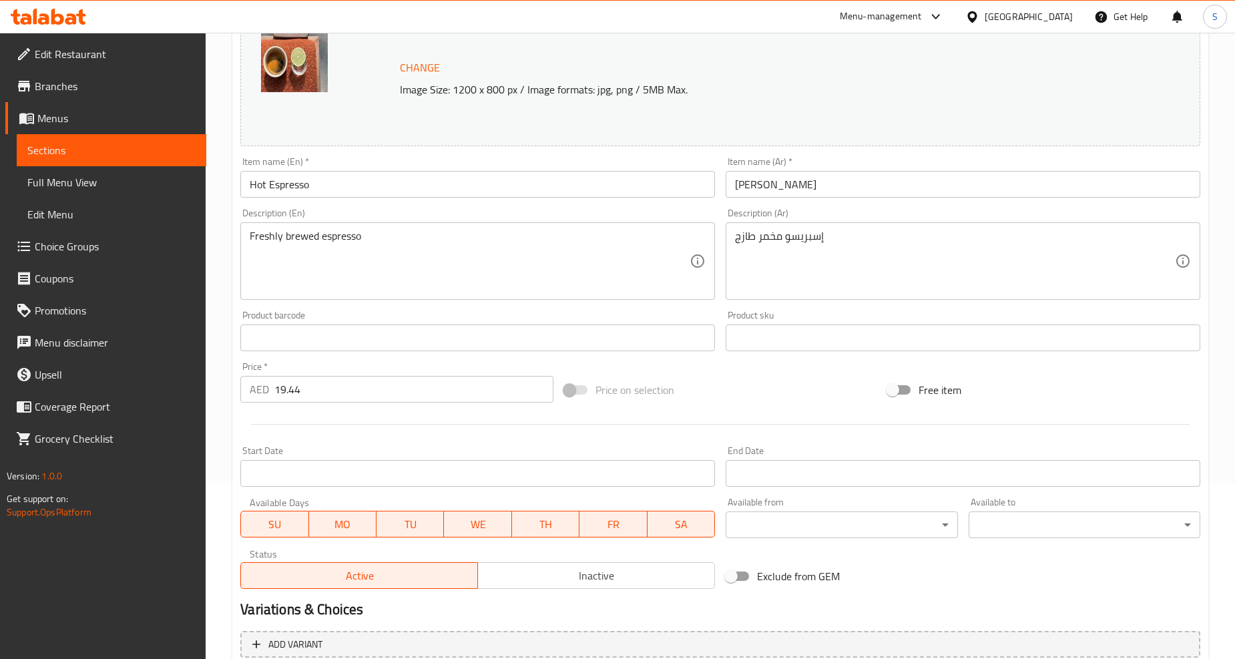
scroll to position [324, 0]
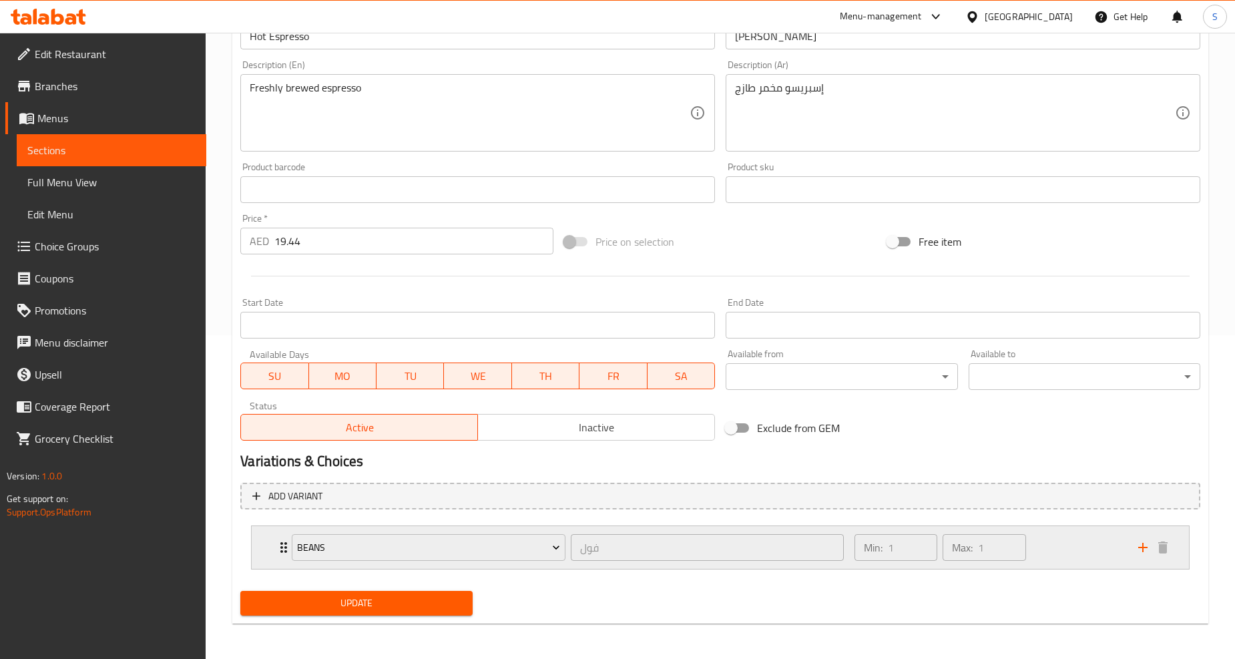
click at [281, 548] on icon "Expand" at bounding box center [284, 548] width 16 height 16
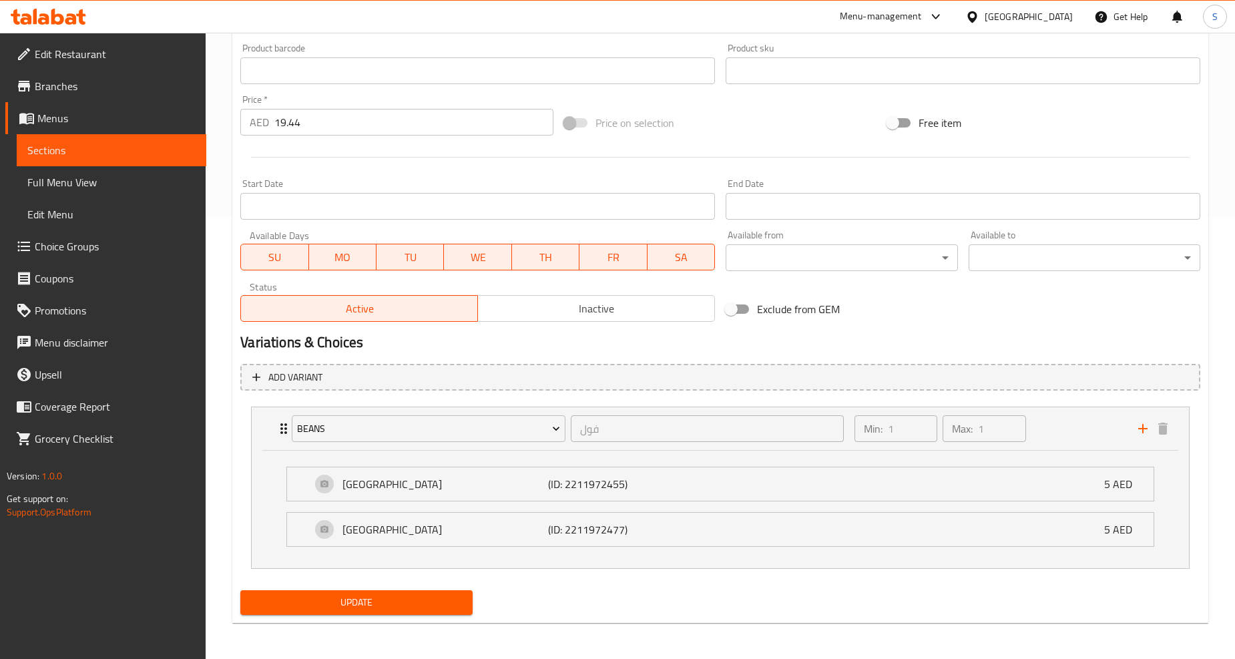
scroll to position [0, 0]
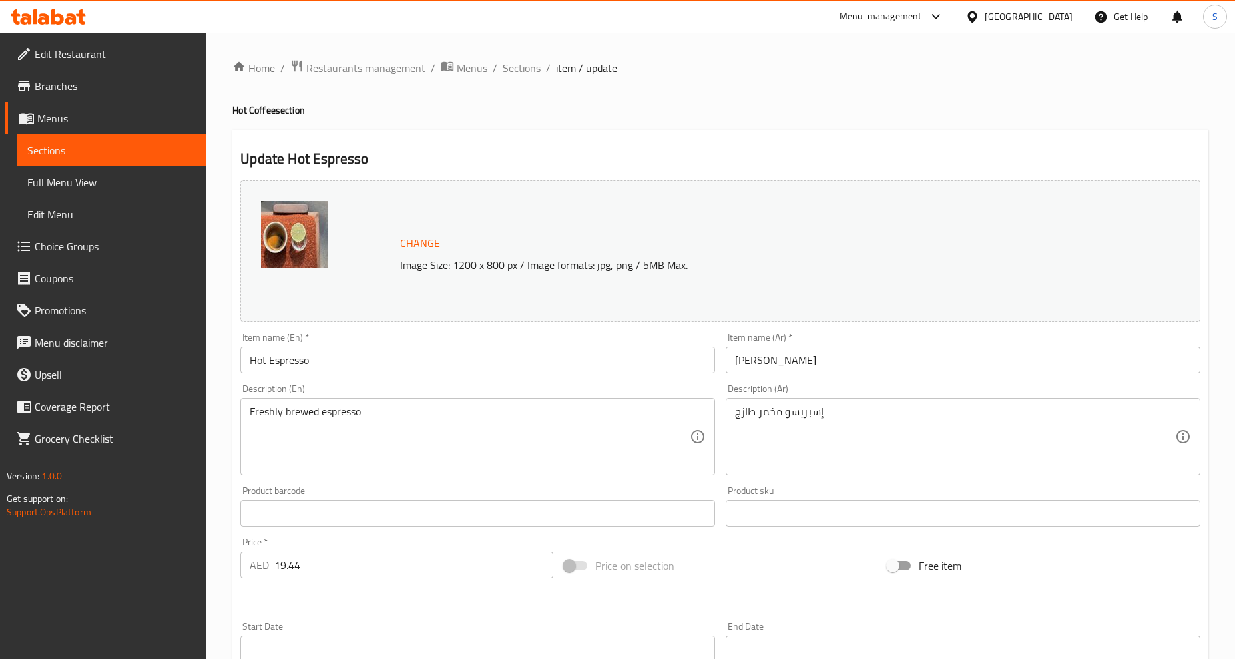
click at [523, 64] on span "Sections" at bounding box center [522, 68] width 38 height 16
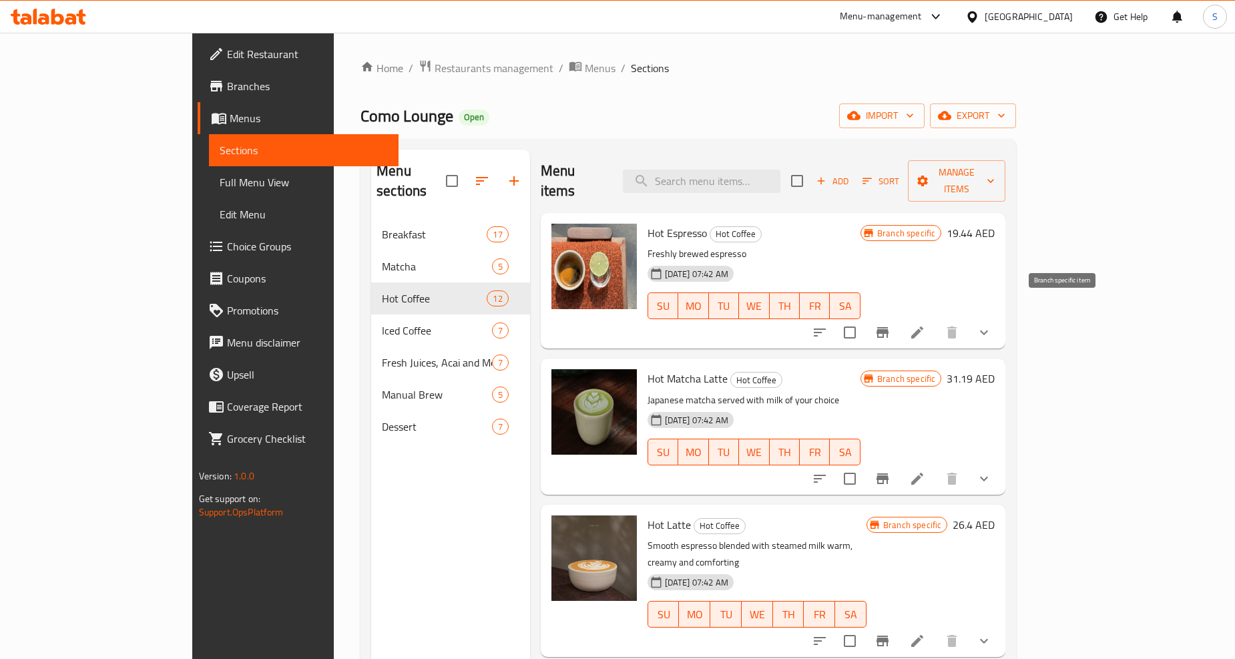
click at [889, 327] on icon "Branch-specific-item" at bounding box center [883, 332] width 12 height 11
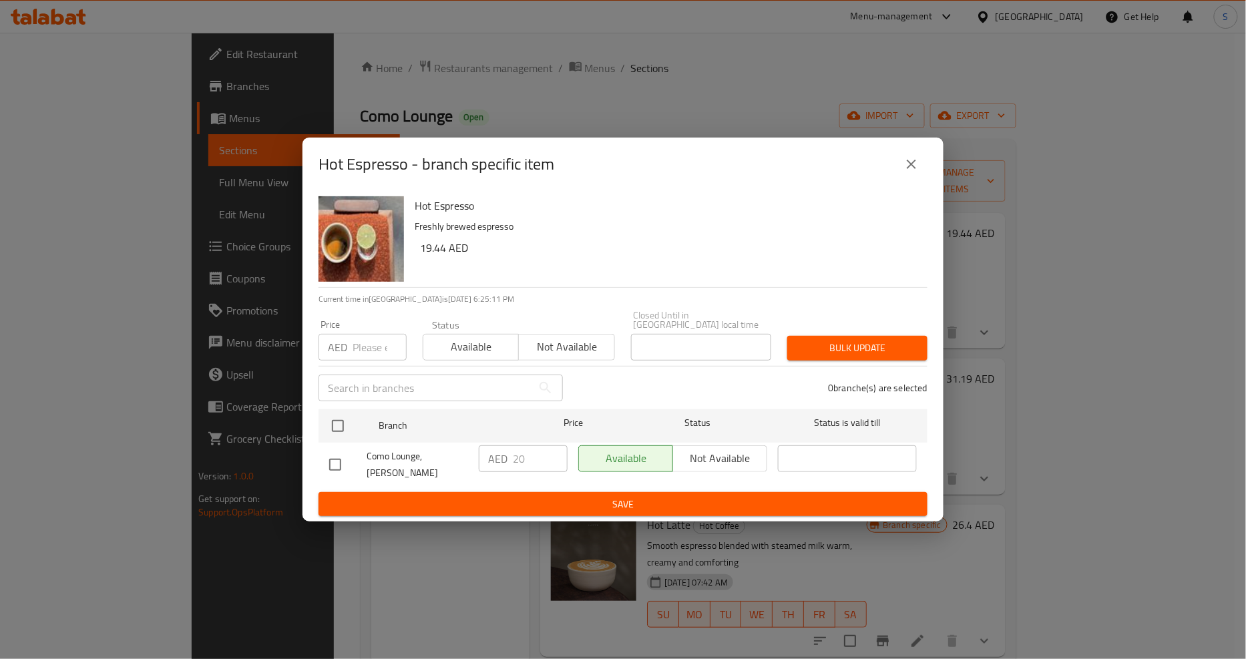
click at [922, 170] on button "close" at bounding box center [912, 164] width 32 height 32
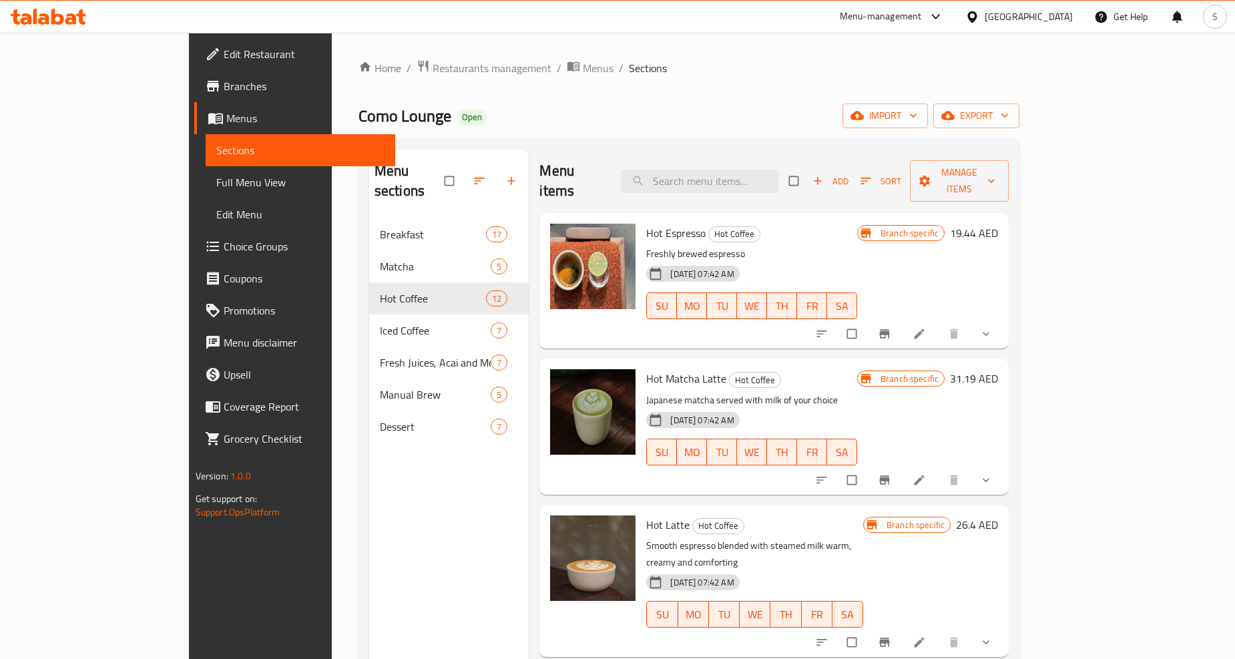
click at [993, 327] on icon "show more" at bounding box center [986, 333] width 13 height 13
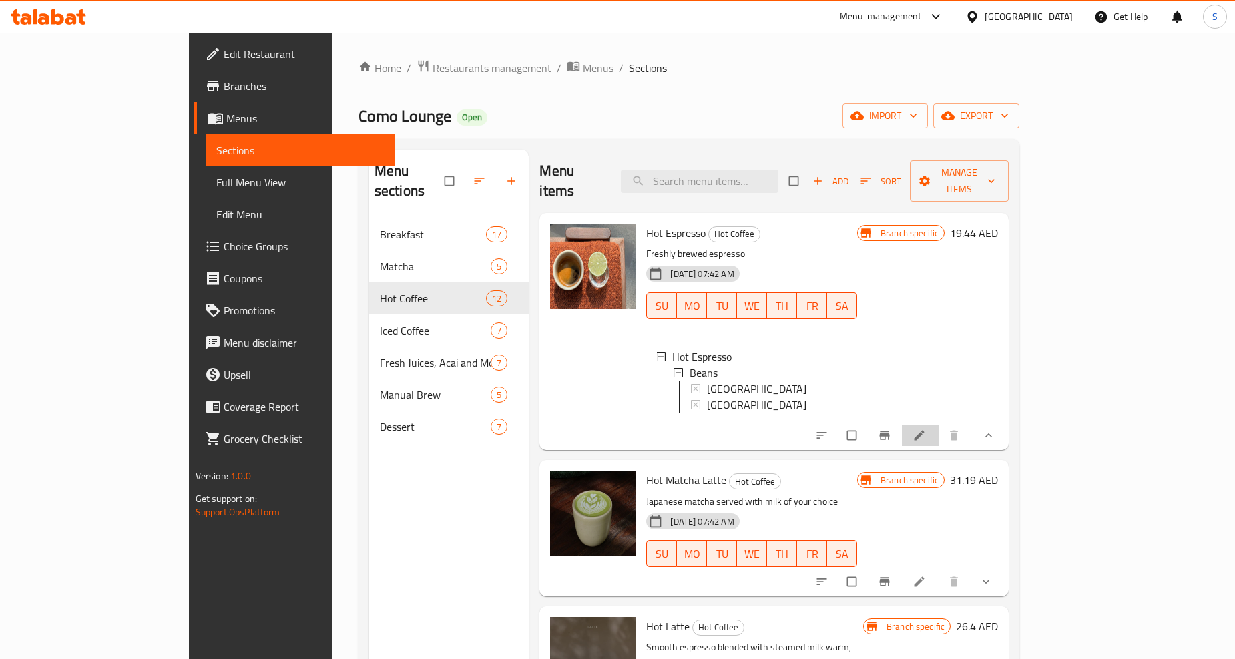
click at [940, 428] on li at bounding box center [920, 435] width 37 height 21
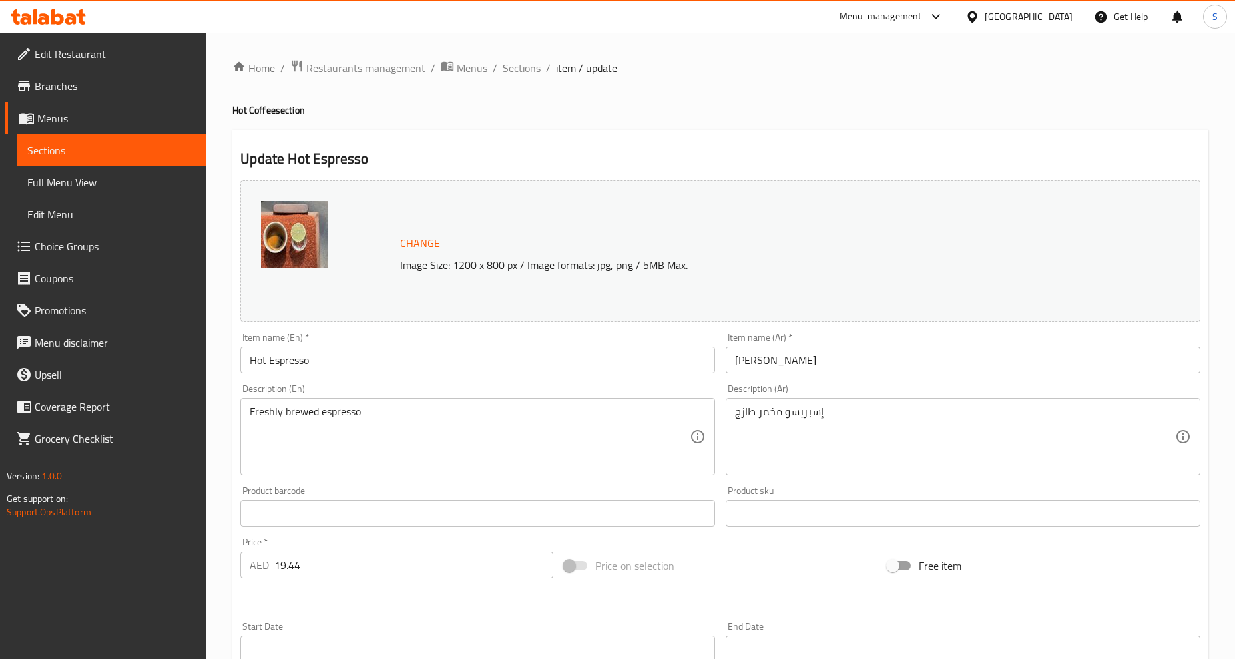
click at [520, 76] on span "Sections" at bounding box center [522, 68] width 38 height 16
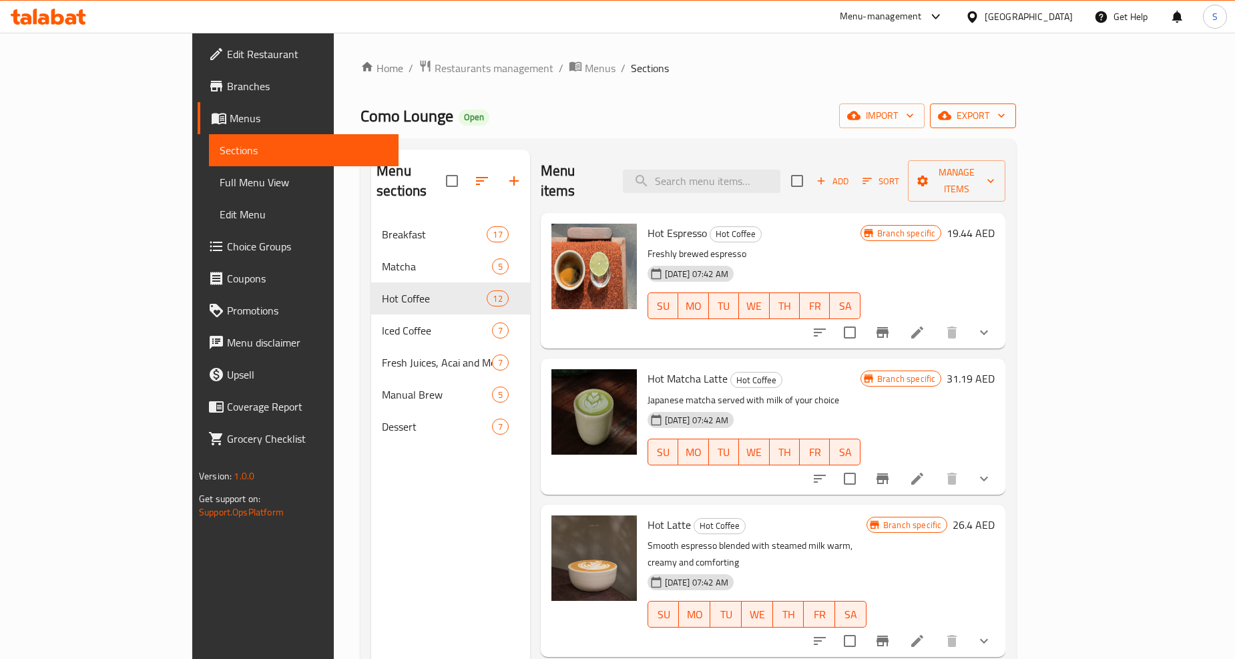
click at [952, 110] on icon "button" at bounding box center [944, 115] width 13 height 13
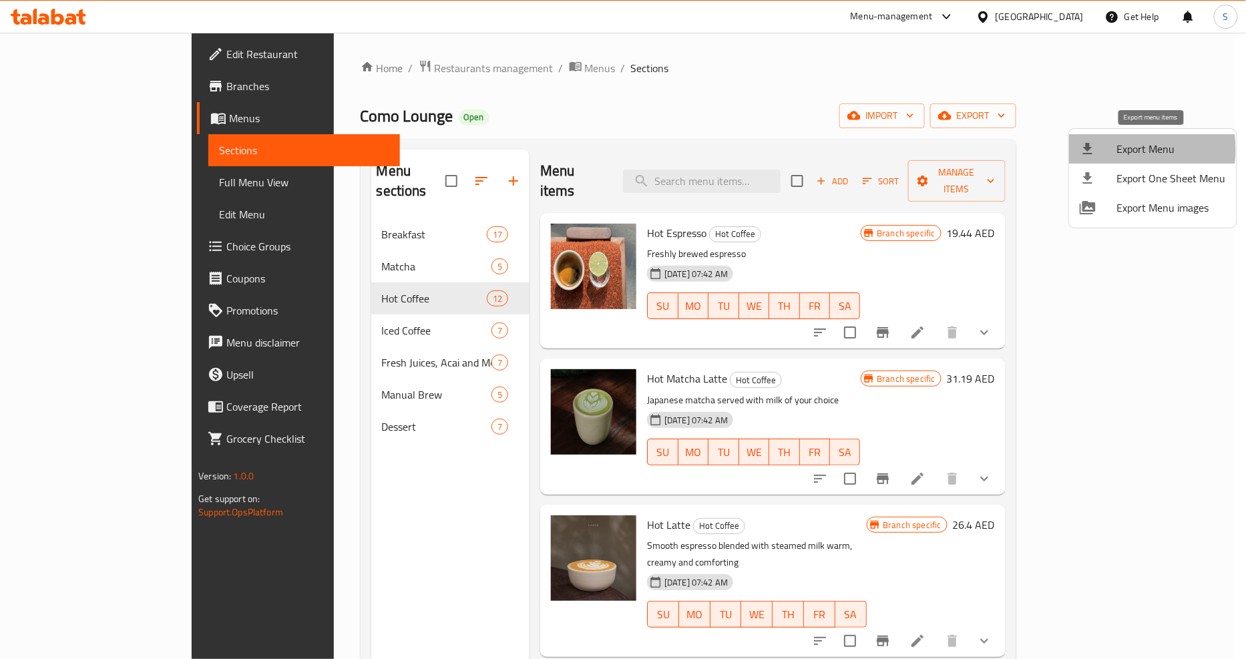
click at [1116, 150] on div at bounding box center [1098, 149] width 37 height 16
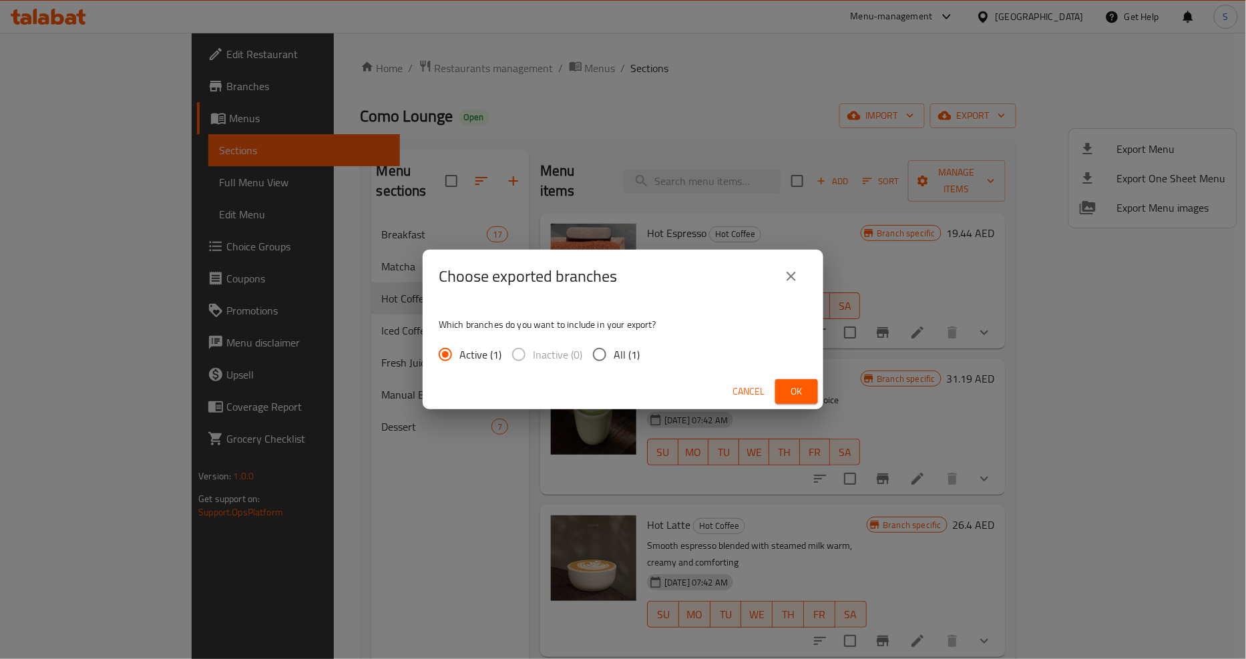
click at [608, 357] on input "All (1)" at bounding box center [600, 355] width 28 height 28
radio input "true"
click at [805, 389] on span "Ok" at bounding box center [796, 391] width 21 height 17
